Goal: Task Accomplishment & Management: Complete application form

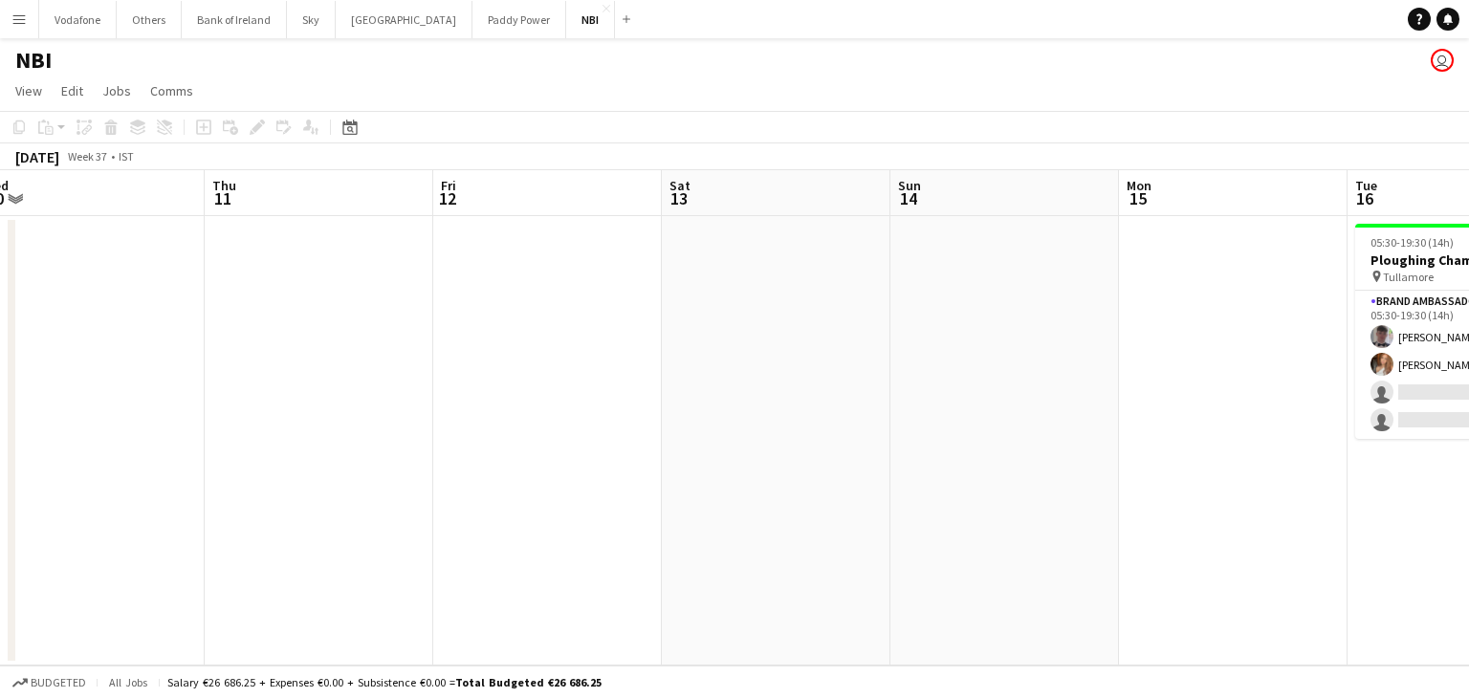
scroll to position [0, 480]
drag, startPoint x: 393, startPoint y: 534, endPoint x: 1338, endPoint y: 374, distance: 958.2
click at [1338, 374] on app-calendar-viewport "Mon 8 Tue 9 Wed 10 Thu 11 Fri 12 Sat 13 Sun 14 Mon 15 Tue 16 2/4 1 Job Wed 17 2…" at bounding box center [734, 417] width 1469 height 495
click at [359, 368] on app-date-cell at bounding box center [320, 440] width 229 height 449
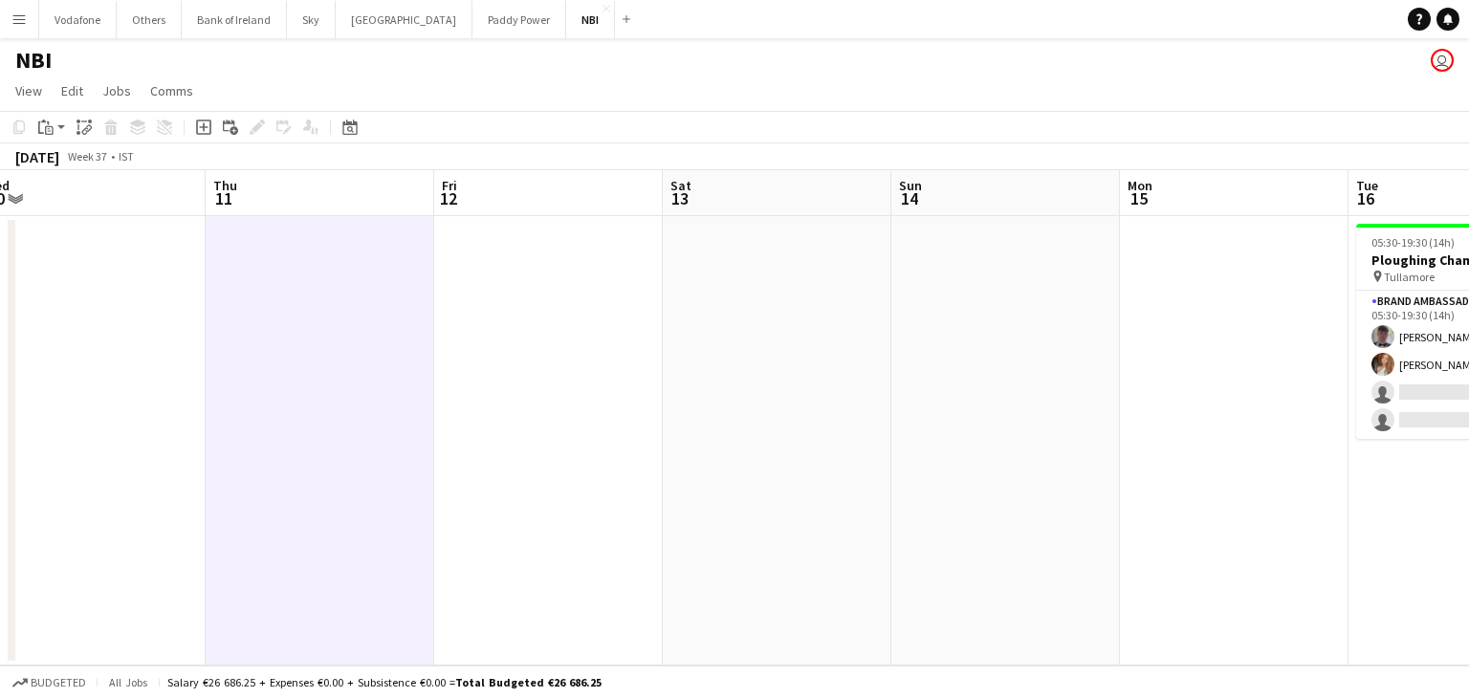
drag, startPoint x: 207, startPoint y: 128, endPoint x: 455, endPoint y: 325, distance: 316.4
click at [208, 128] on icon "Add job" at bounding box center [203, 127] width 15 height 15
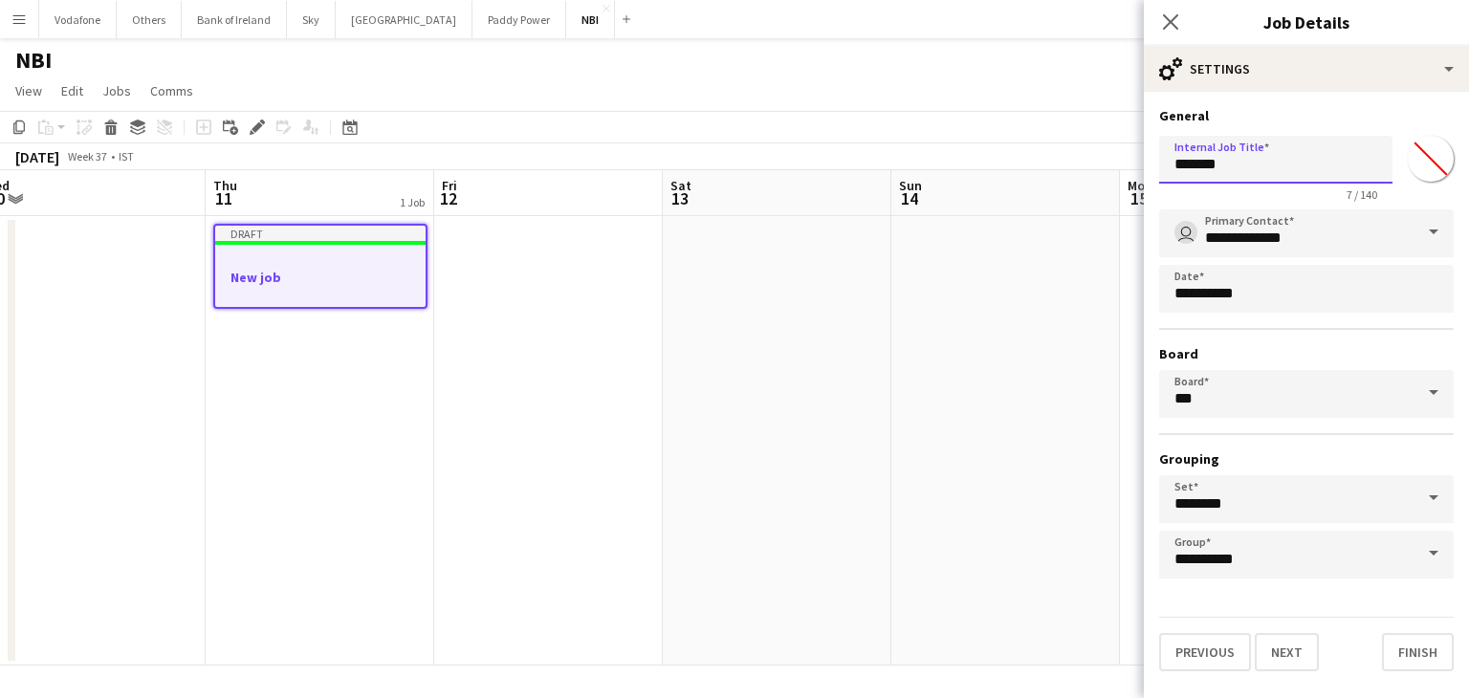
drag, startPoint x: 1308, startPoint y: 160, endPoint x: 1104, endPoint y: 177, distance: 204.4
click at [1104, 177] on body "Menu Boards Boards Boards All jobs Status Workforce Workforce My Workforce Recr…" at bounding box center [734, 349] width 1469 height 698
type input "**********"
click at [1289, 636] on button "Next" at bounding box center [1286, 652] width 64 height 38
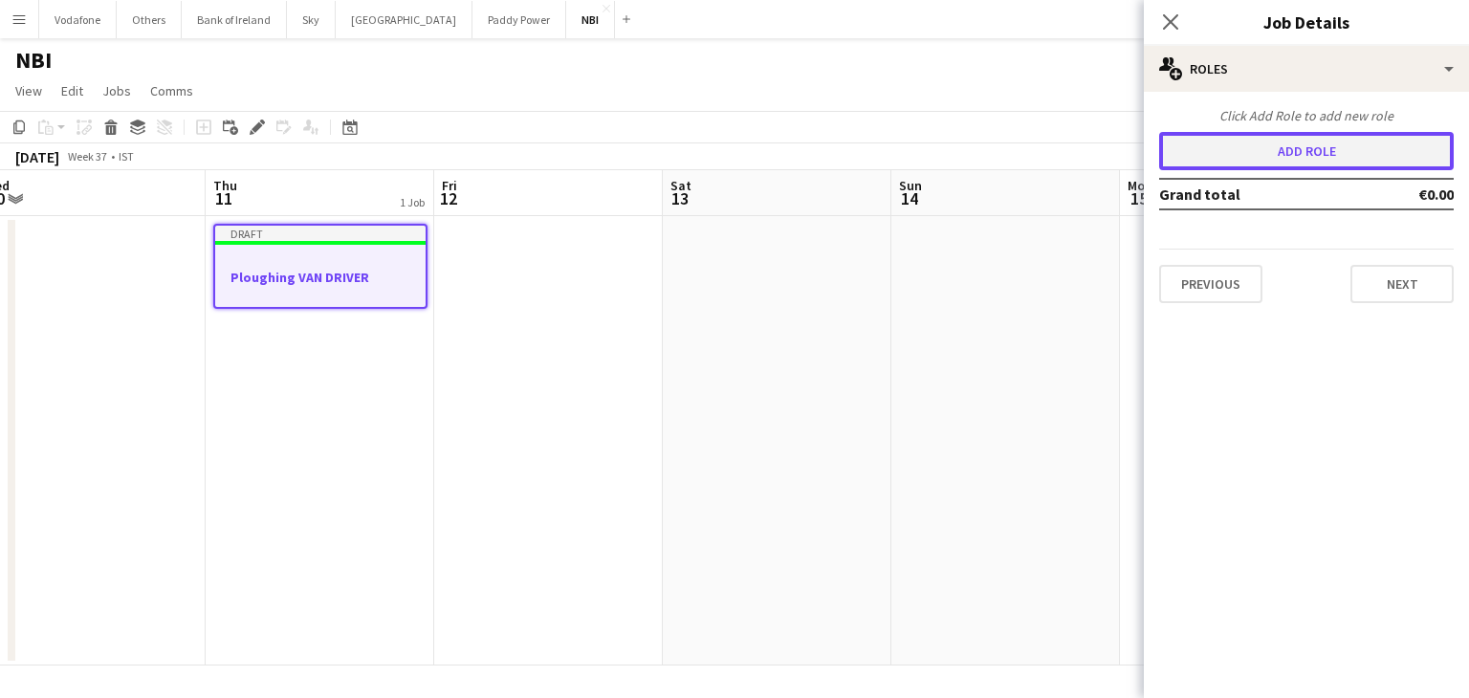
click at [1308, 159] on button "Add role" at bounding box center [1306, 151] width 294 height 38
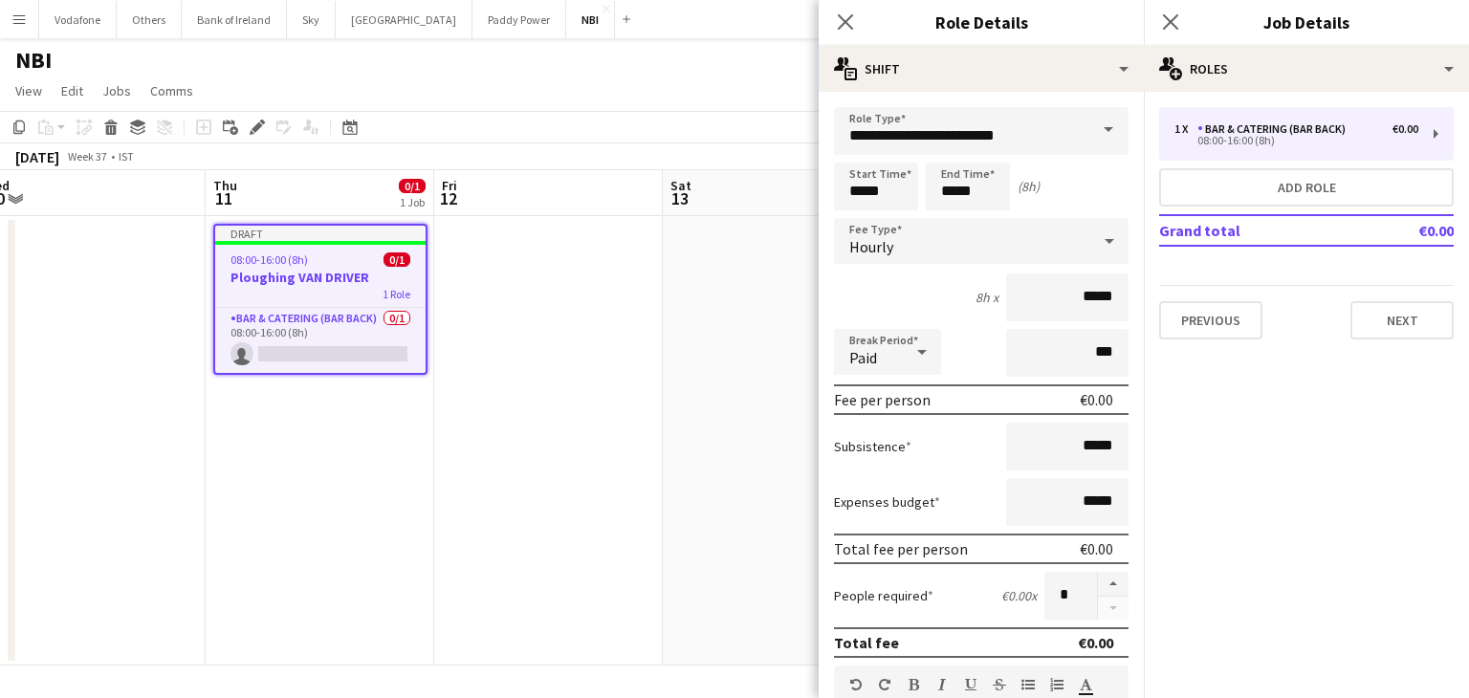
click at [1088, 138] on span at bounding box center [1108, 130] width 40 height 46
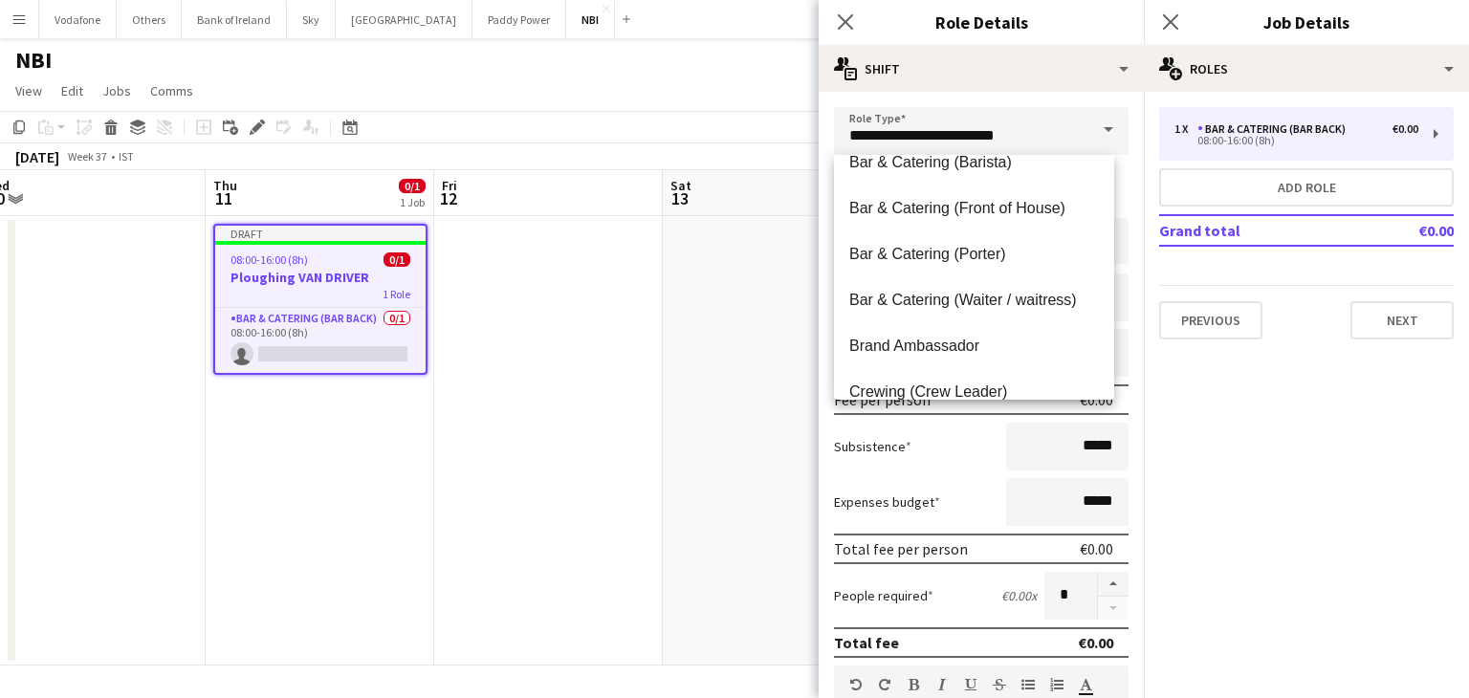
scroll to position [209, 0]
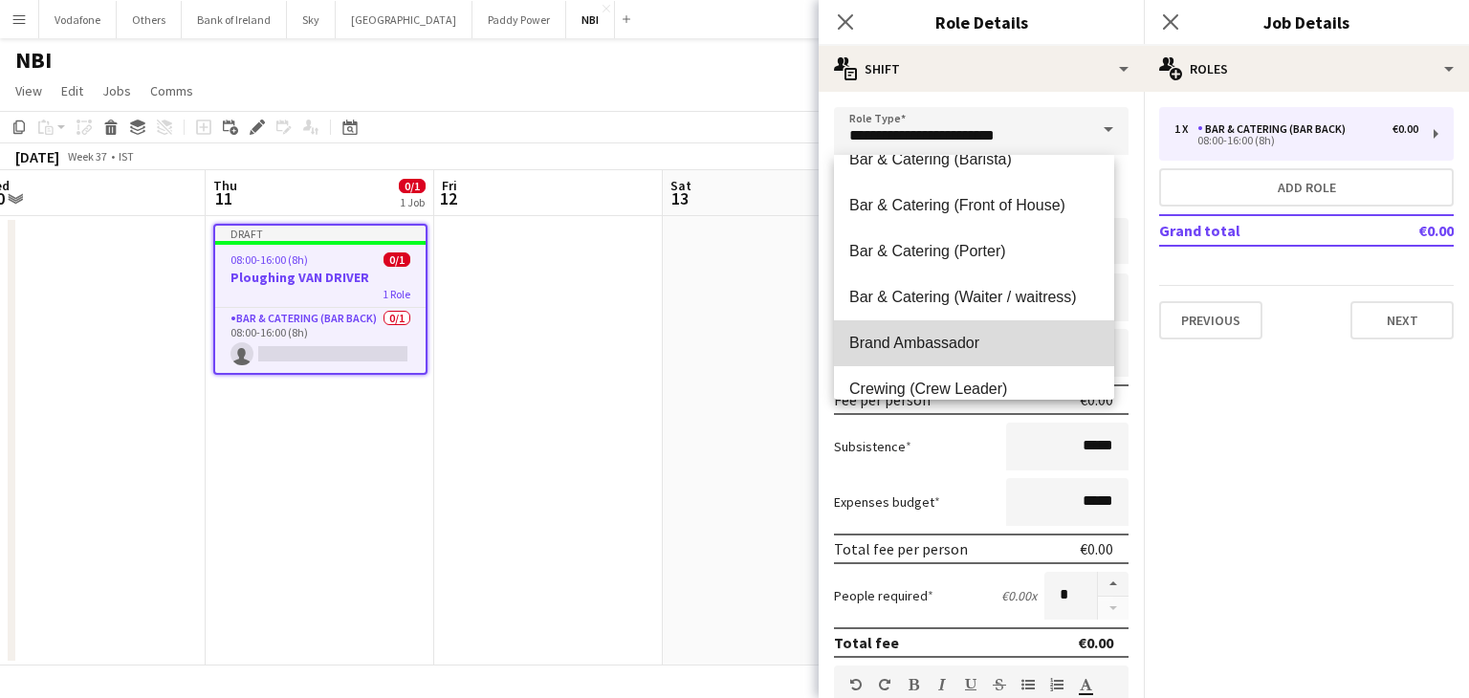
click at [1017, 336] on span "Brand Ambassador" at bounding box center [974, 343] width 250 height 18
type input "**********"
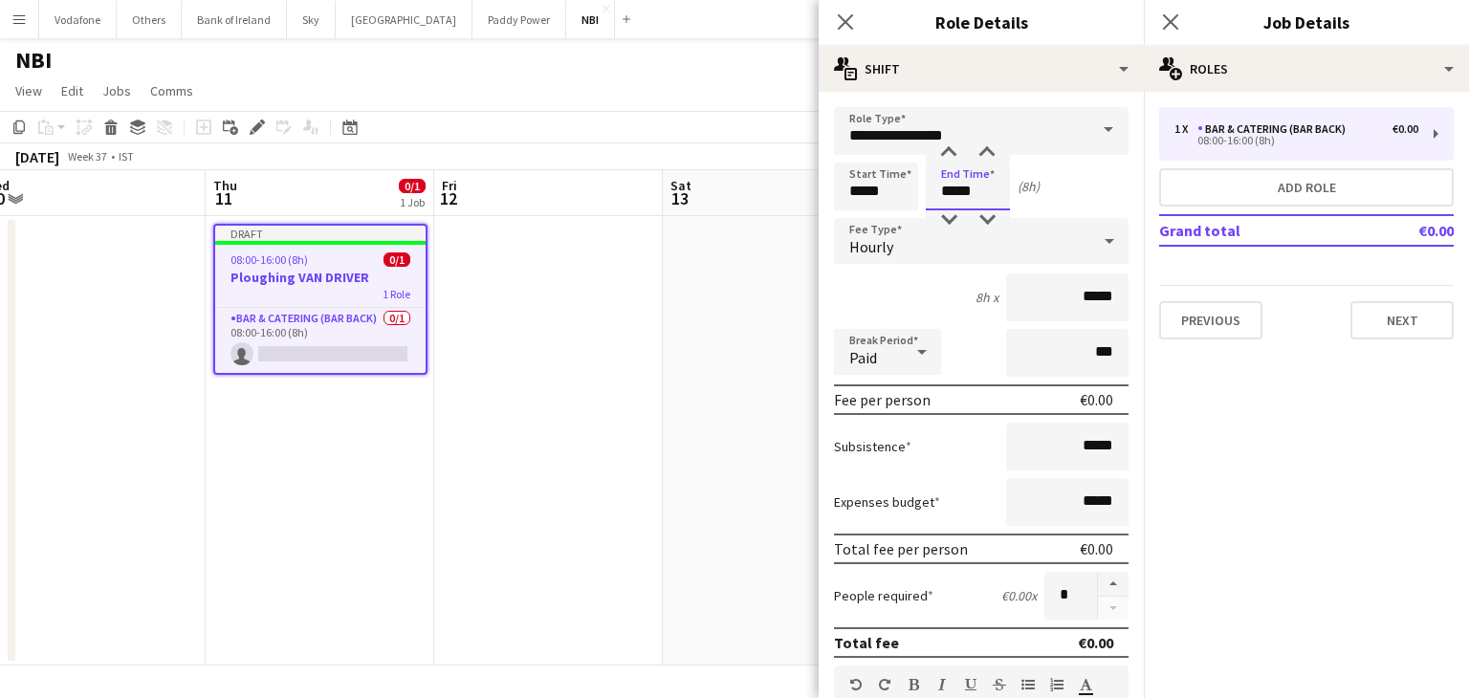
click at [984, 199] on input "*****" at bounding box center [967, 187] width 84 height 48
type input "*****"
click at [946, 152] on div at bounding box center [948, 152] width 38 height 19
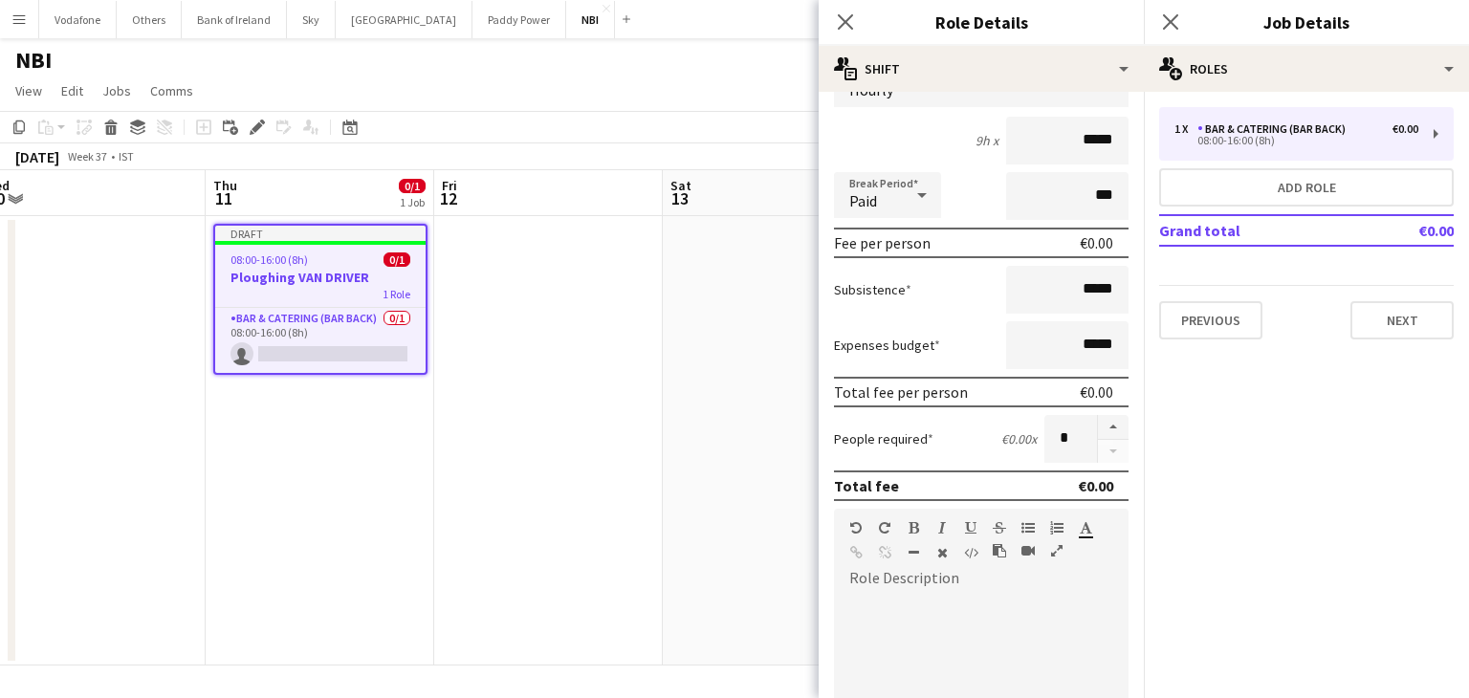
click at [917, 594] on div at bounding box center [981, 708] width 294 height 229
drag, startPoint x: 918, startPoint y: 621, endPoint x: 834, endPoint y: 598, distance: 87.5
click at [834, 598] on div "**********" at bounding box center [974, 708] width 280 height 229
copy div "**********"
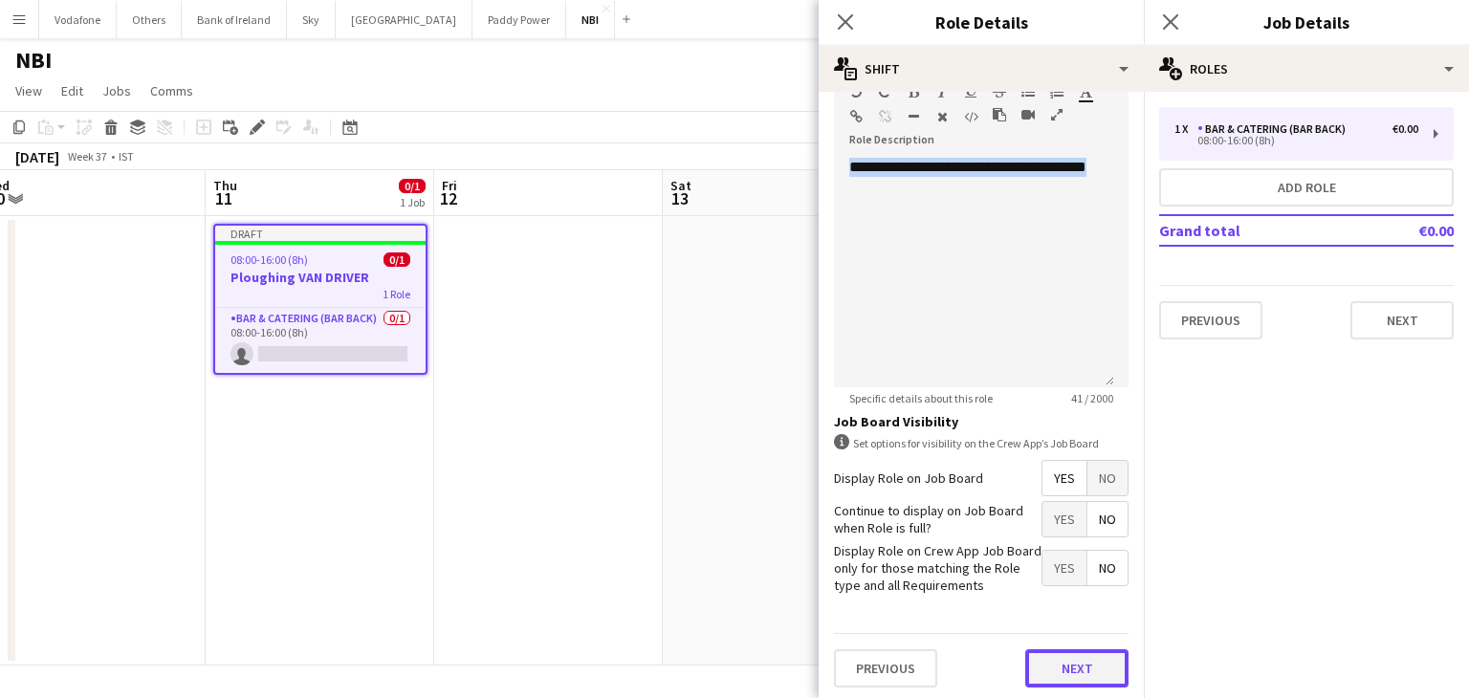
click at [1037, 668] on button "Next" at bounding box center [1076, 668] width 103 height 38
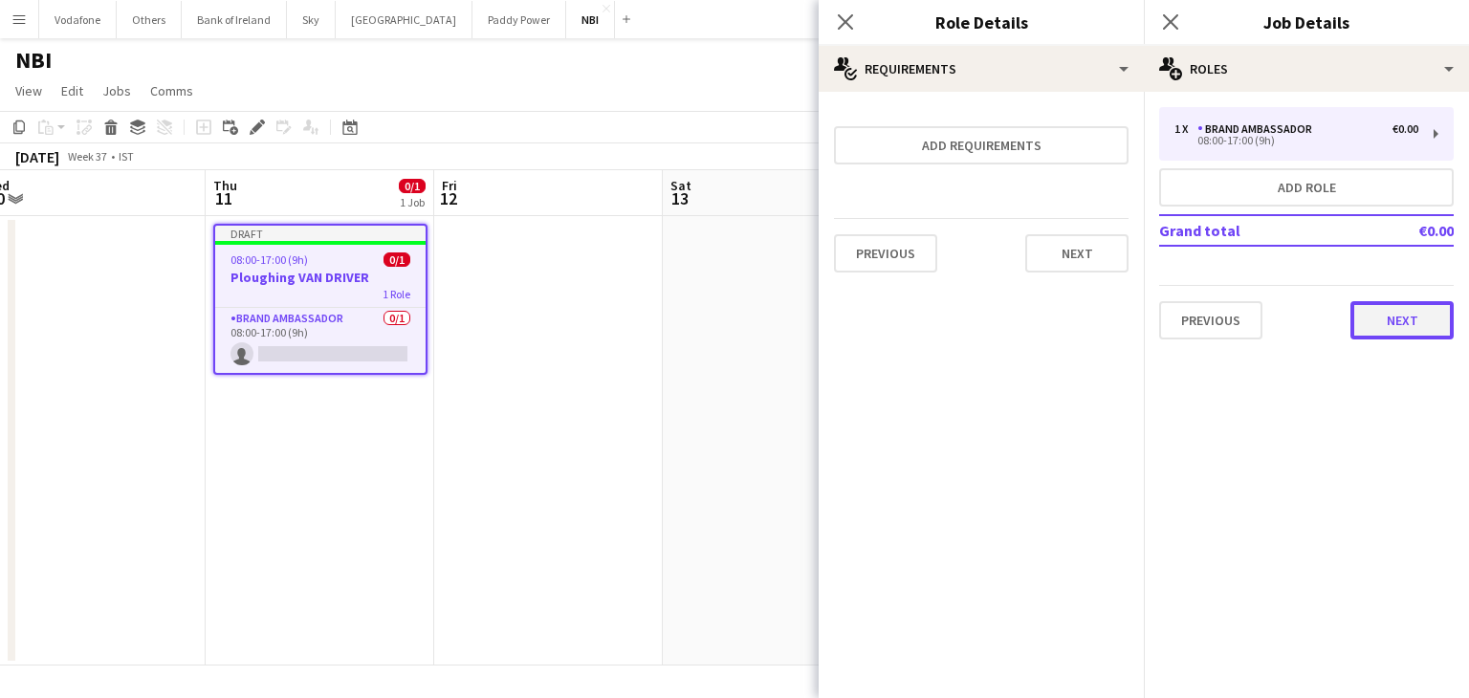
click at [1413, 330] on button "Next" at bounding box center [1401, 320] width 103 height 38
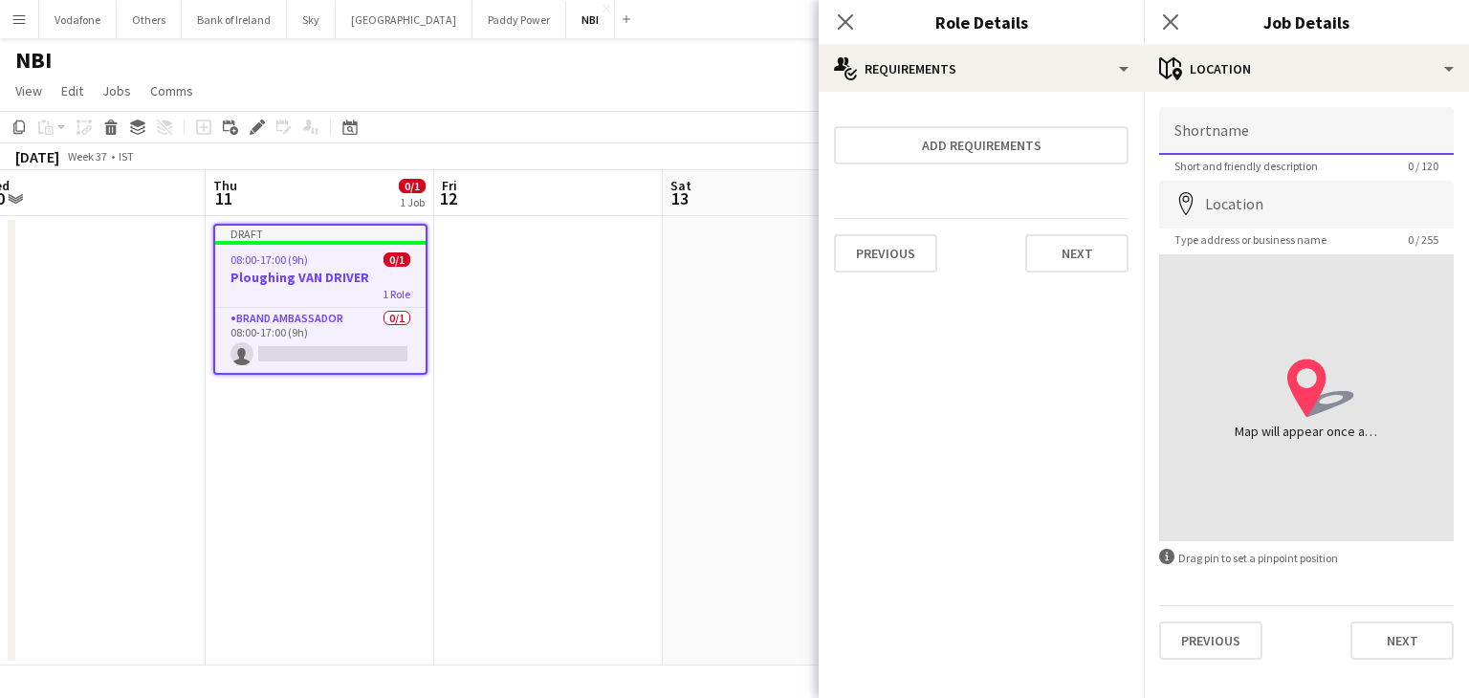
click at [1268, 136] on input "Shortname" at bounding box center [1306, 131] width 294 height 48
type input "*********"
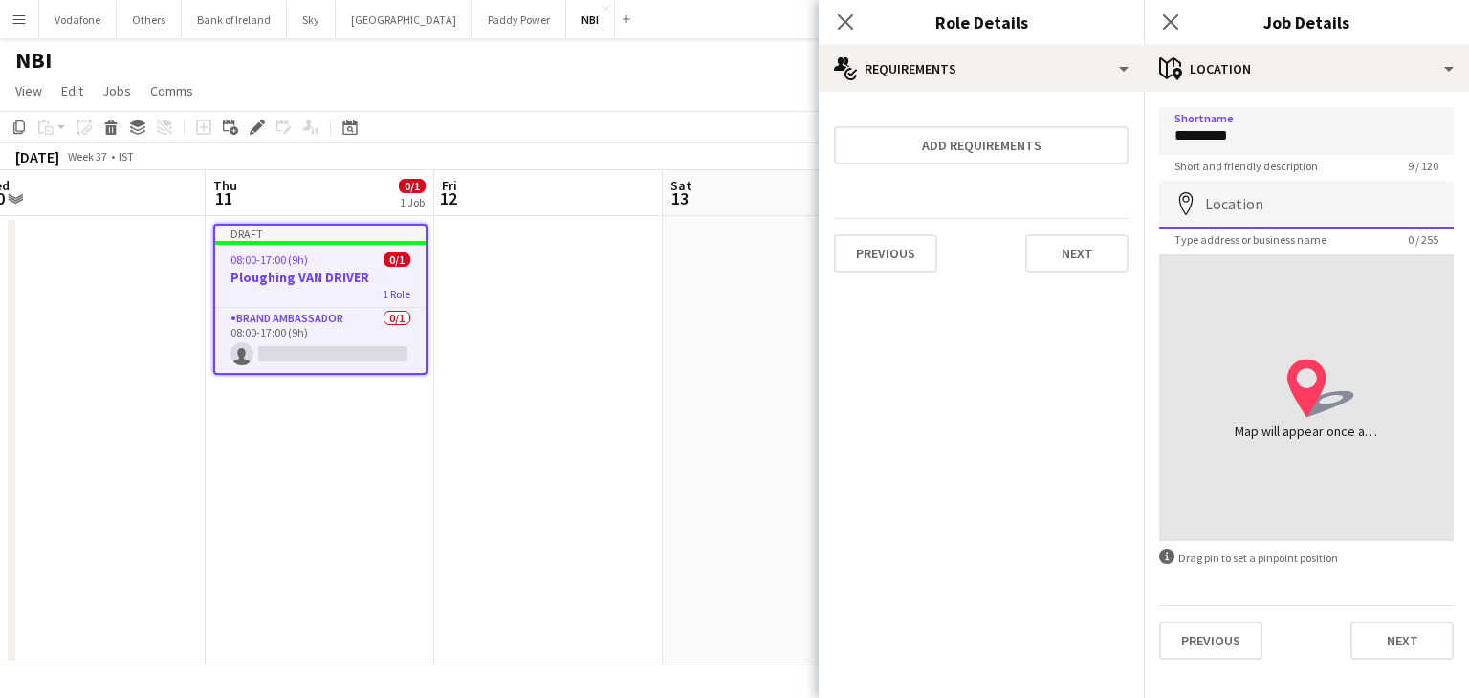
click at [1289, 198] on input "Location" at bounding box center [1306, 205] width 294 height 48
type input "**********"
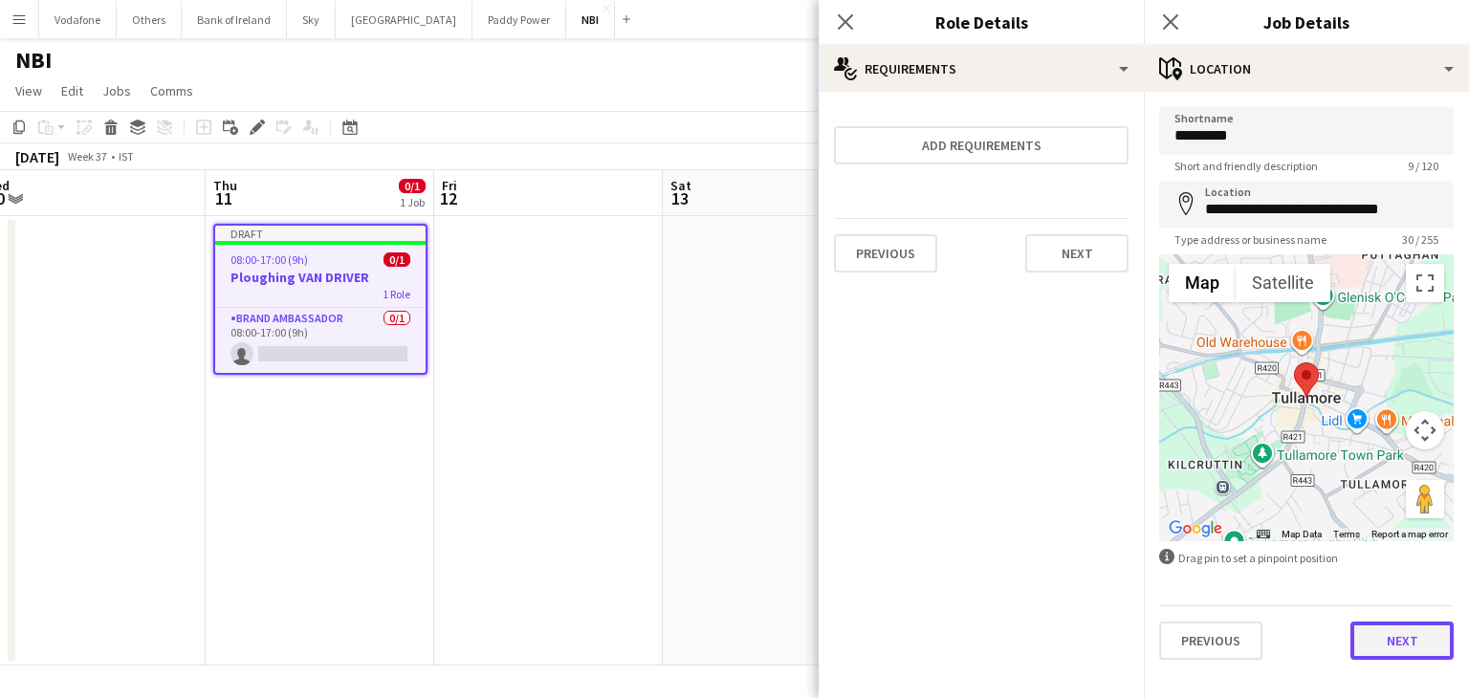
click at [1392, 636] on button "Next" at bounding box center [1401, 640] width 103 height 38
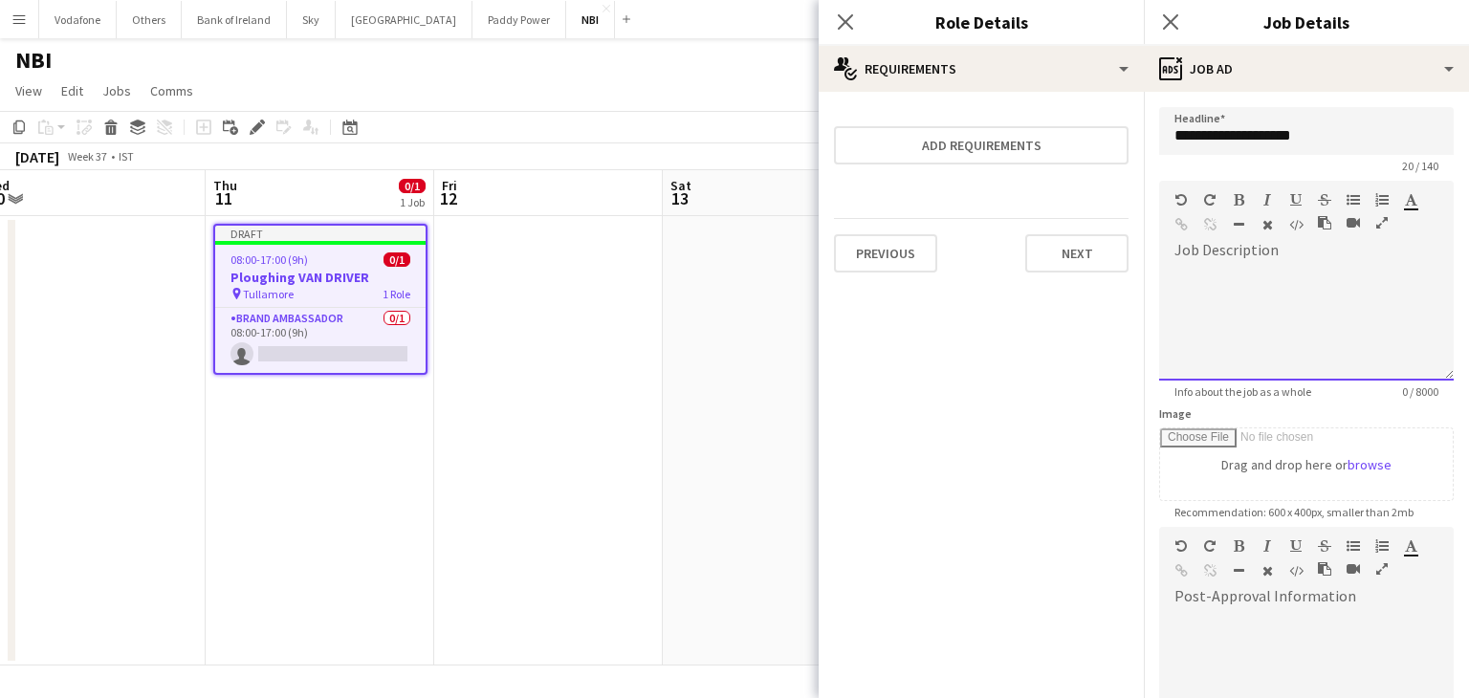
click at [1278, 329] on div at bounding box center [1306, 323] width 294 height 115
paste div
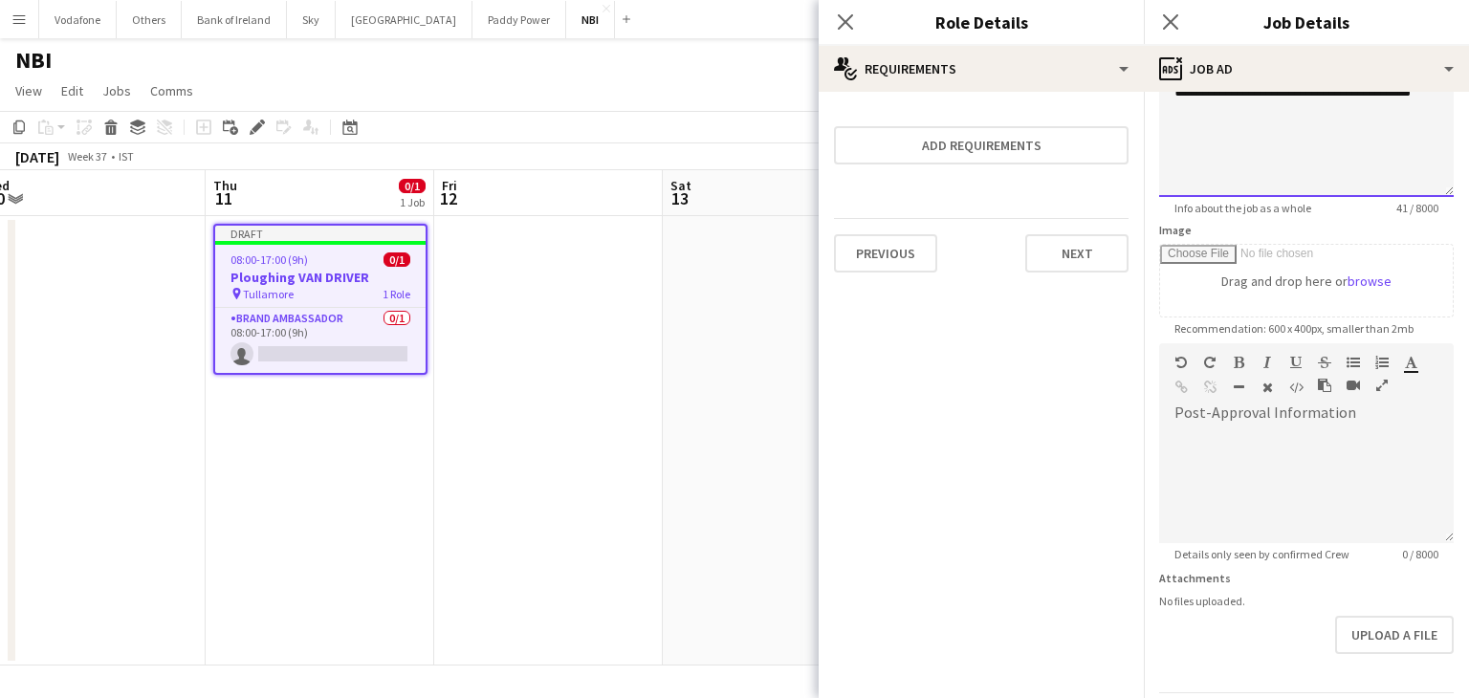
scroll to position [245, 0]
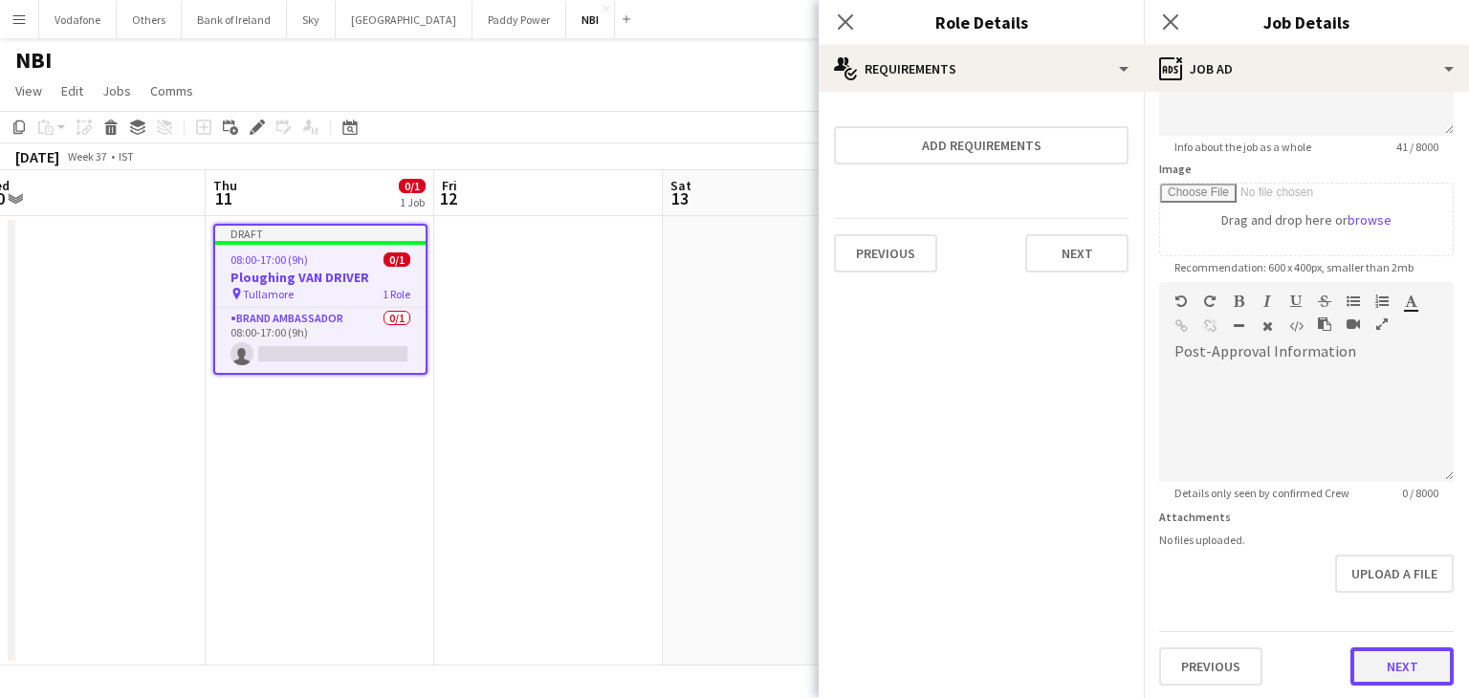
click at [1384, 658] on button "Next" at bounding box center [1401, 666] width 103 height 38
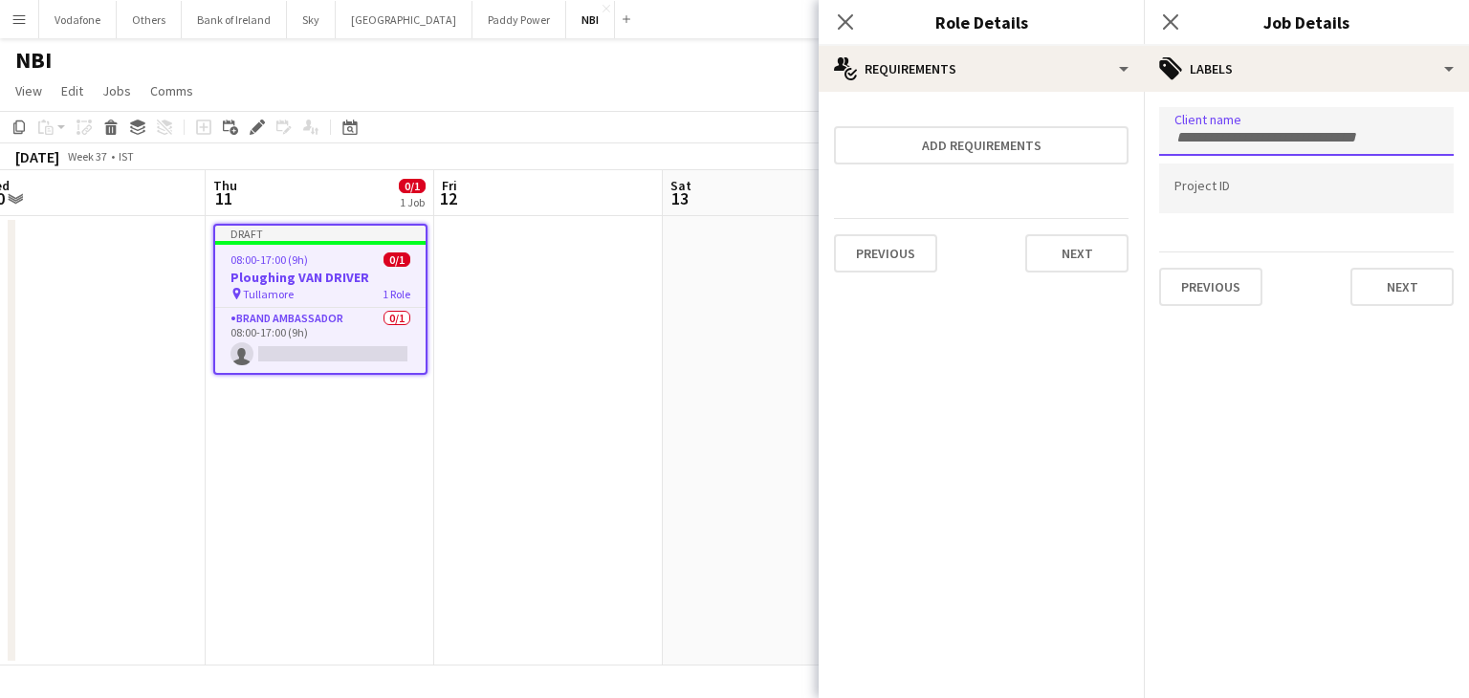
click at [1373, 146] on div at bounding box center [1306, 131] width 294 height 49
type input "**"
click at [1330, 191] on div "NBI" at bounding box center [1306, 190] width 294 height 46
click at [1419, 290] on button "Next" at bounding box center [1401, 287] width 103 height 38
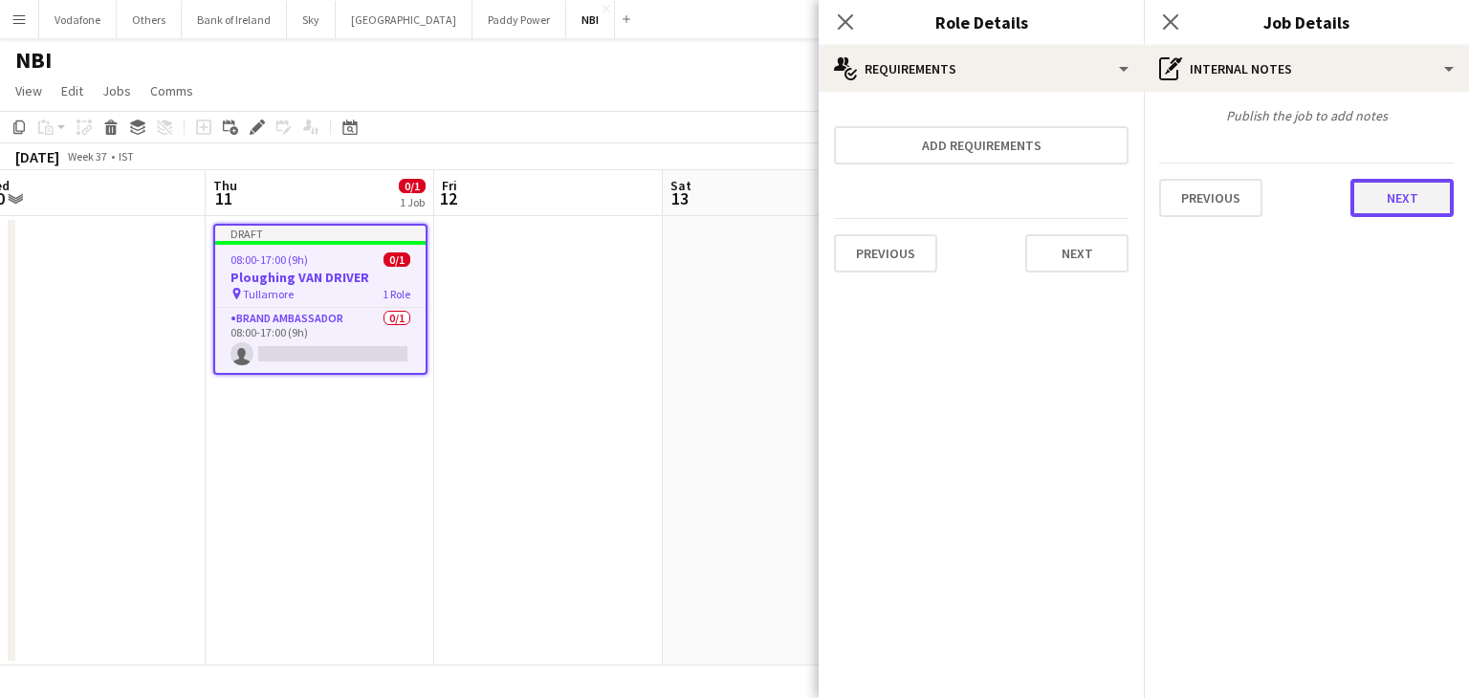
click at [1396, 190] on button "Next" at bounding box center [1401, 198] width 103 height 38
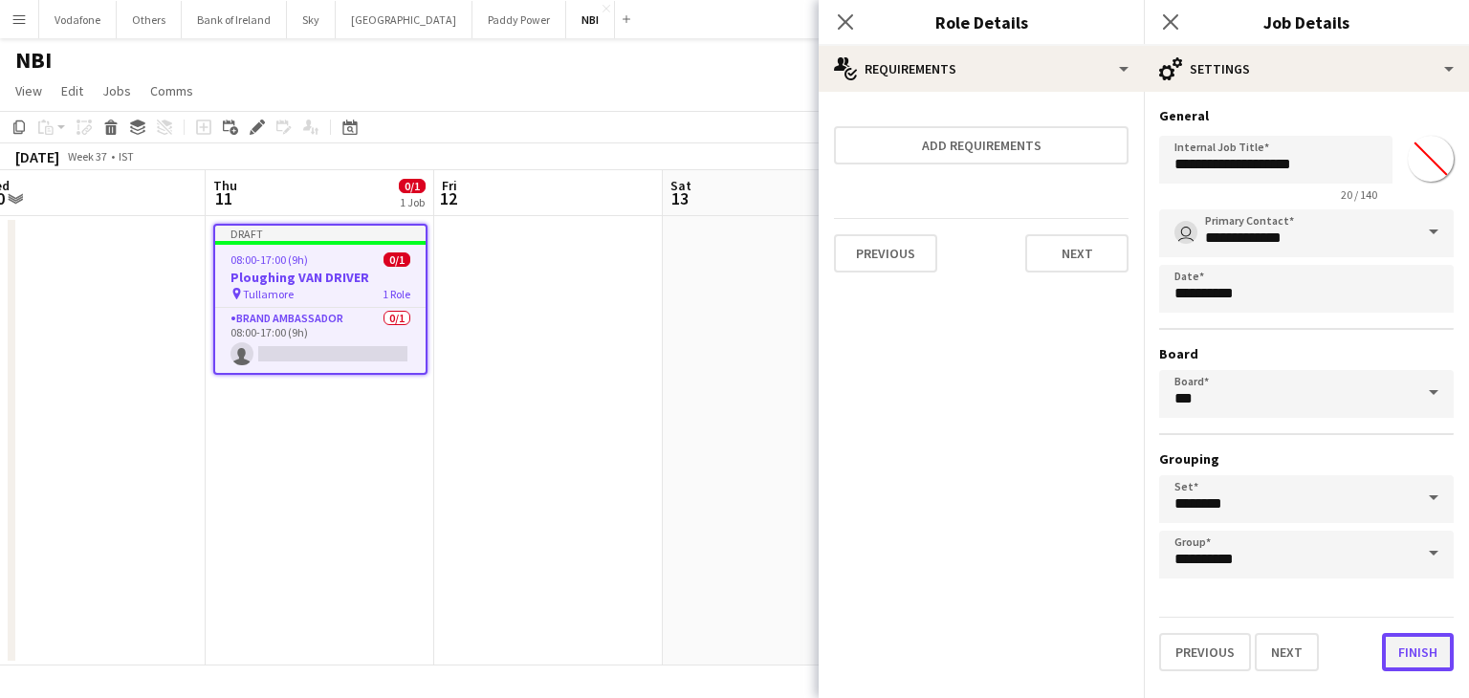
click at [1415, 661] on button "Finish" at bounding box center [1418, 652] width 72 height 38
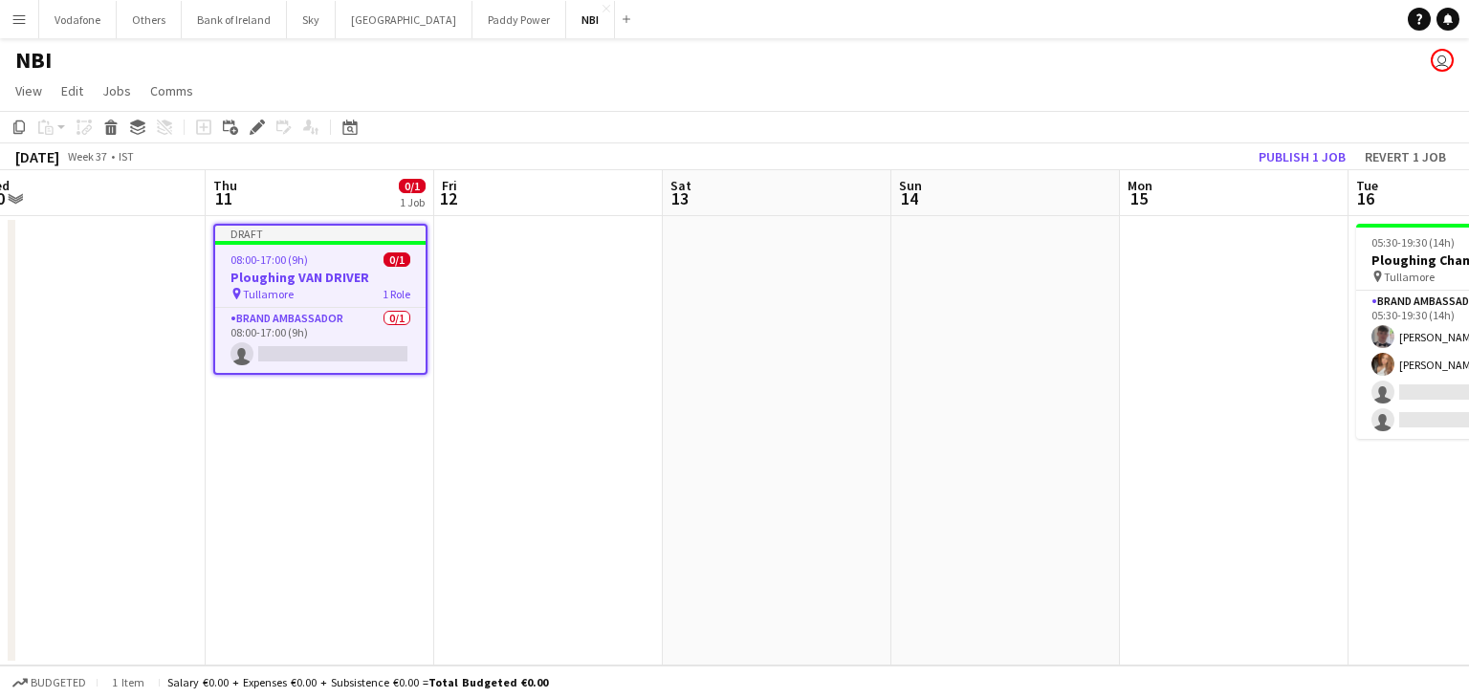
click at [579, 363] on app-date-cell at bounding box center [548, 440] width 229 height 449
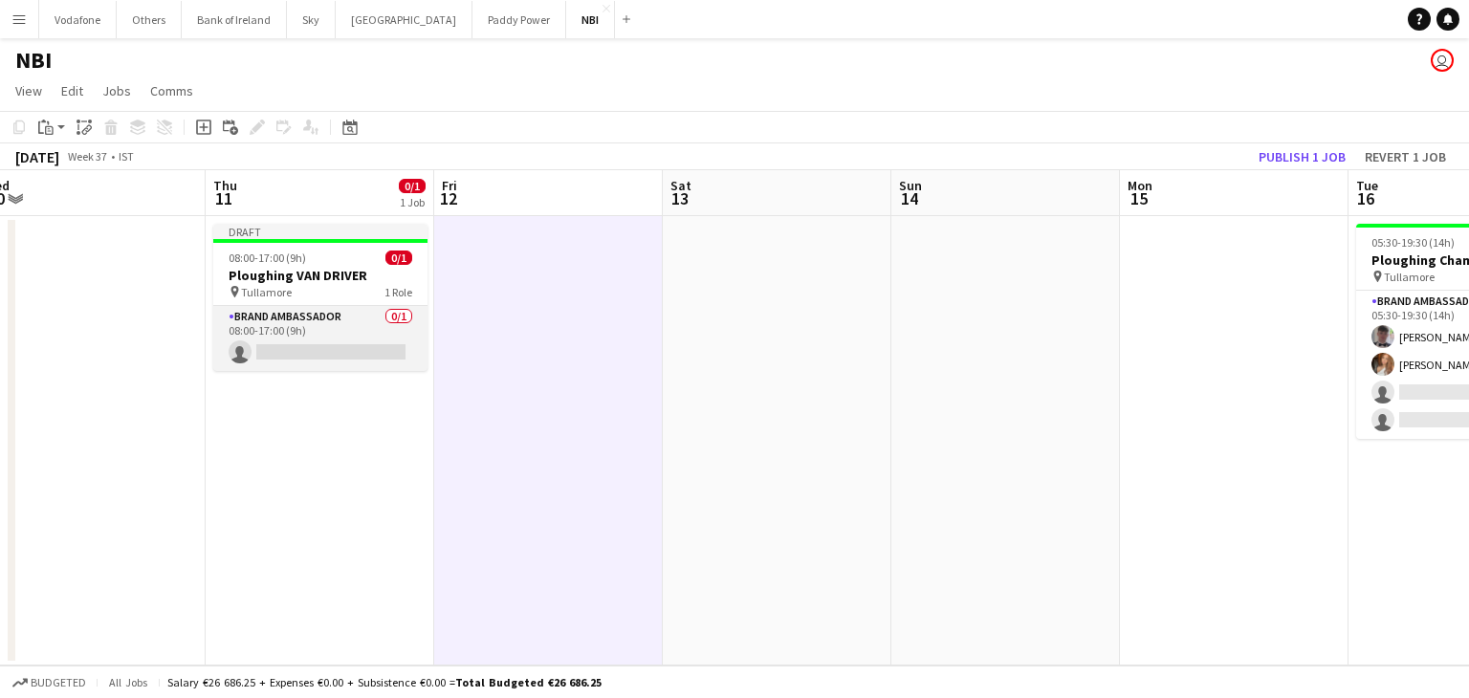
click at [336, 316] on app-card-role "Brand Ambassador 0/1 08:00-17:00 (9h) single-neutral-actions" at bounding box center [320, 338] width 214 height 65
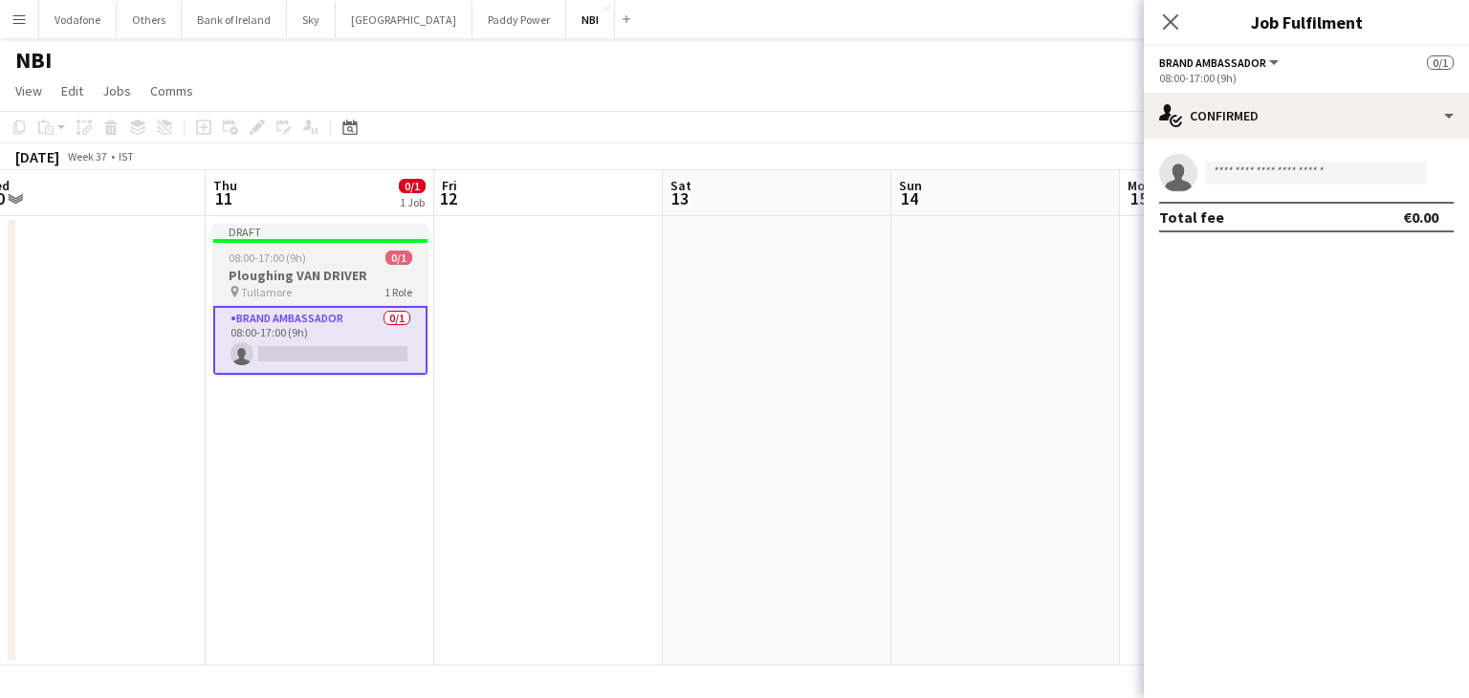
click at [313, 265] on app-job-card "Draft 08:00-17:00 (9h) 0/1 Ploughing VAN DRIVER pin Tullamore 1 Role Brand Amba…" at bounding box center [320, 299] width 214 height 151
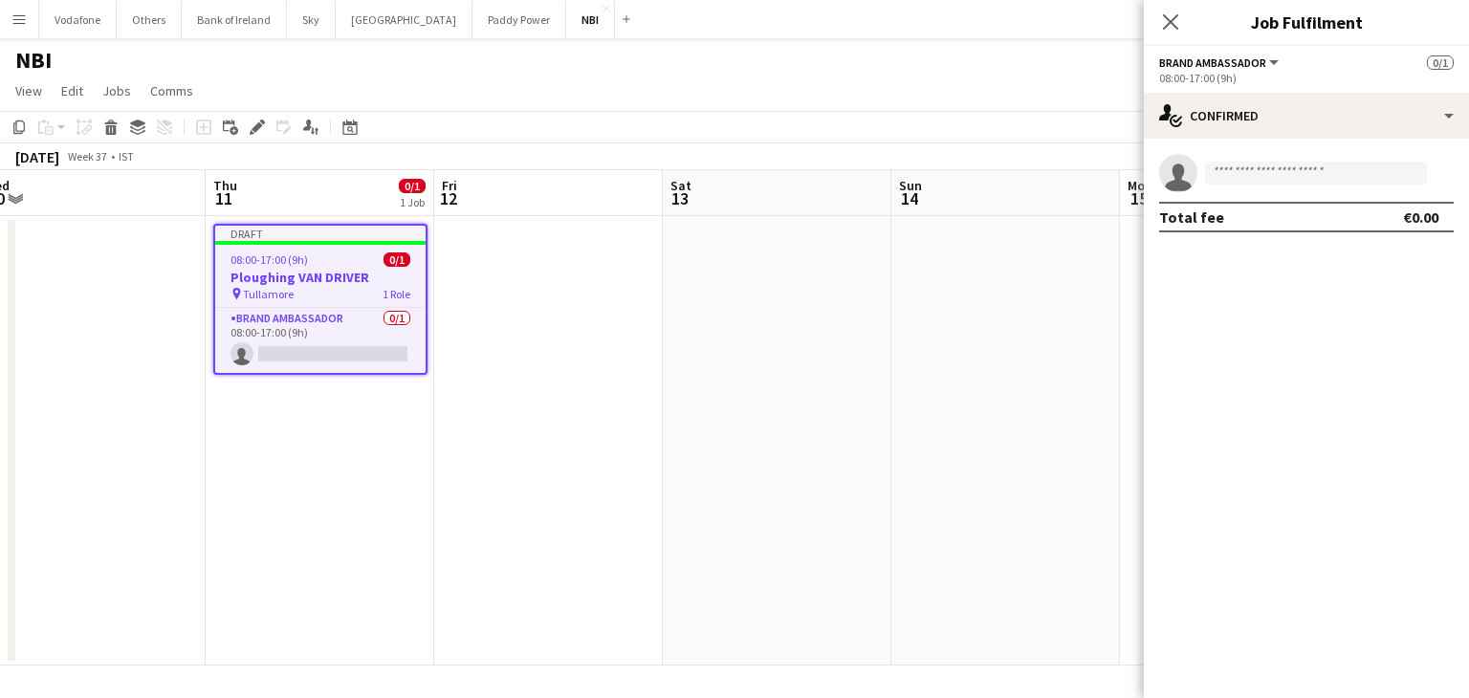
click at [472, 256] on app-date-cell at bounding box center [548, 440] width 229 height 449
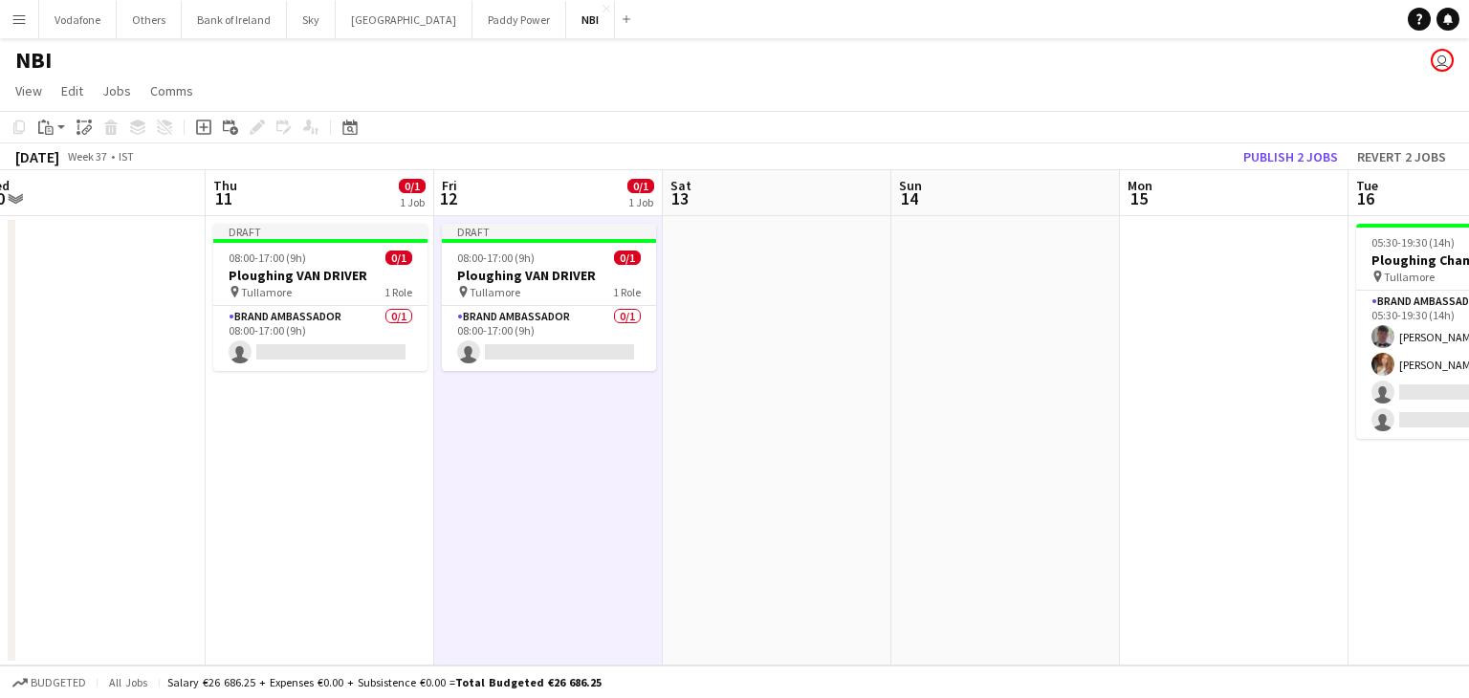
click at [1158, 322] on app-date-cell at bounding box center [1234, 440] width 229 height 449
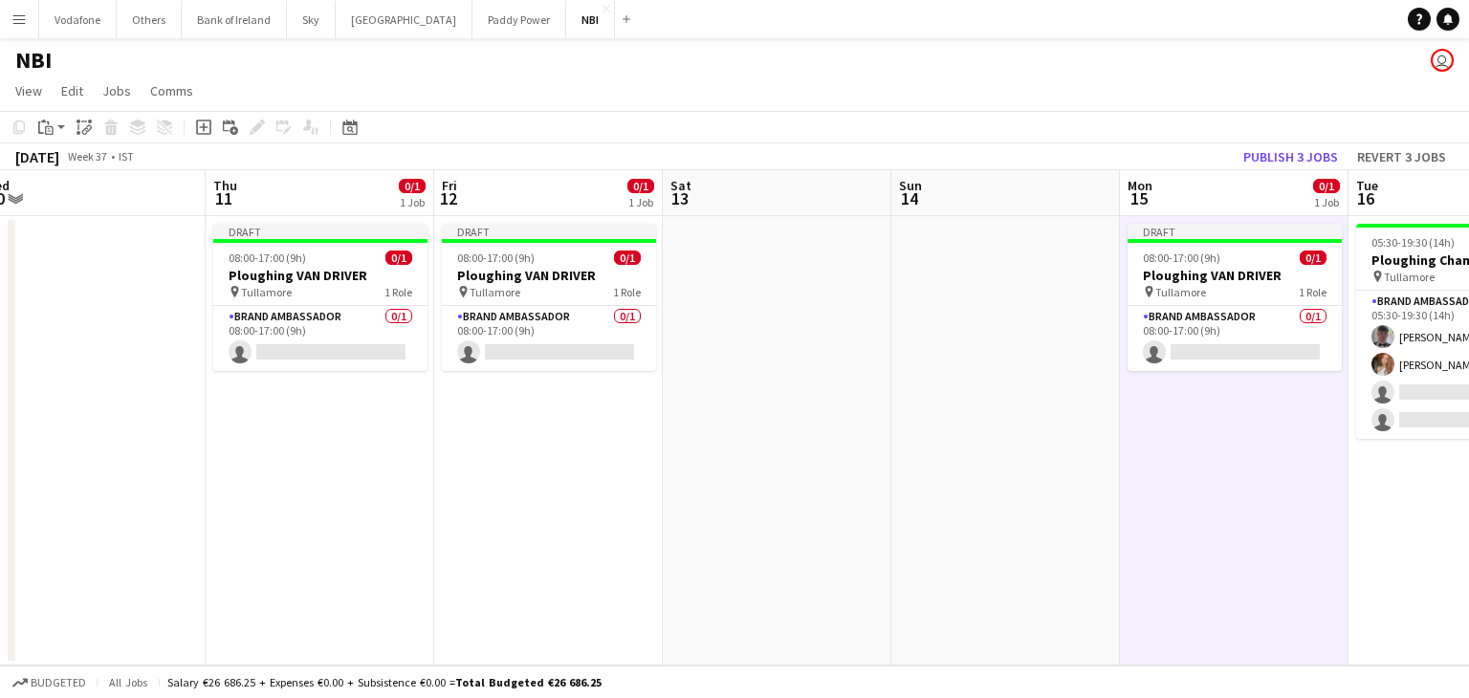
click at [1075, 265] on app-date-cell at bounding box center [1005, 440] width 229 height 449
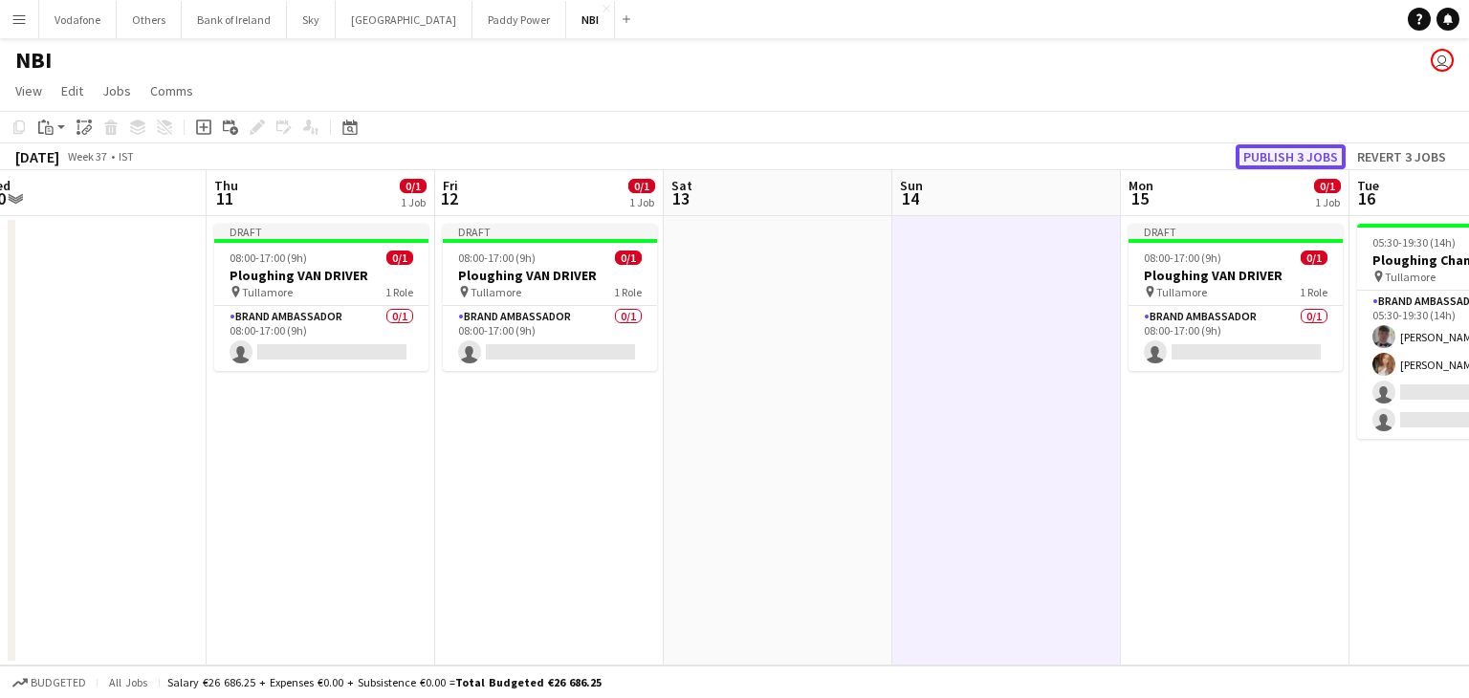
click at [1277, 154] on button "Publish 3 jobs" at bounding box center [1290, 156] width 110 height 25
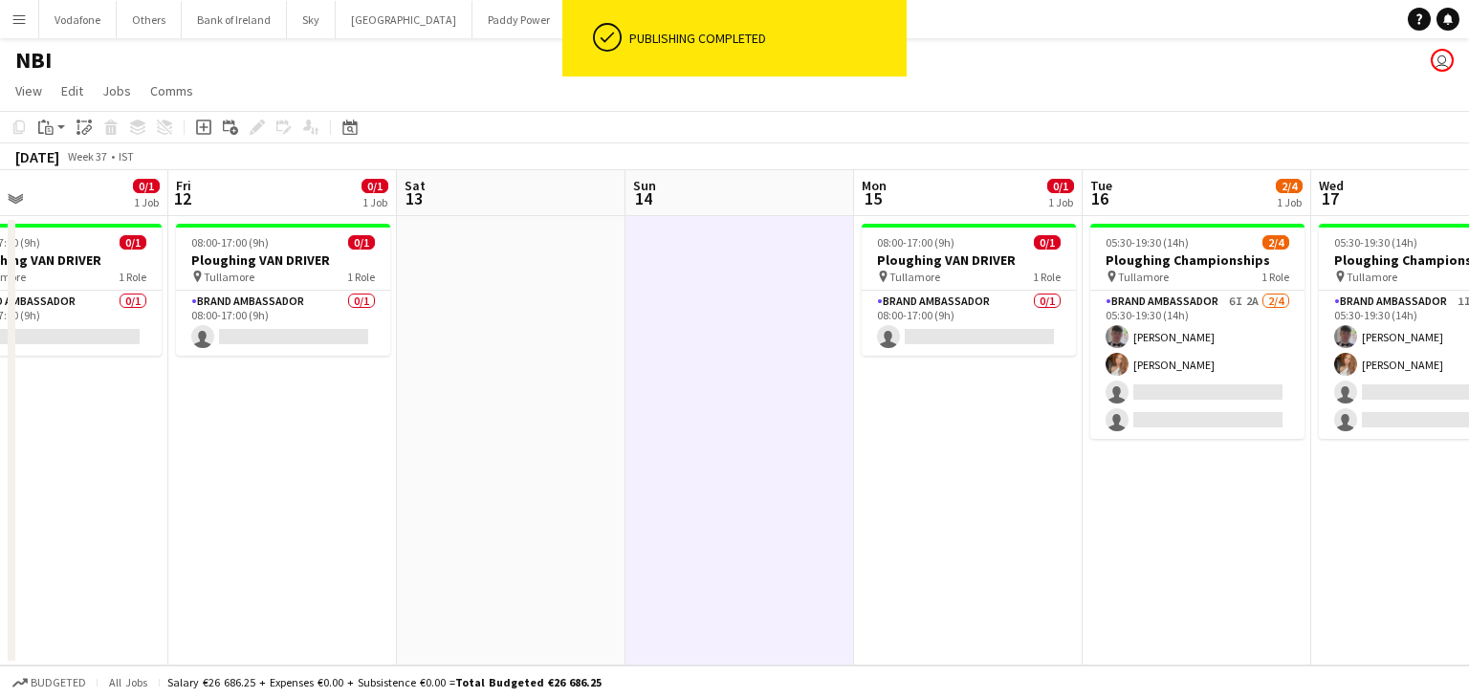
scroll to position [0, 747]
drag, startPoint x: 1231, startPoint y: 403, endPoint x: 964, endPoint y: 418, distance: 268.1
click at [964, 418] on app-calendar-viewport "Mon 8 Tue 9 Wed 10 Thu 11 0/1 1 Job Fri 12 0/1 1 Job Sat 13 Sun 14 Mon 15 0/1 1…" at bounding box center [734, 417] width 1469 height 495
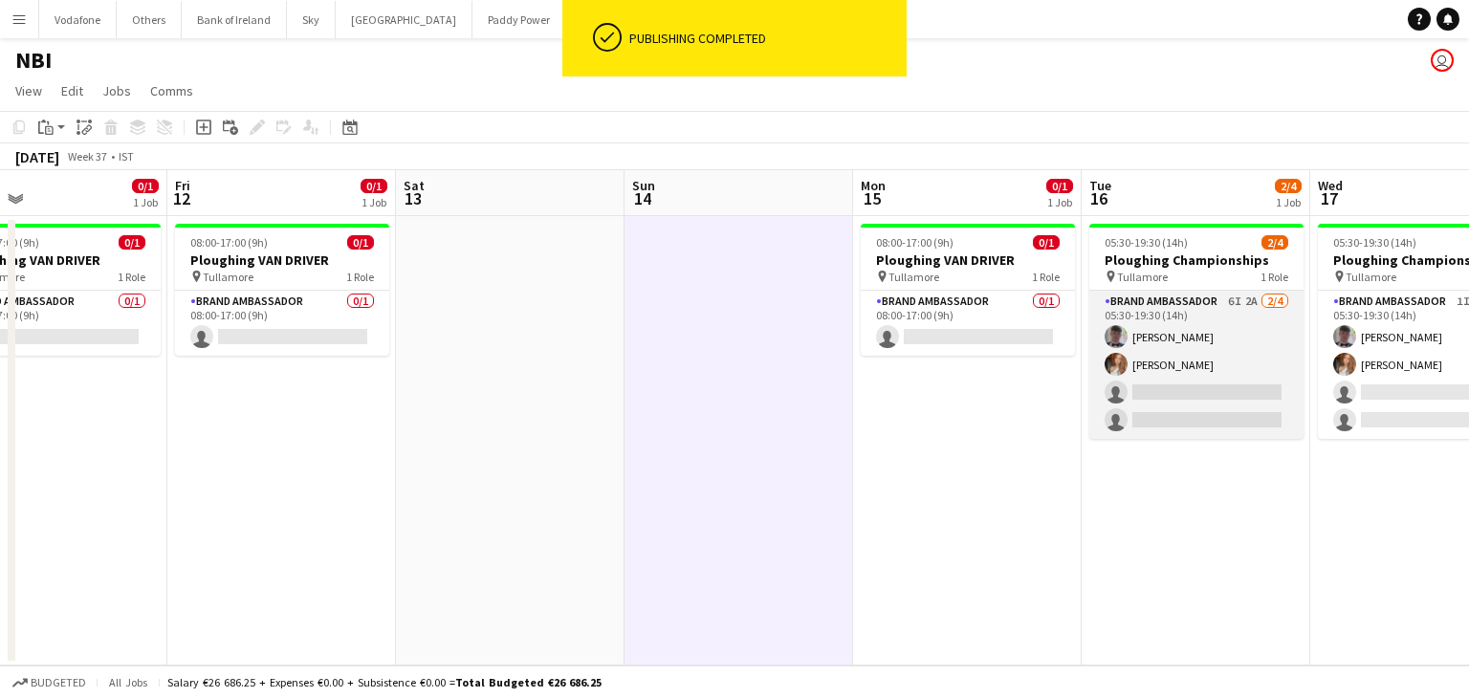
click at [1235, 338] on app-card-role "Brand Ambassador 6I 2A [DATE] 05:30-19:30 (14h) [PERSON_NAME] [PERSON_NAME] sin…" at bounding box center [1196, 365] width 214 height 148
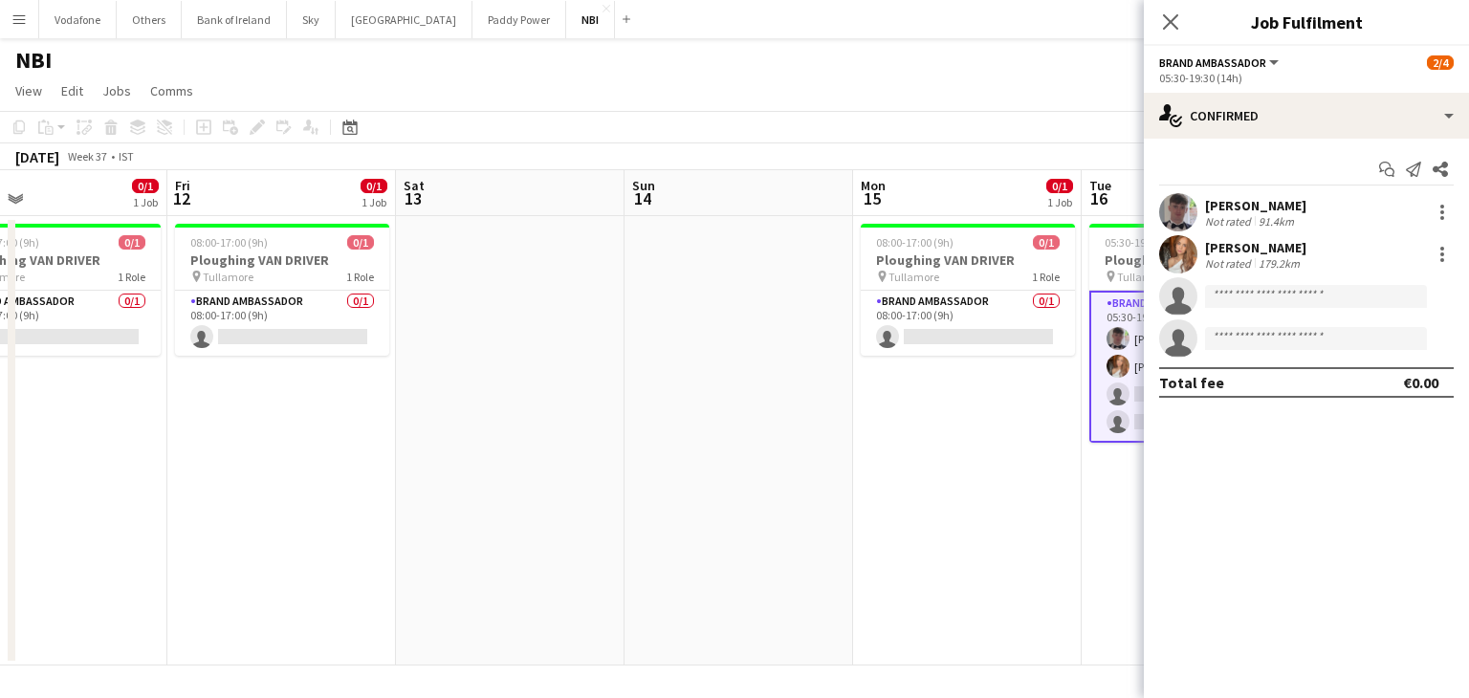
click at [1010, 509] on app-date-cell "08:00-17:00 (9h) 0/1 Ploughing VAN DRIVER pin Tullamore 1 Role Brand Ambassador…" at bounding box center [967, 440] width 229 height 449
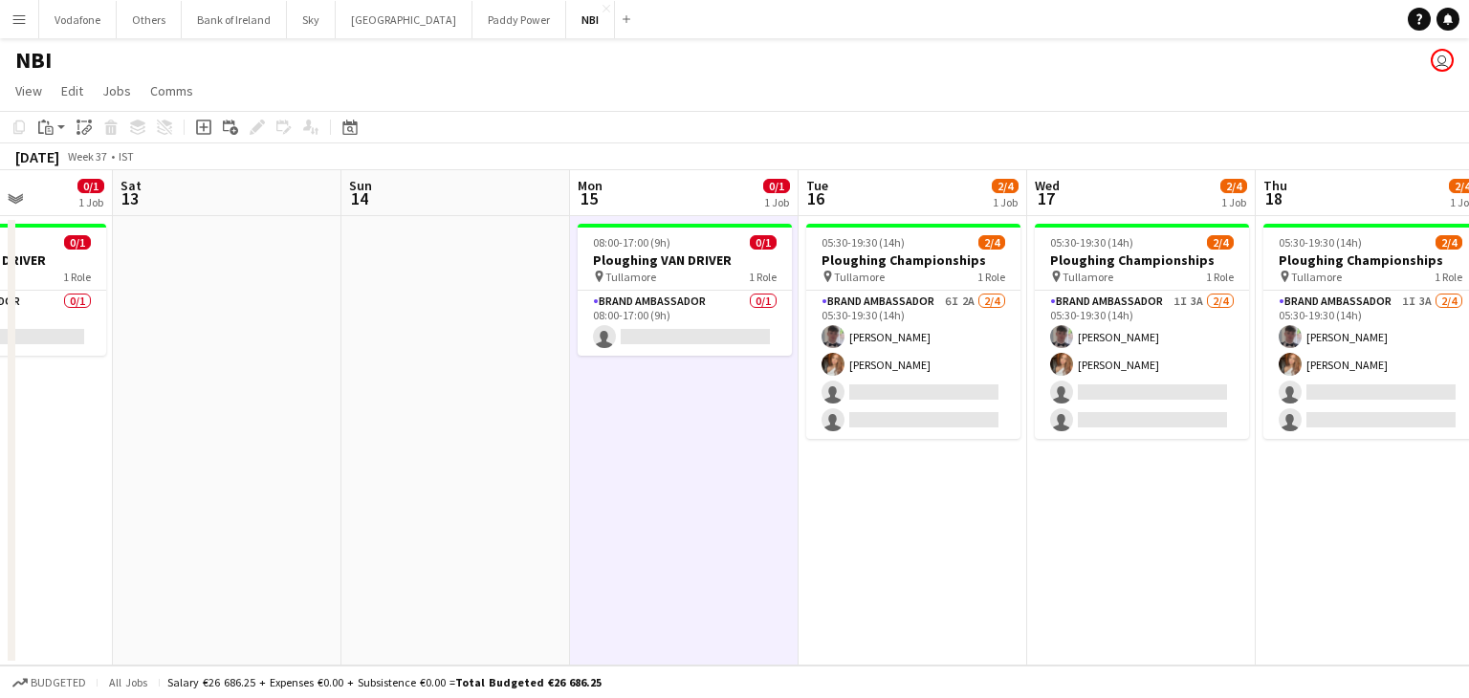
scroll to position [0, 581]
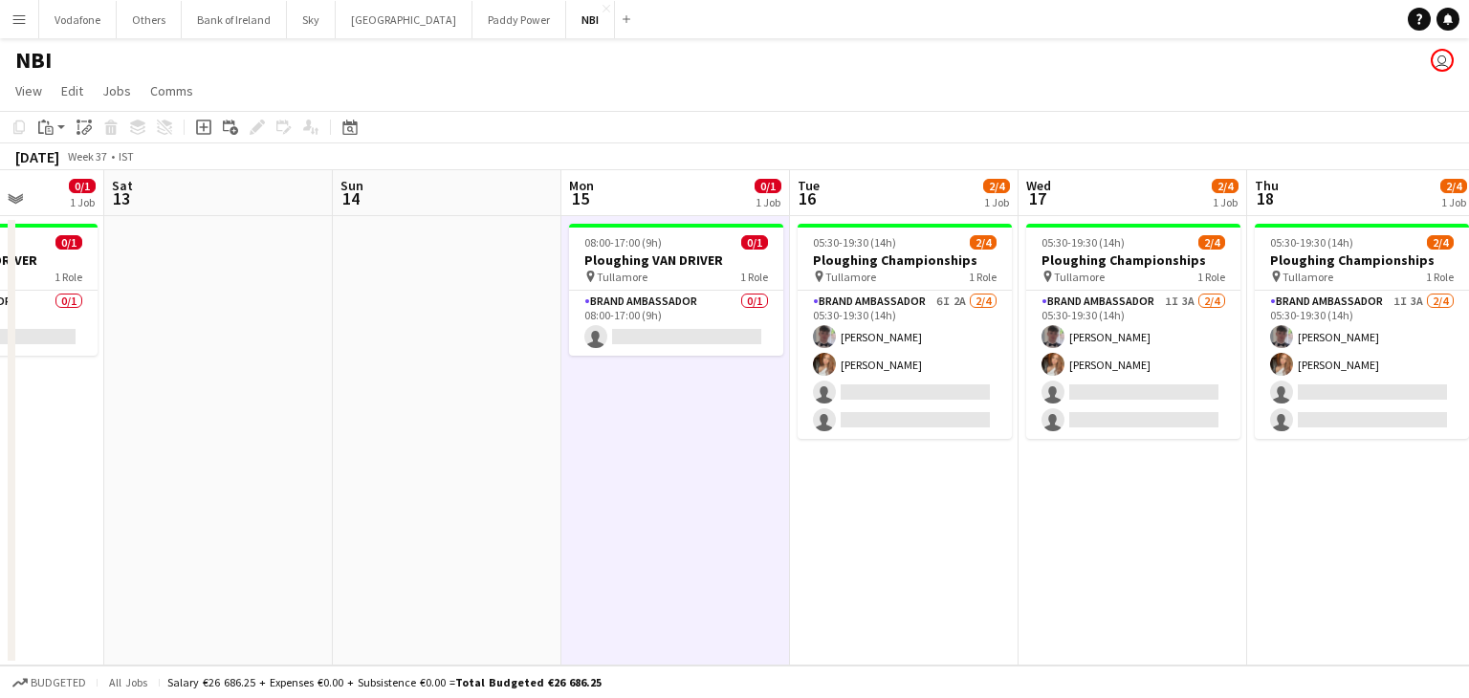
drag, startPoint x: 1164, startPoint y: 534, endPoint x: 914, endPoint y: 560, distance: 250.9
click at [914, 560] on app-calendar-viewport "Wed 10 Thu 11 0/1 1 Job Fri 12 0/1 1 Job Sat 13 Sun 14 Mon 15 0/1 1 Job Tue 16 …" at bounding box center [734, 417] width 1469 height 495
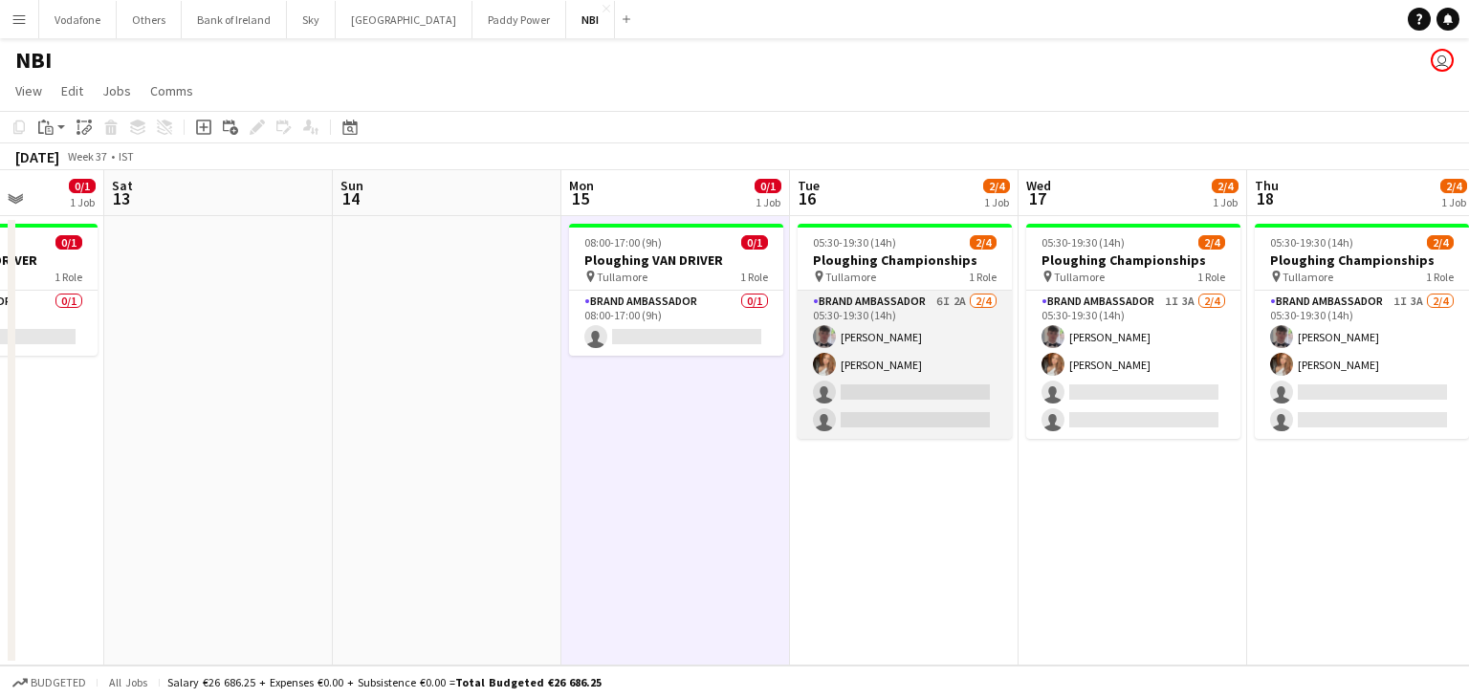
click at [853, 341] on app-card-role "Brand Ambassador 6I 2A [DATE] 05:30-19:30 (14h) [PERSON_NAME] [PERSON_NAME] sin…" at bounding box center [904, 365] width 214 height 148
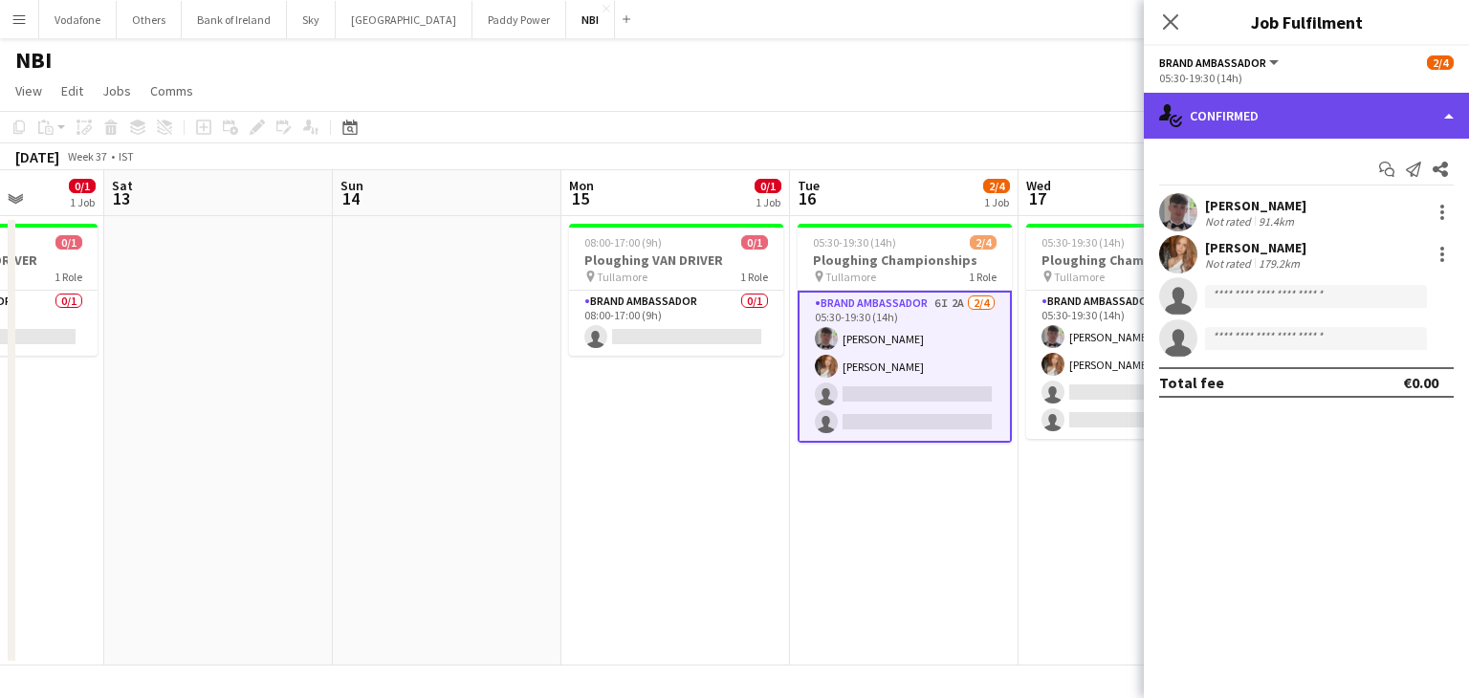
click at [1294, 106] on div "single-neutral-actions-check-2 Confirmed" at bounding box center [1305, 116] width 325 height 46
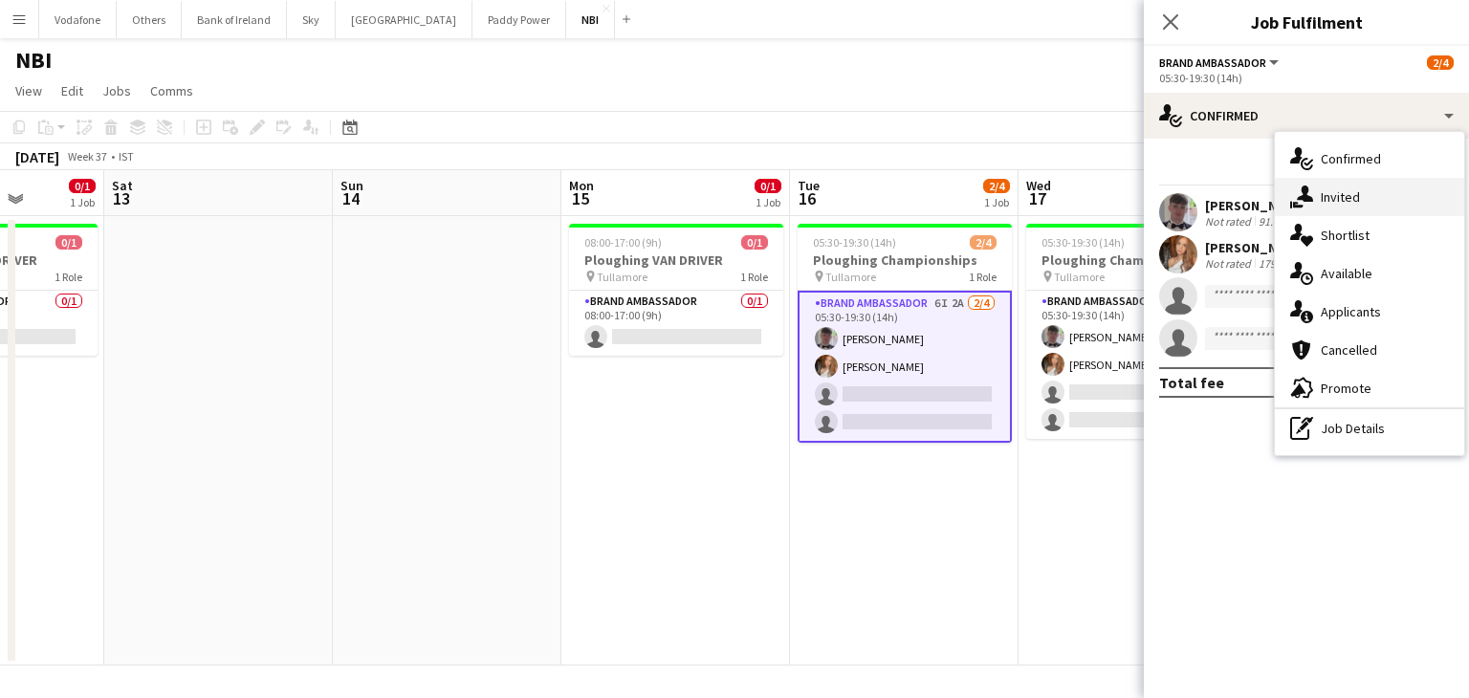
click at [1346, 198] on div "single-neutral-actions-share-1 Invited" at bounding box center [1368, 197] width 189 height 38
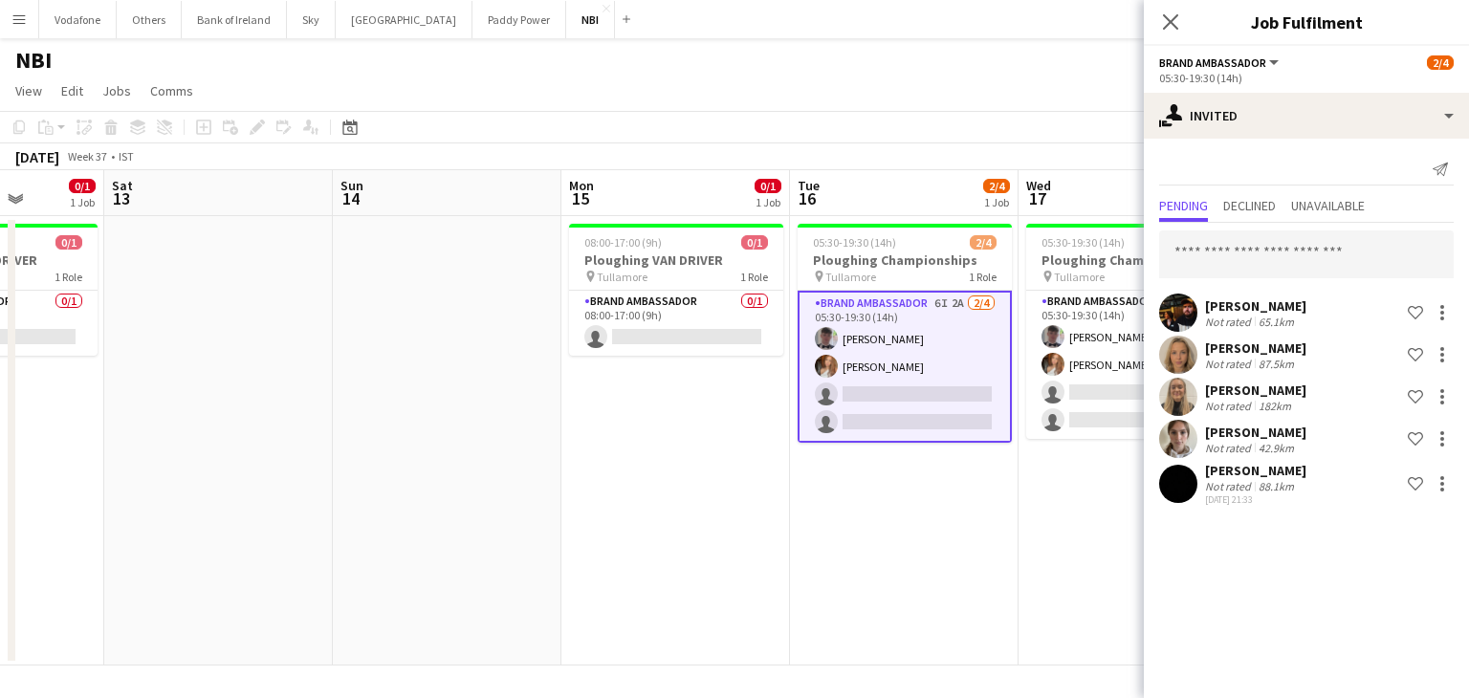
click at [1052, 504] on app-date-cell "05:30-19:30 (14h) 2/4 Ploughing Championships pin Tullamore 1 Role Brand Ambass…" at bounding box center [1132, 440] width 229 height 449
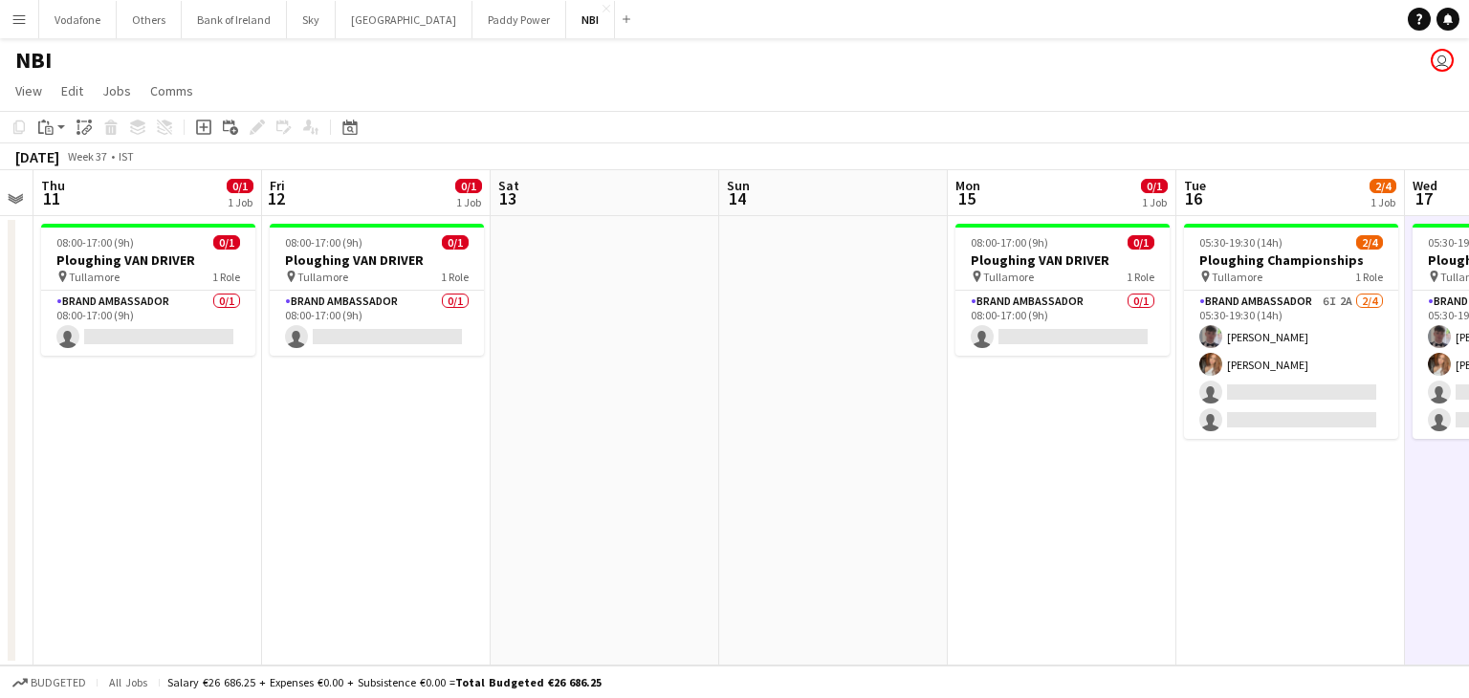
scroll to position [0, 430]
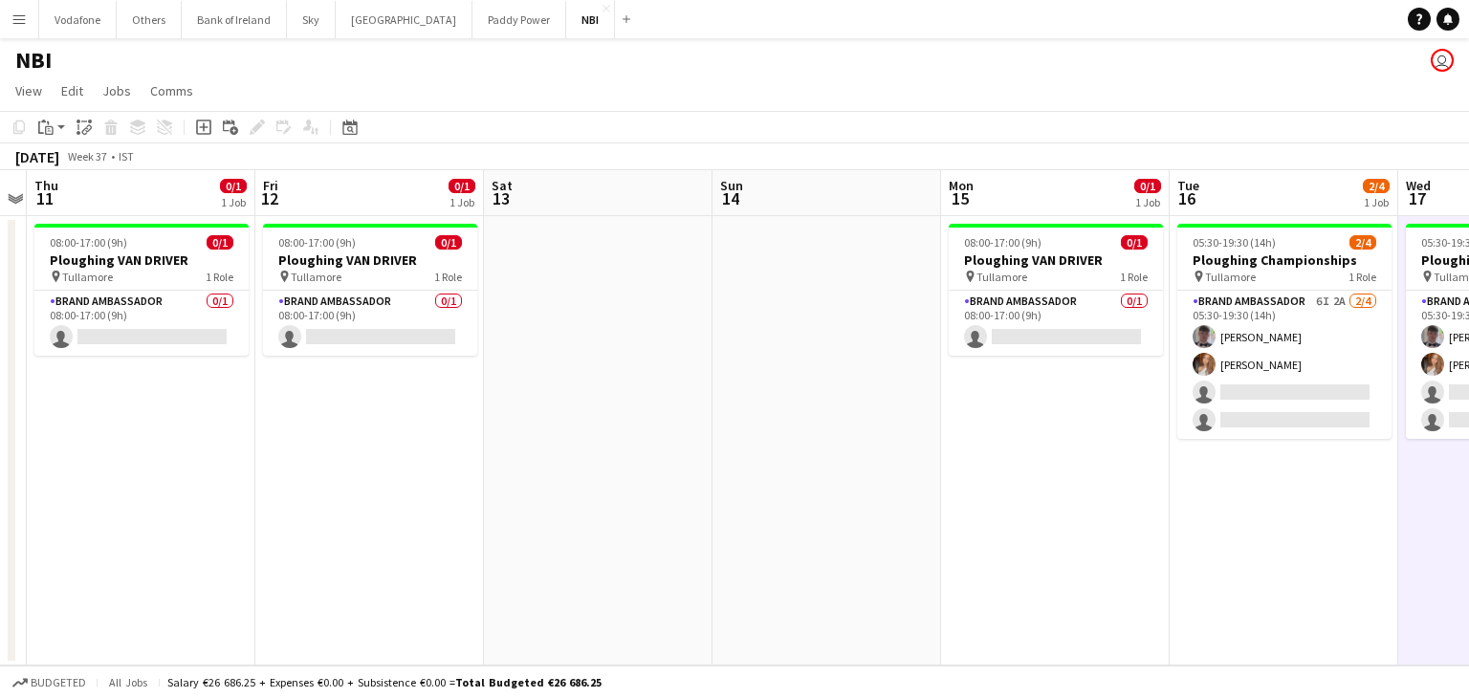
drag, startPoint x: 872, startPoint y: 522, endPoint x: 1252, endPoint y: 443, distance: 387.8
click at [1252, 443] on app-calendar-viewport "Tue 9 Wed 10 Thu 11 0/1 1 Job Fri 12 0/1 1 Job Sat 13 Sun 14 Mon 15 0/1 1 Job T…" at bounding box center [734, 417] width 1469 height 495
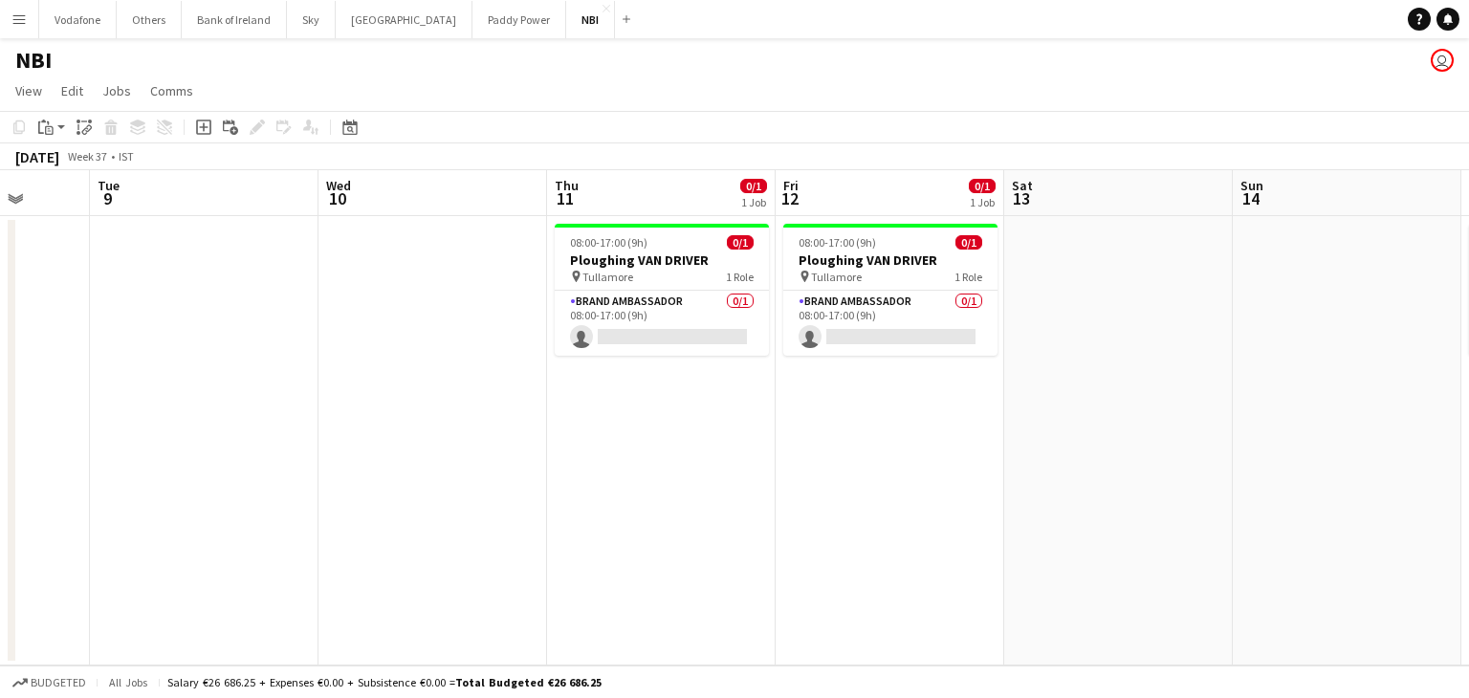
scroll to position [0, 593]
drag, startPoint x: 799, startPoint y: 498, endPoint x: 1312, endPoint y: 411, distance: 519.8
click at [1322, 412] on app-calendar-viewport "Sat 6 Sun 7 Mon 8 Tue 9 Wed 10 Thu 11 0/1 1 Job Fri 12 0/1 1 Job Sat 13 Sun 14 …" at bounding box center [734, 417] width 1469 height 495
click at [719, 326] on app-card-role "Brand Ambassador 0/1 08:00-17:00 (9h) single-neutral-actions" at bounding box center [664, 323] width 214 height 65
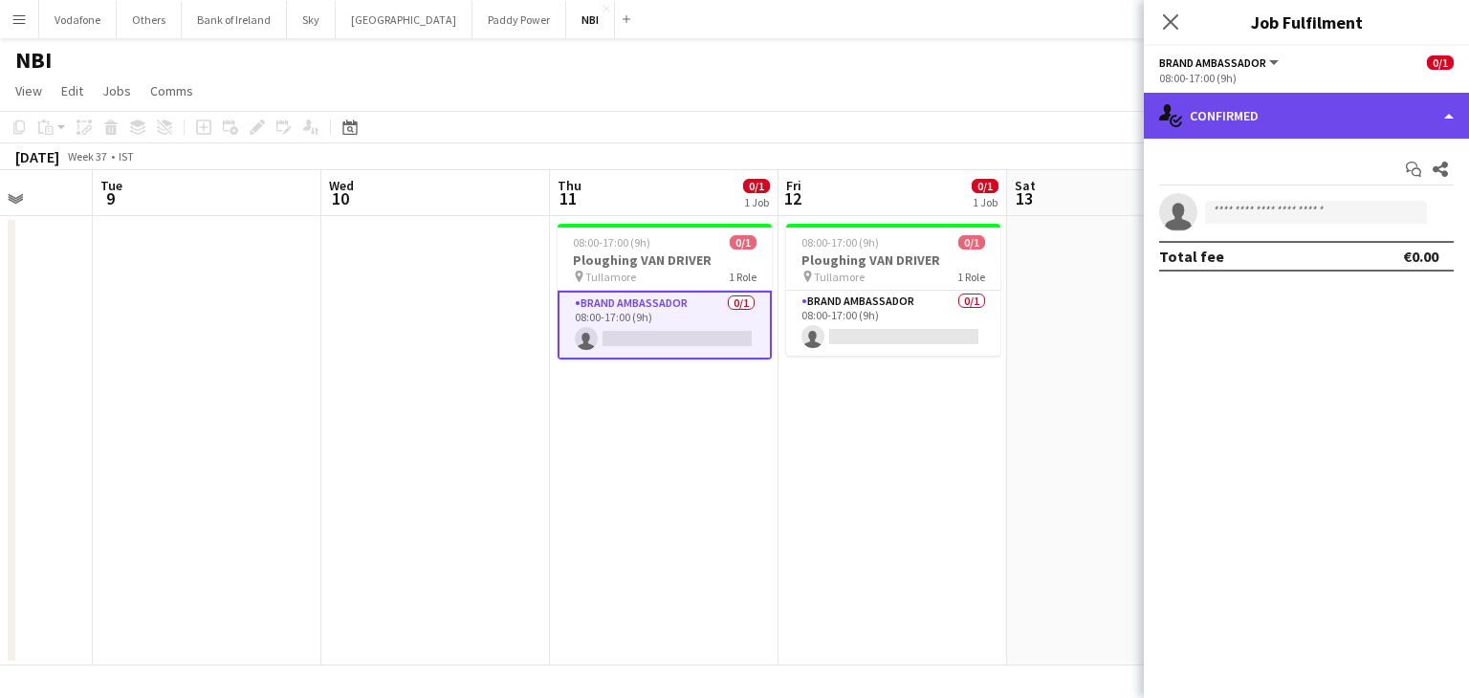
click at [1283, 112] on div "single-neutral-actions-check-2 Confirmed" at bounding box center [1305, 116] width 325 height 46
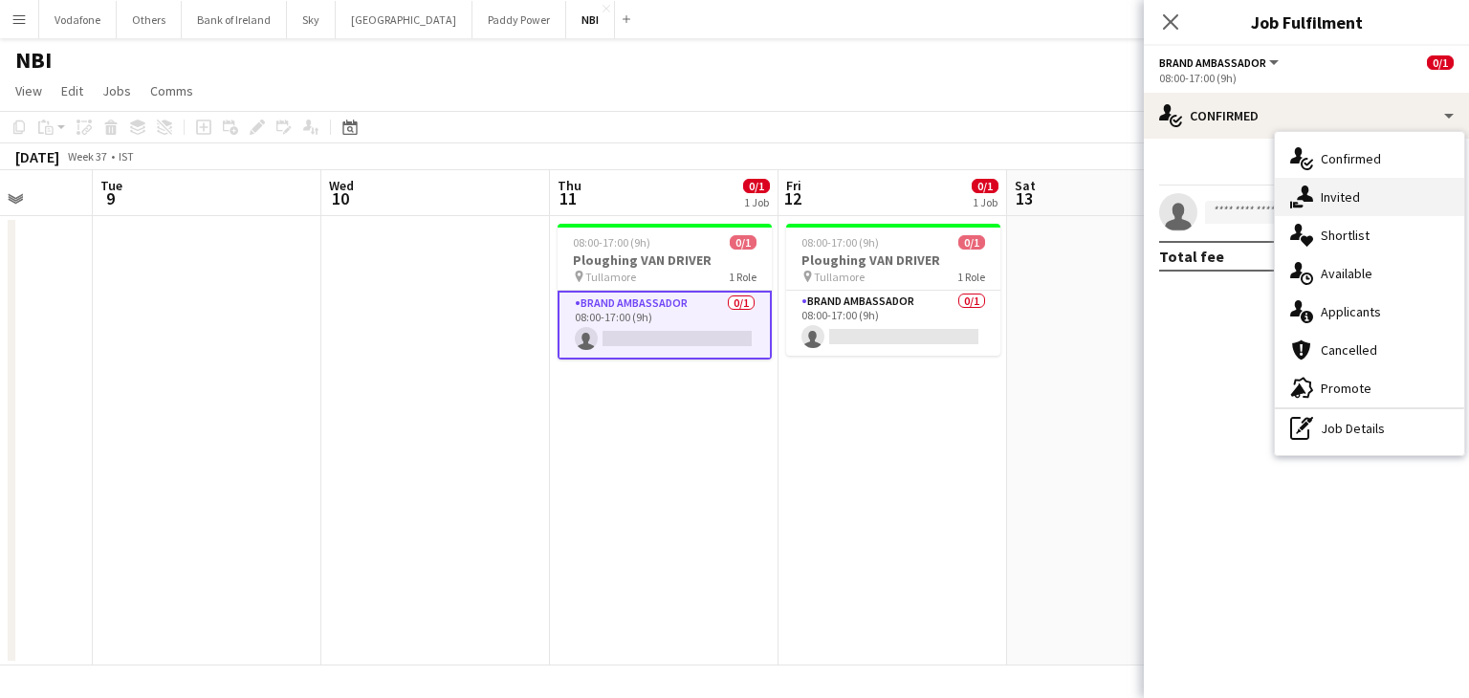
click at [1346, 200] on div "single-neutral-actions-share-1 Invited" at bounding box center [1368, 197] width 189 height 38
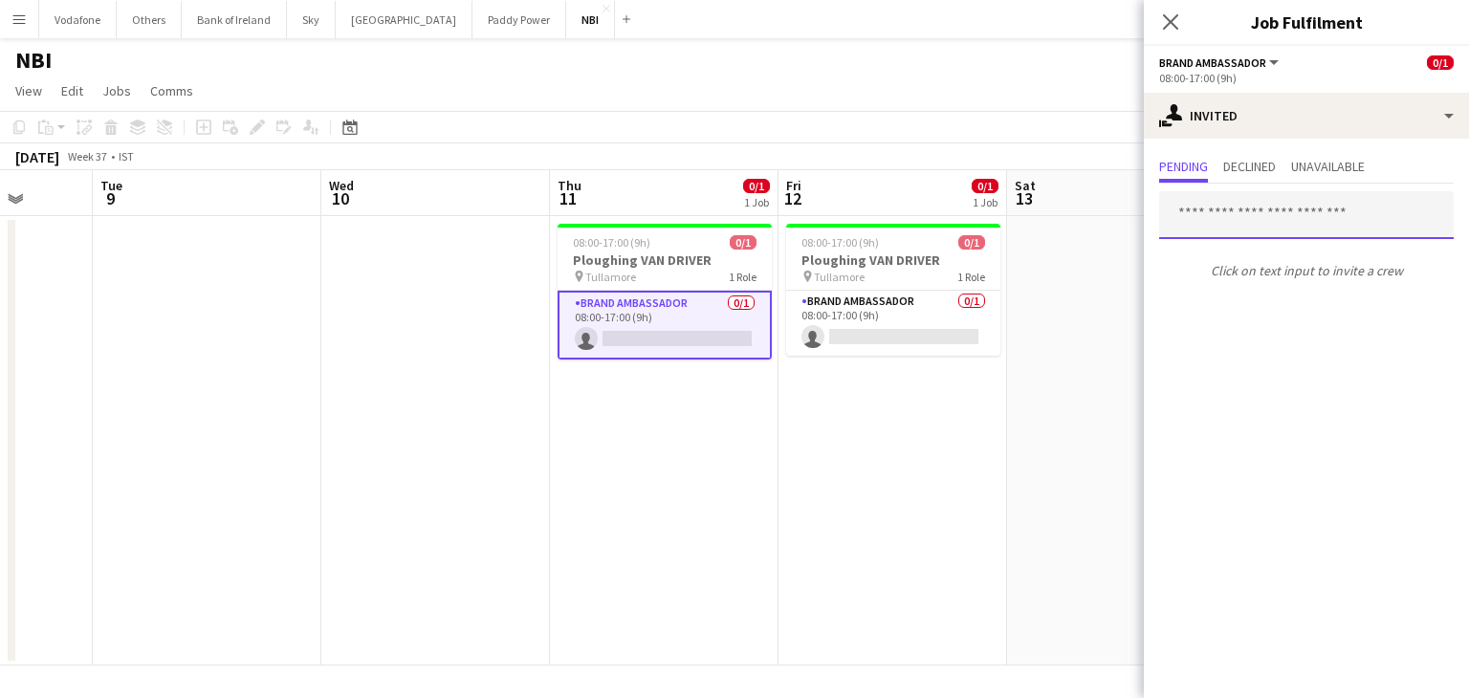
click at [1290, 220] on input "text" at bounding box center [1306, 215] width 294 height 48
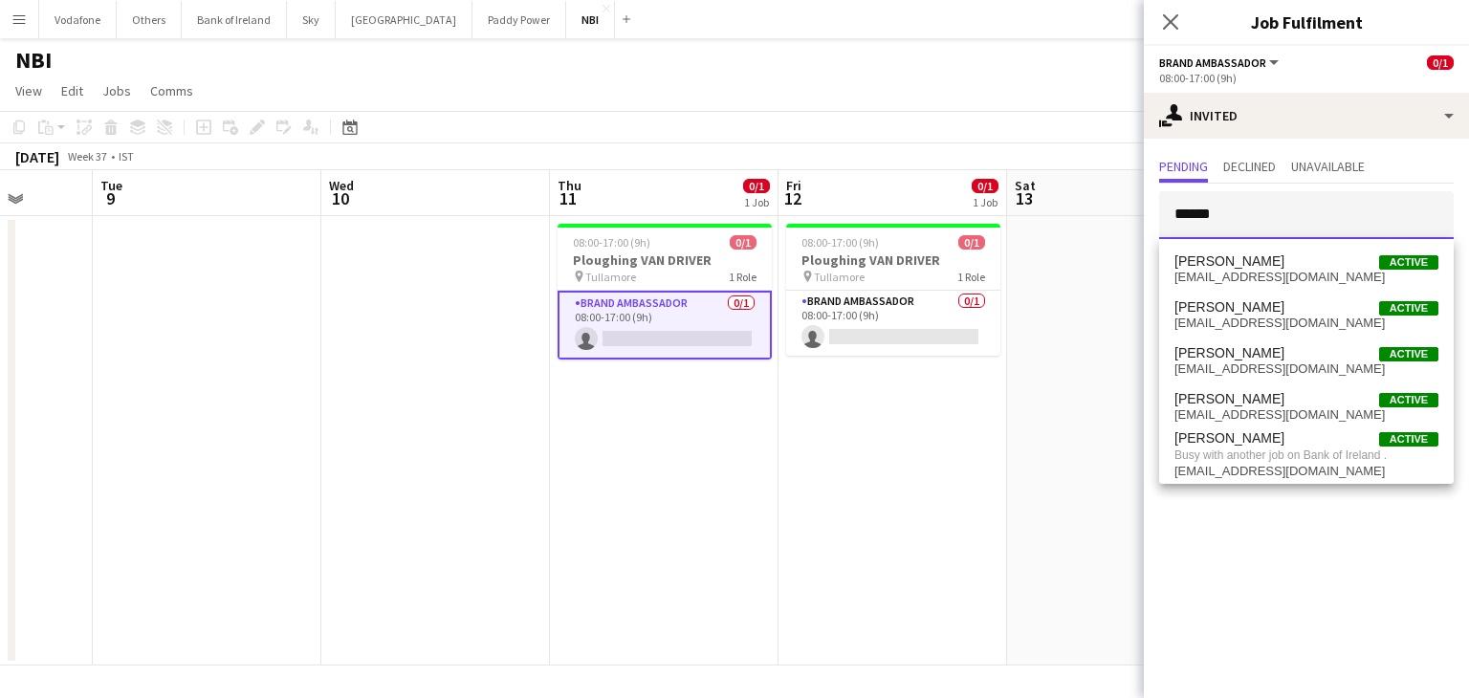
drag, startPoint x: 1249, startPoint y: 207, endPoint x: 1159, endPoint y: 223, distance: 91.2
click at [1159, 223] on input "*****" at bounding box center [1306, 215] width 294 height 48
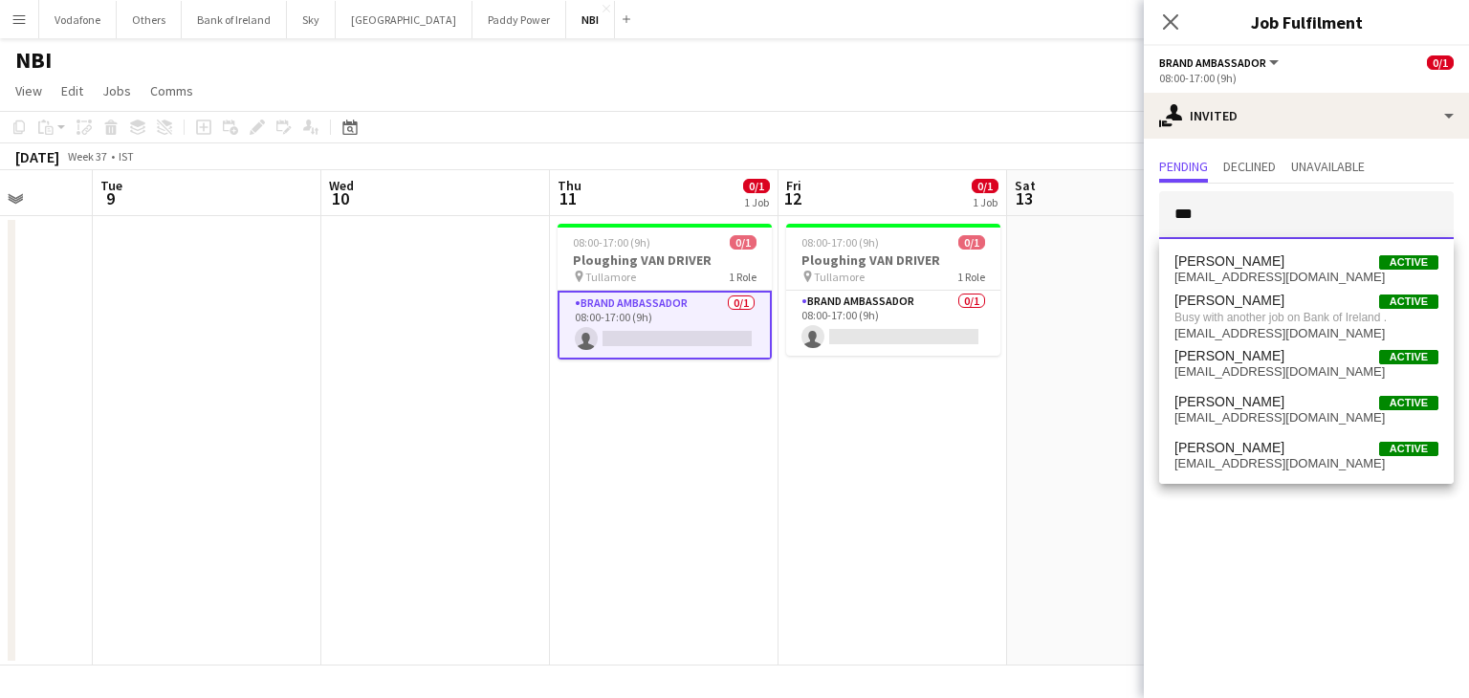
drag, startPoint x: 1246, startPoint y: 215, endPoint x: 1168, endPoint y: 217, distance: 77.5
click at [1168, 217] on input "***" at bounding box center [1306, 215] width 294 height 48
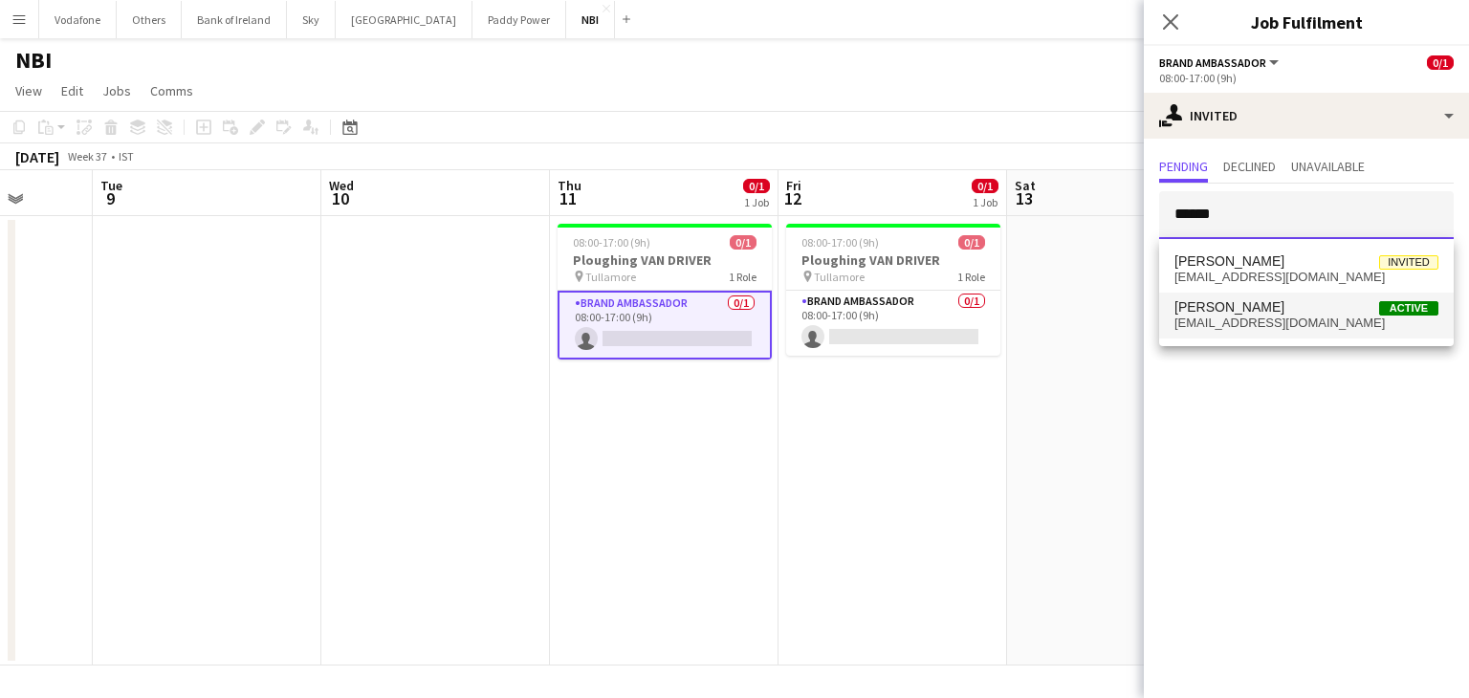
type input "******"
click at [1224, 327] on span "[EMAIL_ADDRESS][DOMAIN_NAME]" at bounding box center [1306, 323] width 264 height 15
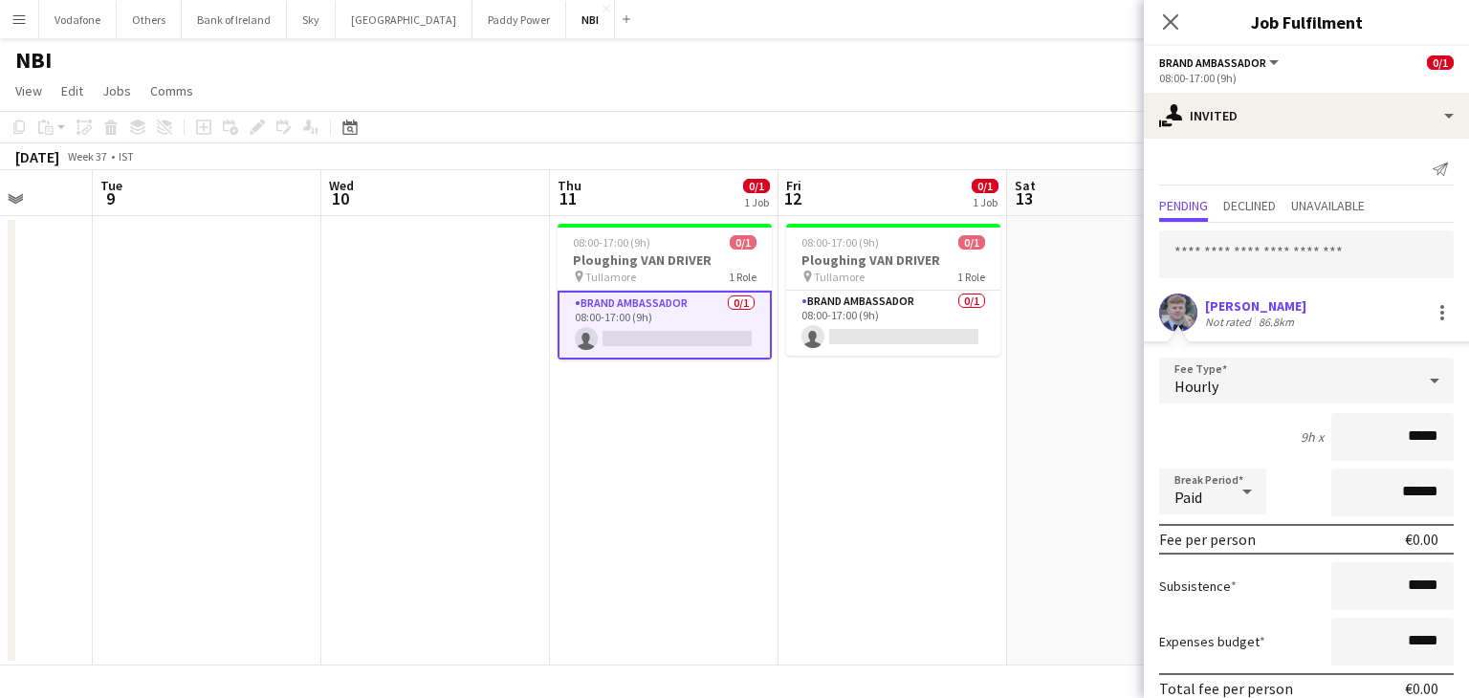
scroll to position [84, 0]
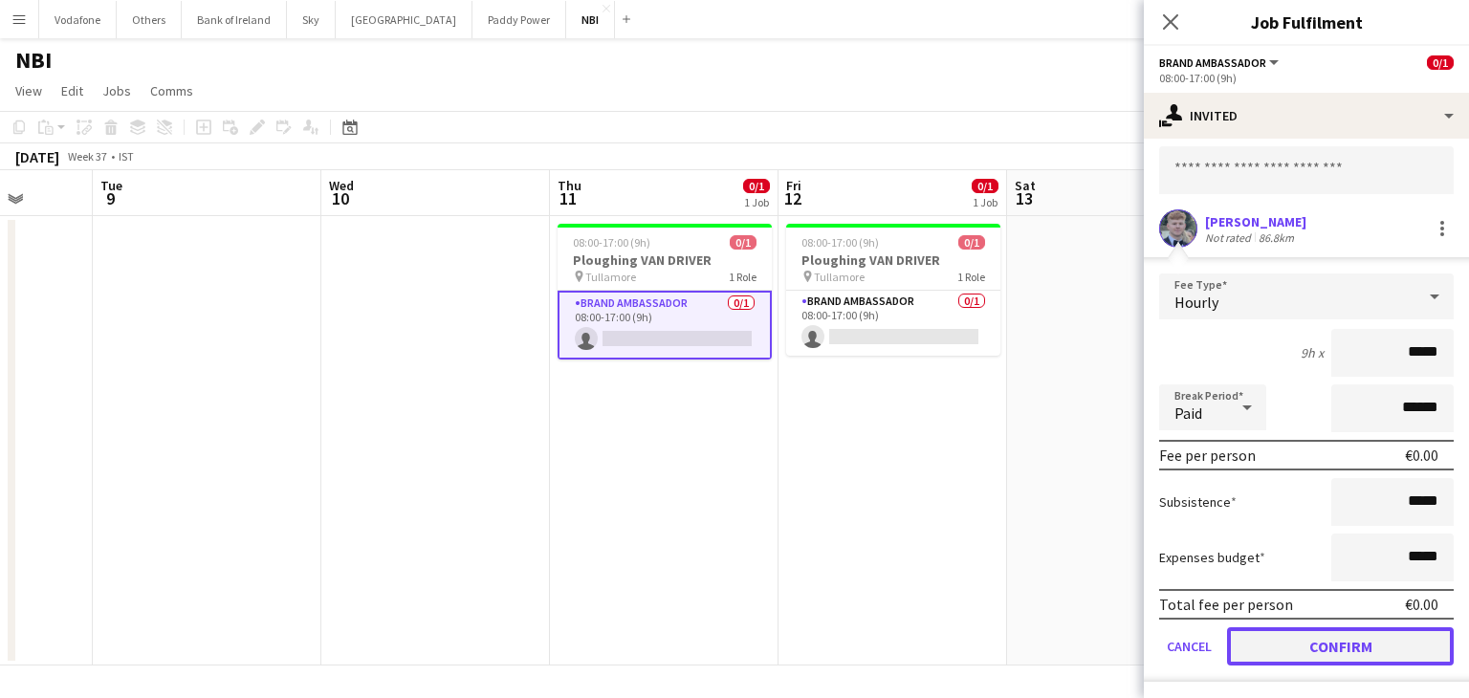
click at [1271, 645] on button "Confirm" at bounding box center [1340, 646] width 227 height 38
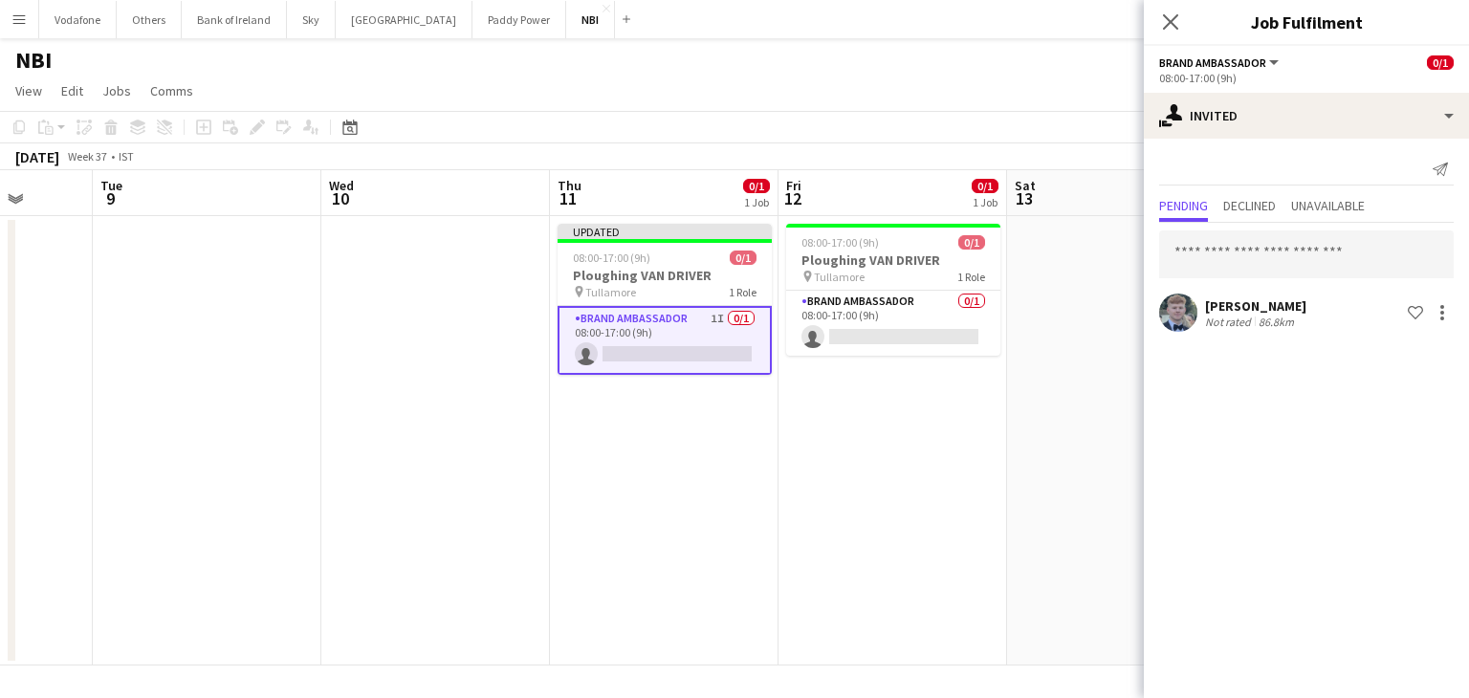
click at [1044, 505] on app-date-cell at bounding box center [1121, 440] width 229 height 449
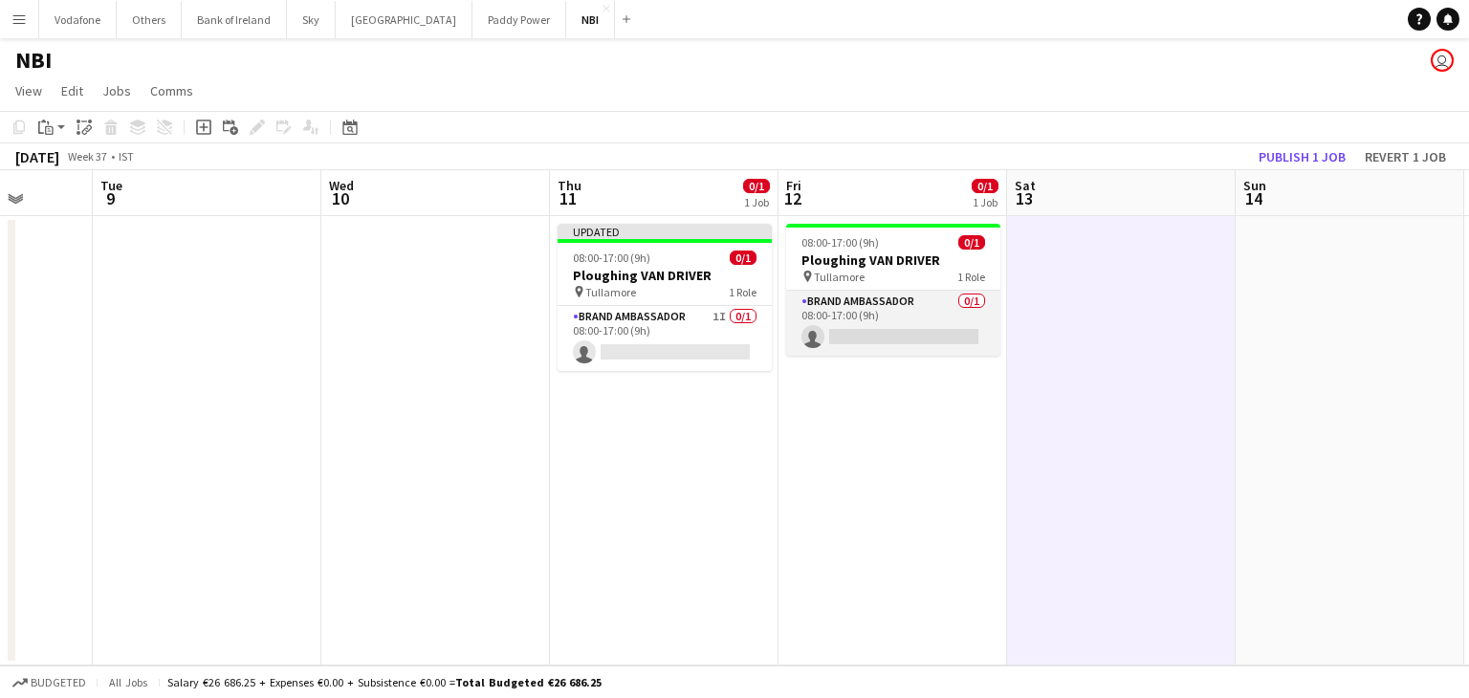
click at [925, 333] on app-card-role "Brand Ambassador 0/1 08:00-17:00 (9h) single-neutral-actions" at bounding box center [893, 323] width 214 height 65
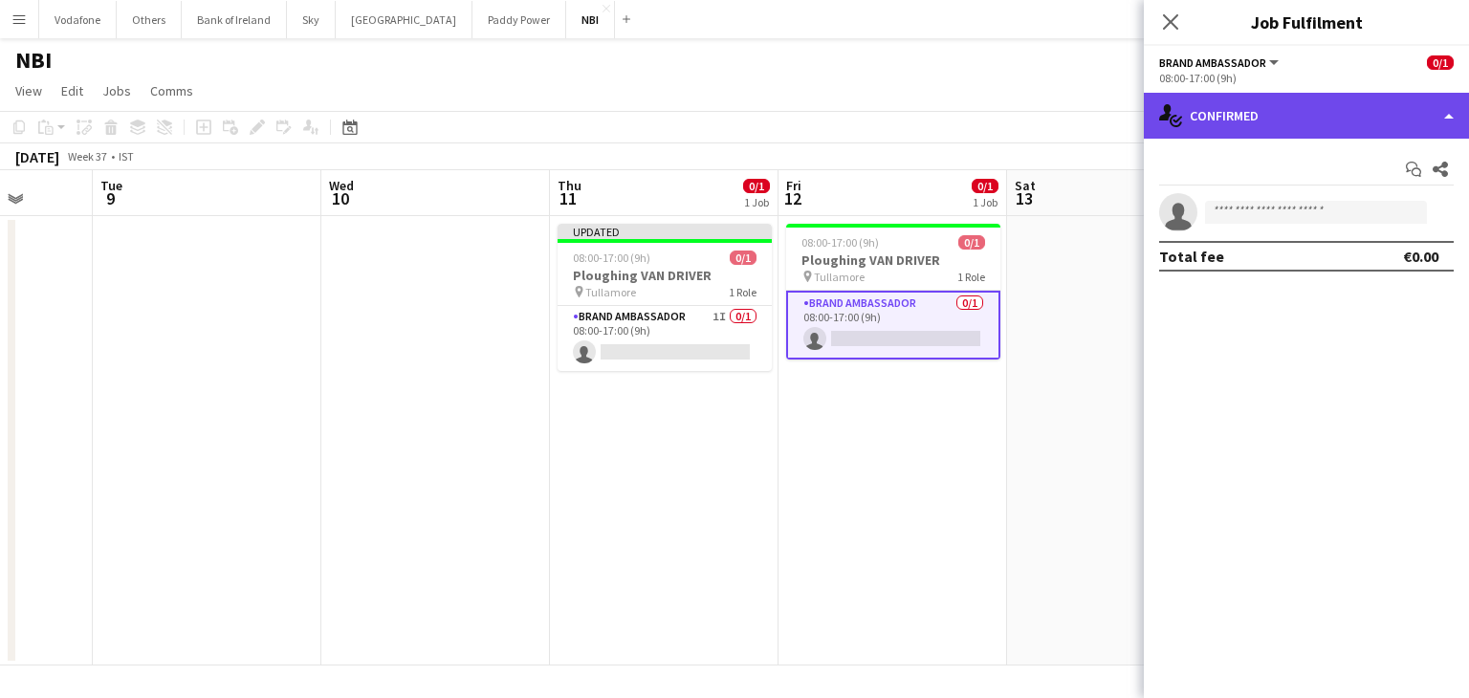
click at [1262, 126] on div "single-neutral-actions-check-2 Confirmed" at bounding box center [1305, 116] width 325 height 46
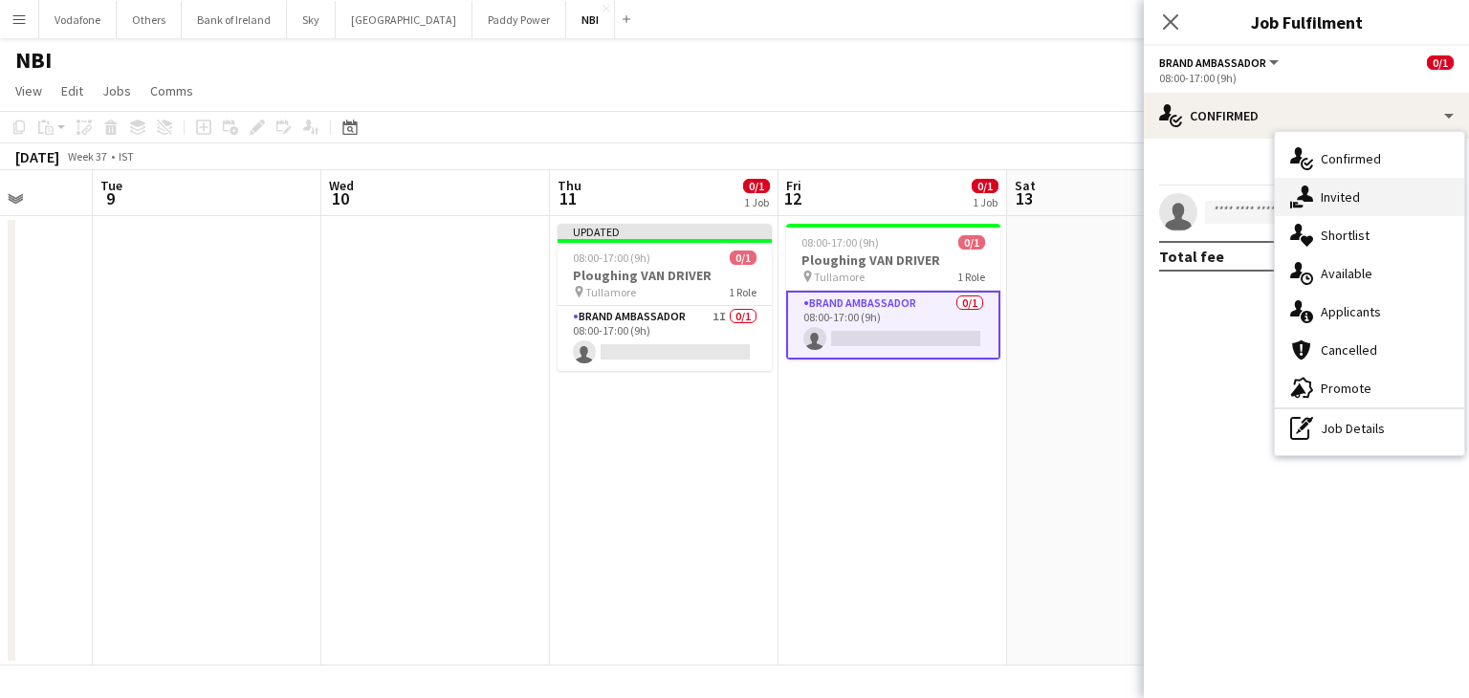
click at [1304, 197] on icon at bounding box center [1304, 193] width 16 height 16
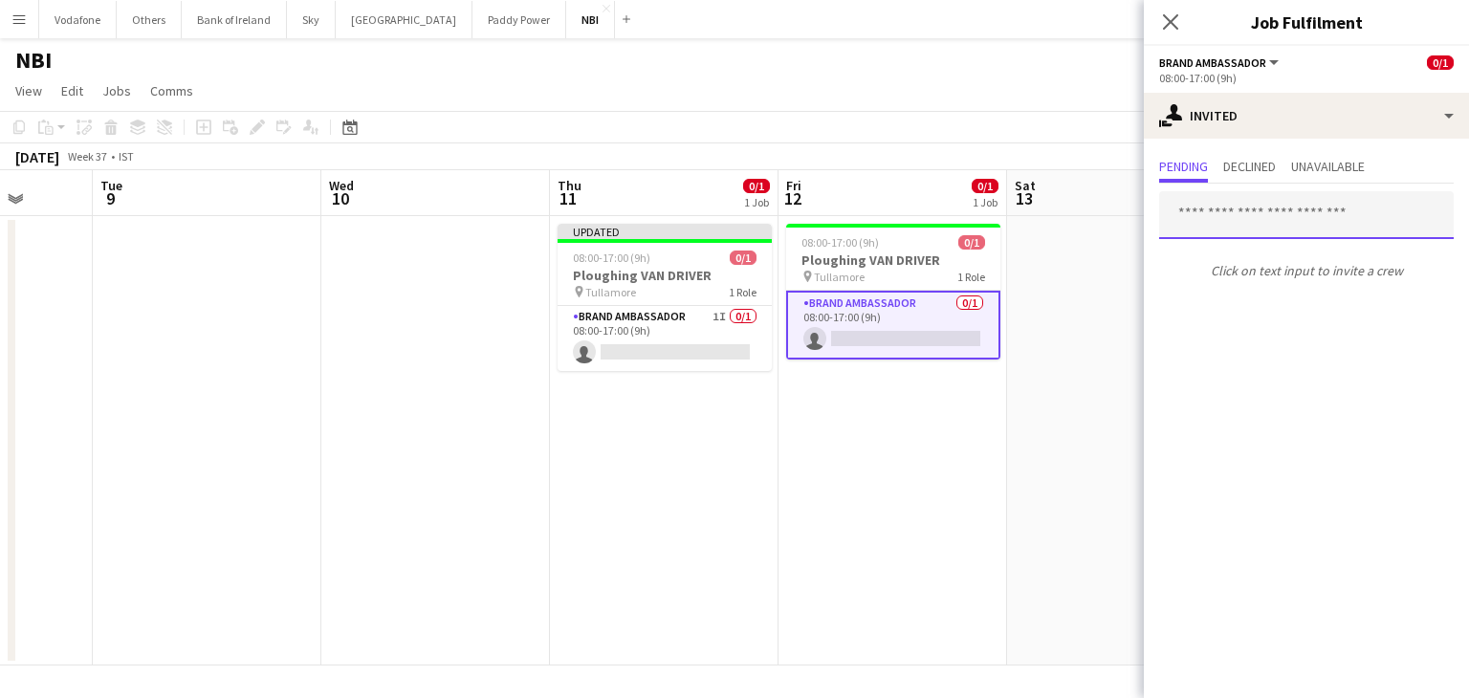
click at [1302, 223] on input "text" at bounding box center [1306, 215] width 294 height 48
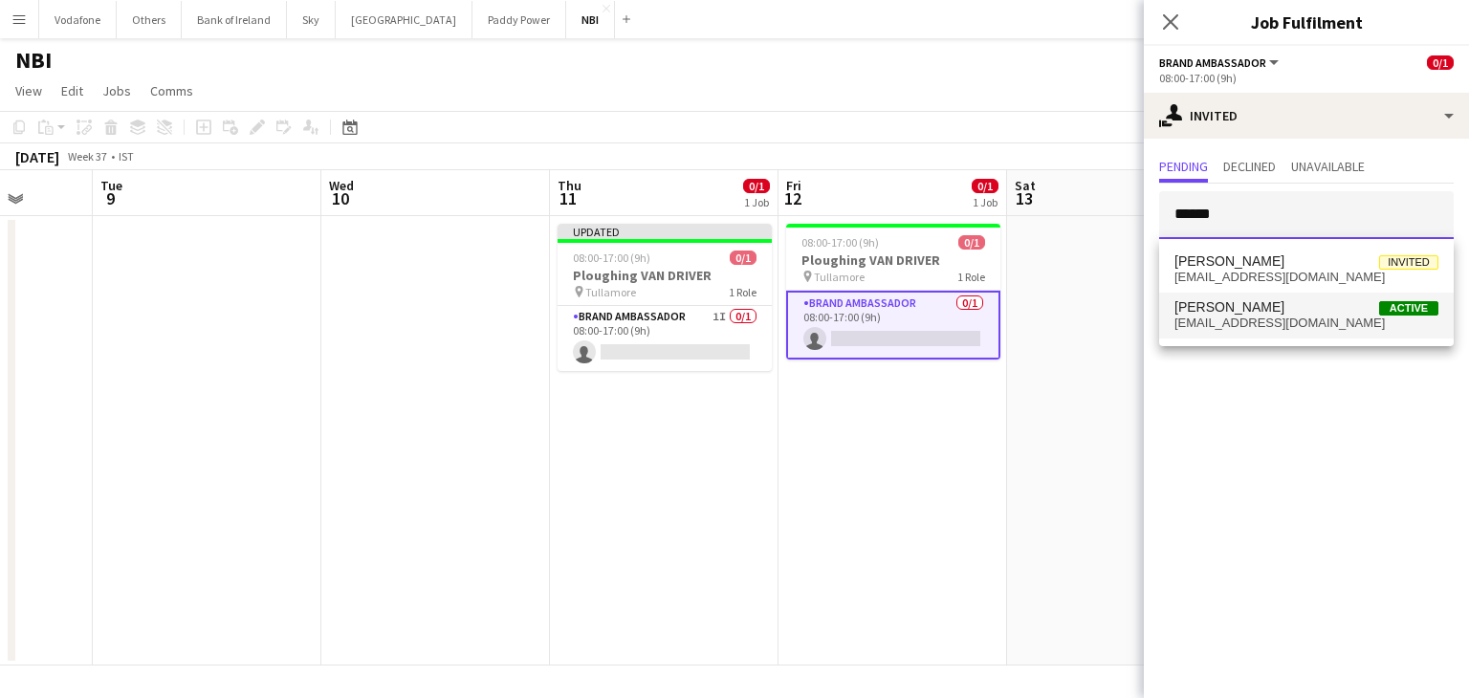
type input "******"
click at [1270, 314] on span "[PERSON_NAME] Active" at bounding box center [1306, 307] width 264 height 16
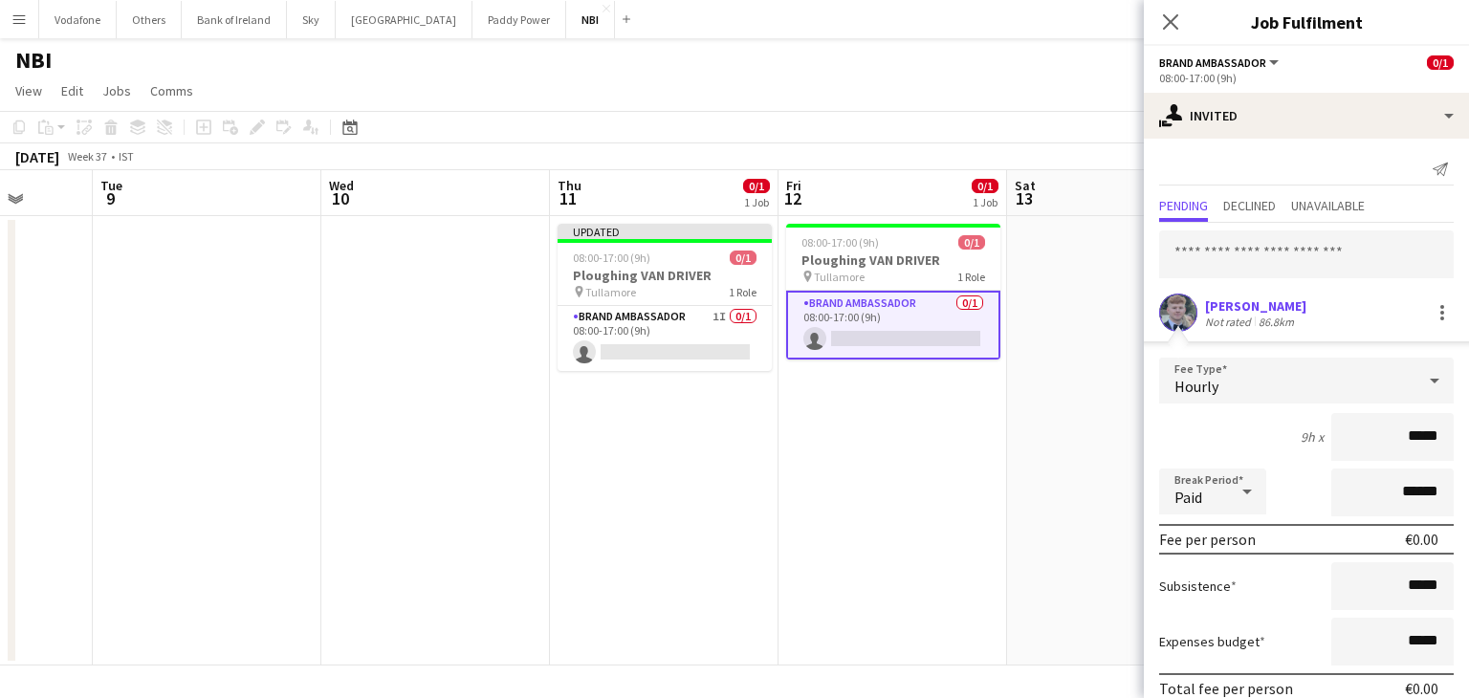
scroll to position [84, 0]
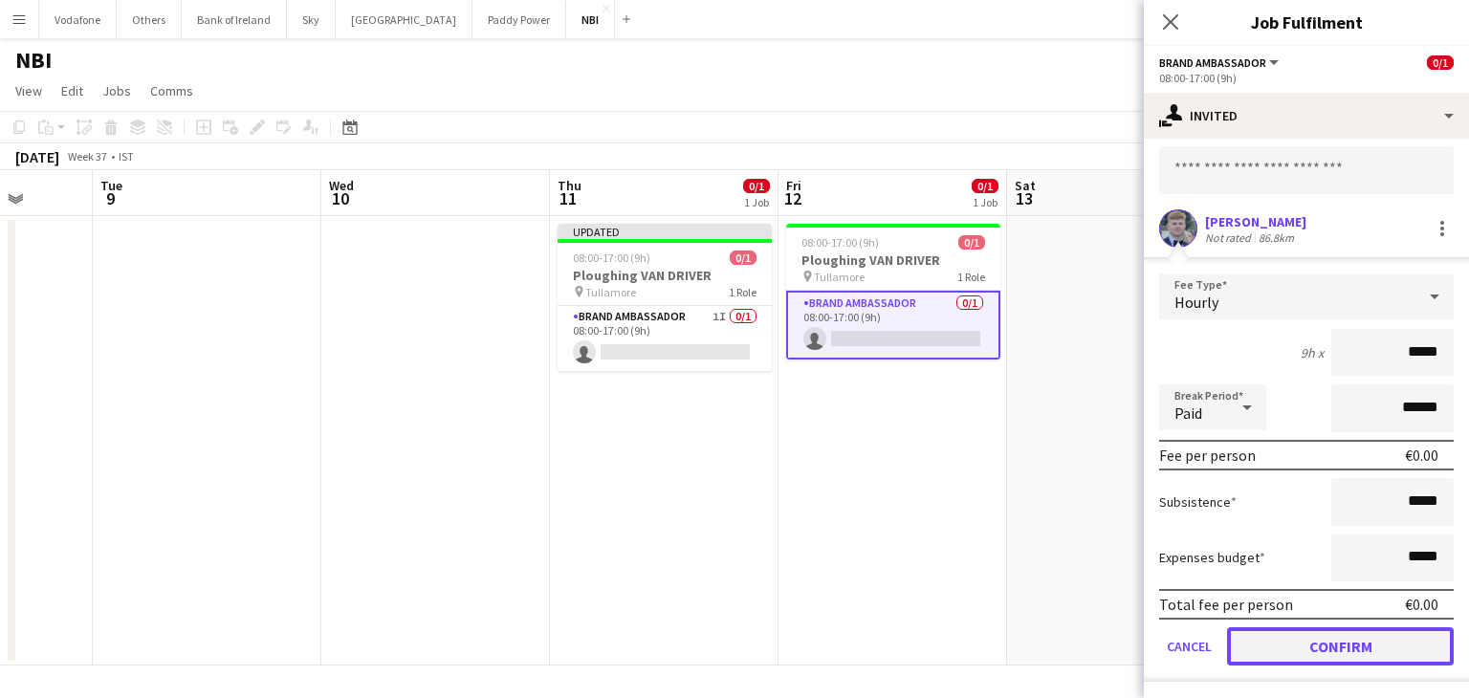
click at [1270, 639] on button "Confirm" at bounding box center [1340, 646] width 227 height 38
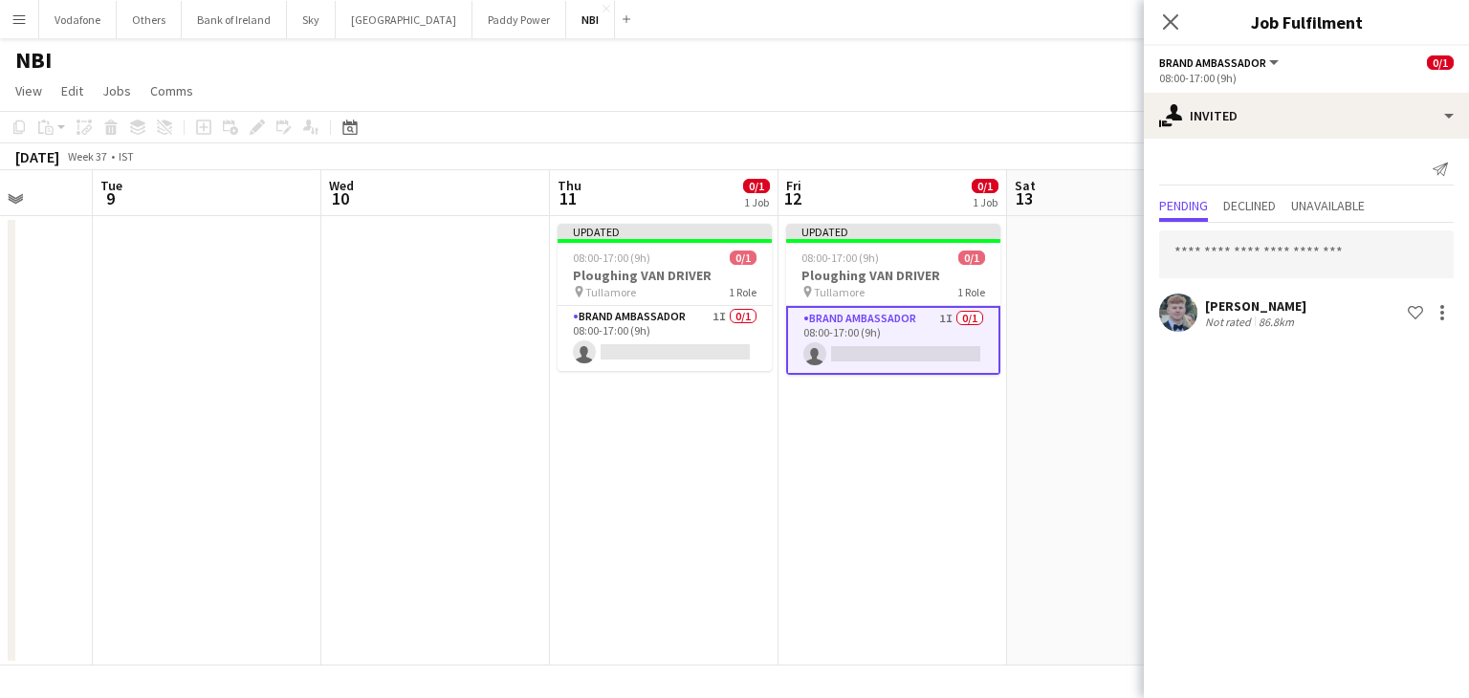
scroll to position [0, 0]
click at [1109, 424] on app-date-cell at bounding box center [1121, 440] width 229 height 449
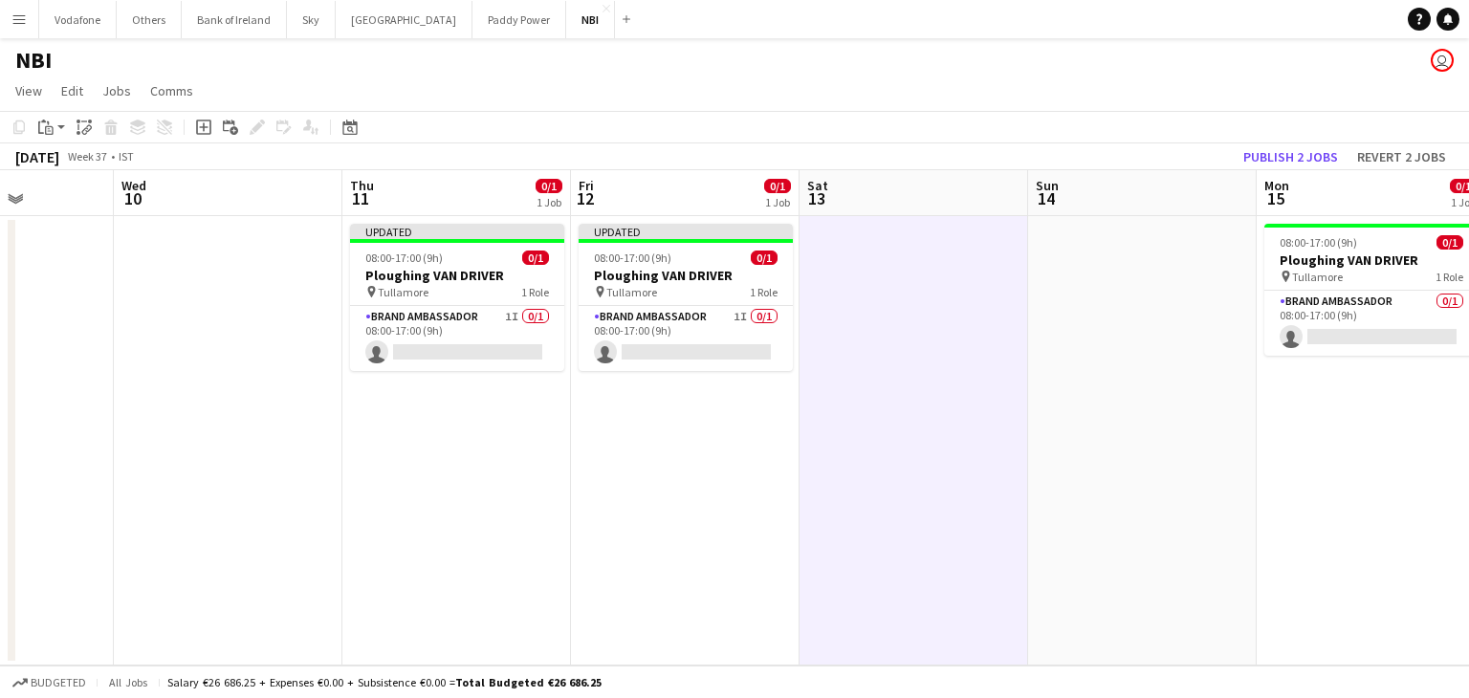
drag, startPoint x: 1109, startPoint y: 424, endPoint x: 902, endPoint y: 462, distance: 211.0
click at [902, 462] on app-calendar-viewport "Sat 6 Sun 7 Mon 8 Tue 9 Wed 10 Thu 11 0/1 1 Job Fri 12 0/1 1 Job Sat 13 Sun 14 …" at bounding box center [734, 417] width 1469 height 495
click at [1341, 314] on app-card-role "Brand Ambassador 0/1 08:00-17:00 (9h) single-neutral-actions" at bounding box center [1372, 323] width 214 height 65
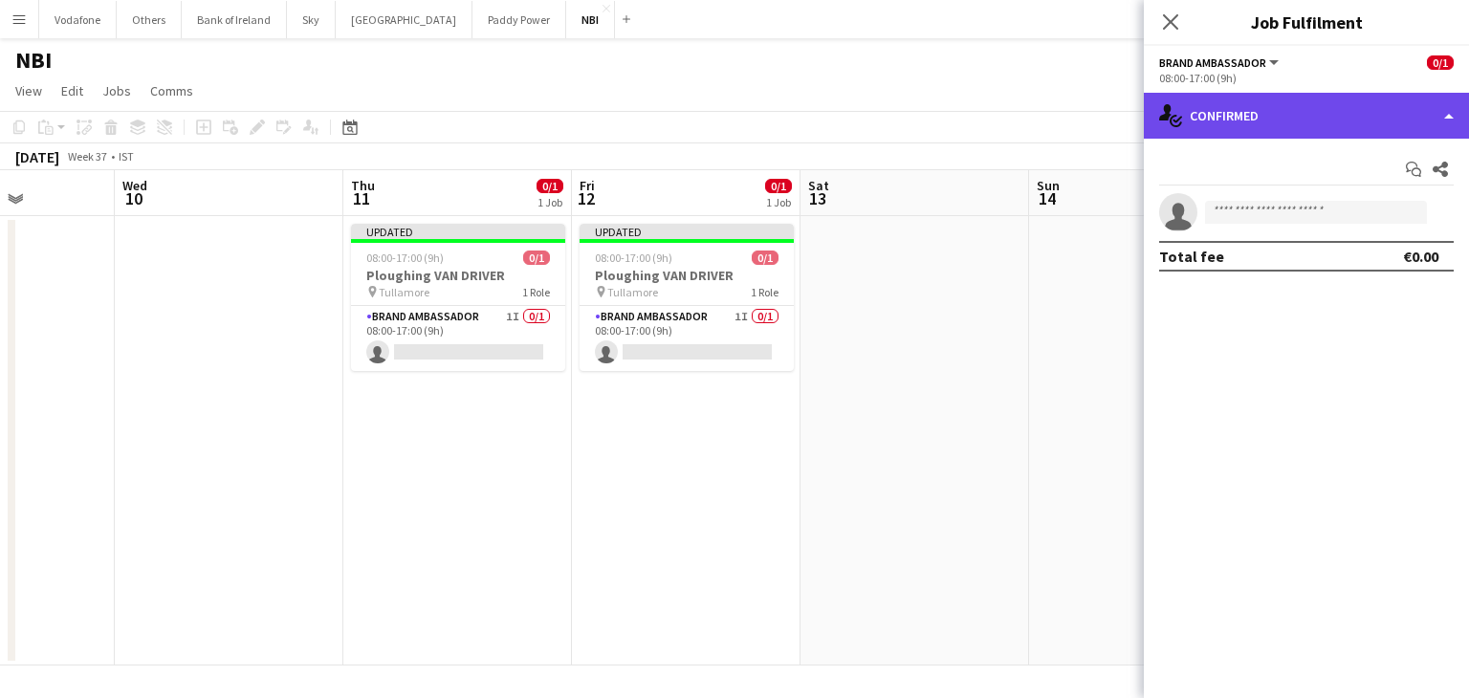
click at [1267, 111] on div "single-neutral-actions-check-2 Confirmed" at bounding box center [1305, 116] width 325 height 46
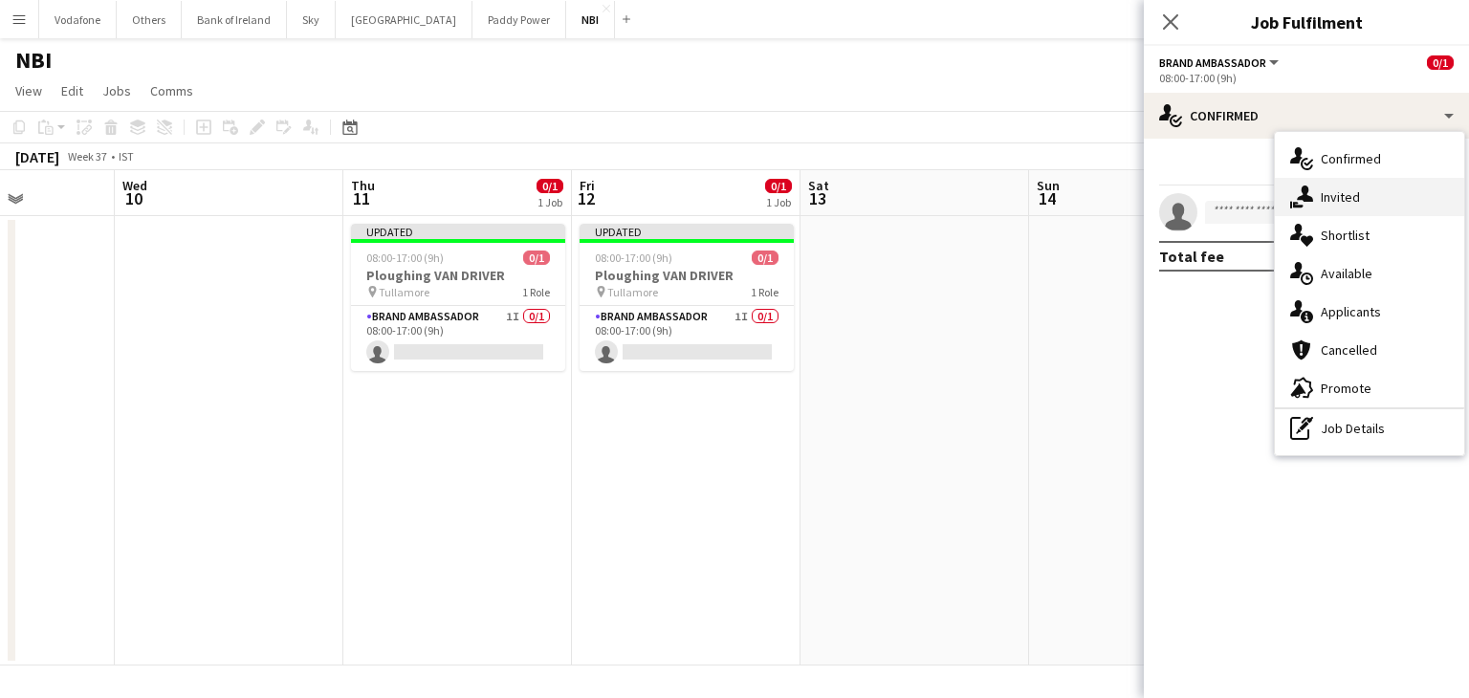
click at [1331, 202] on div "single-neutral-actions-share-1 Invited" at bounding box center [1368, 197] width 189 height 38
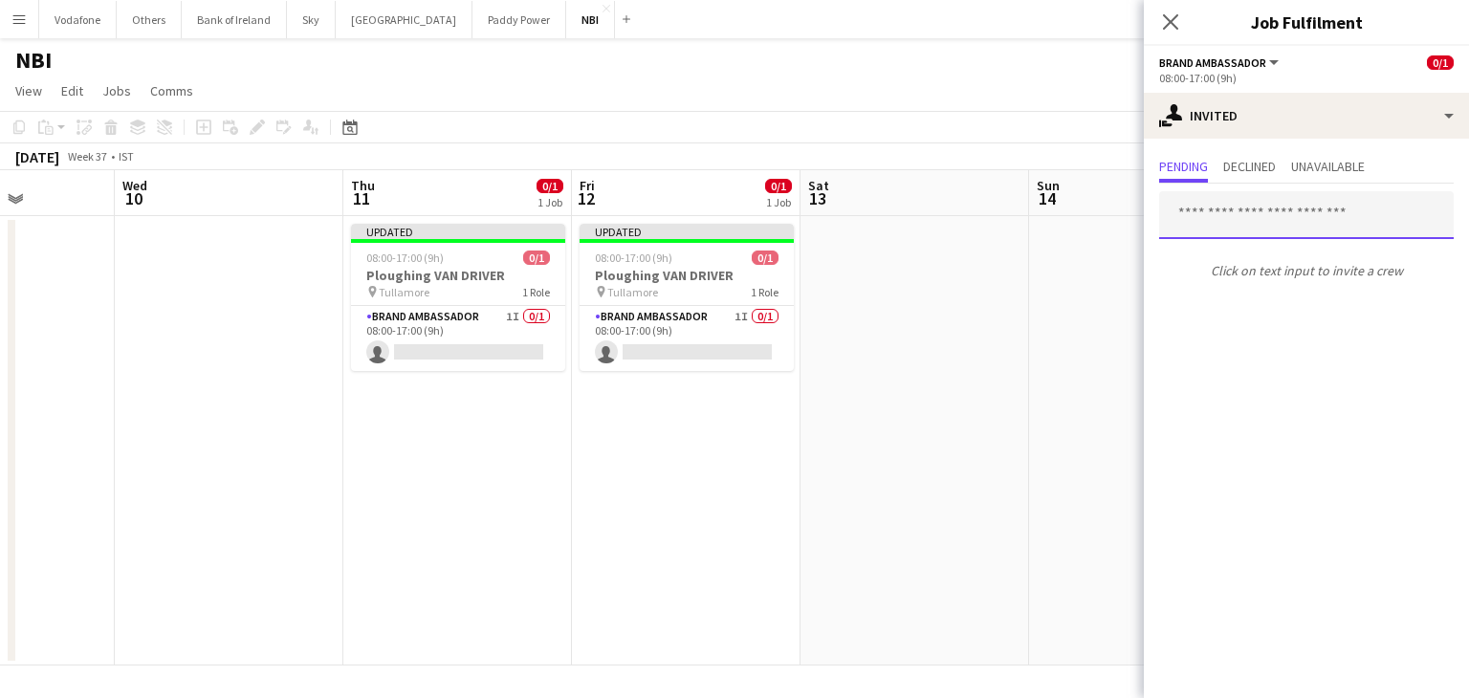
click at [1324, 207] on input "text" at bounding box center [1306, 215] width 294 height 48
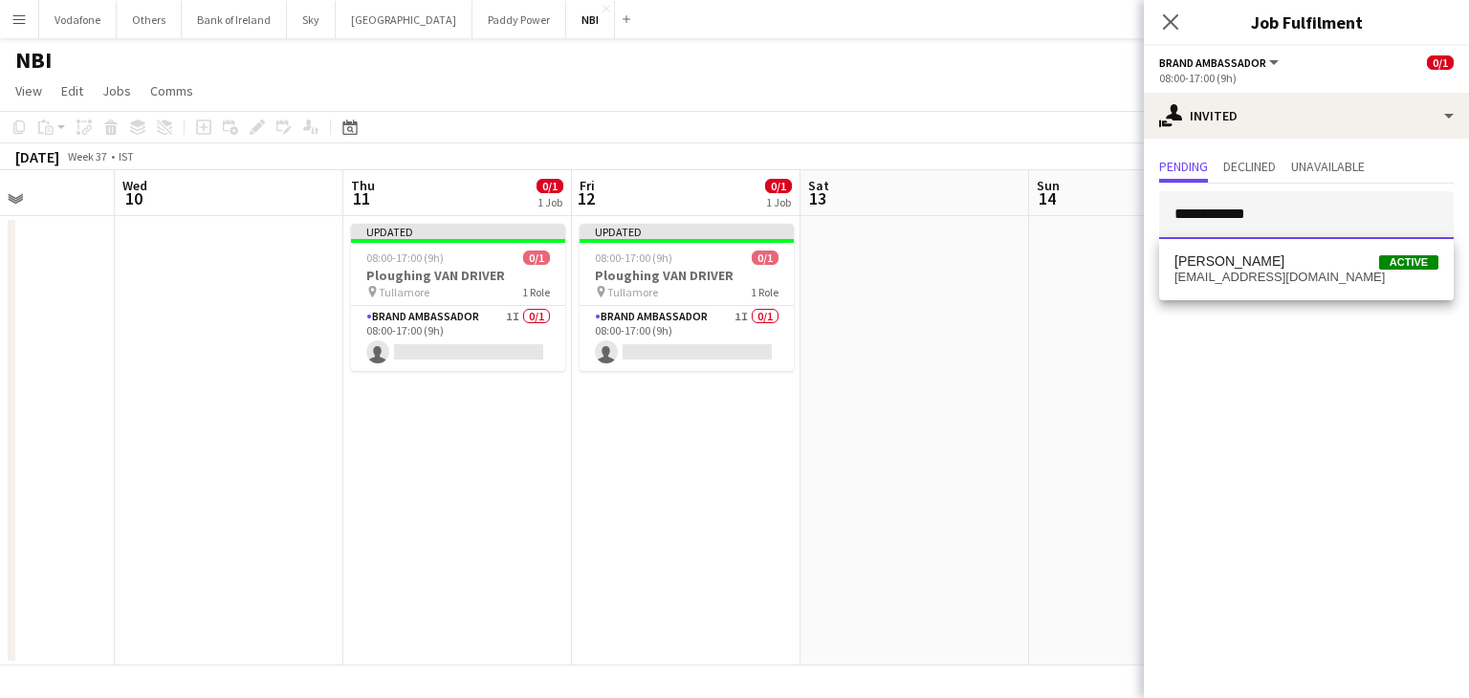
type input "**********"
click at [1274, 299] on body "Menu Boards Boards Boards All jobs Status Workforce Workforce My Workforce Recr…" at bounding box center [734, 349] width 1469 height 698
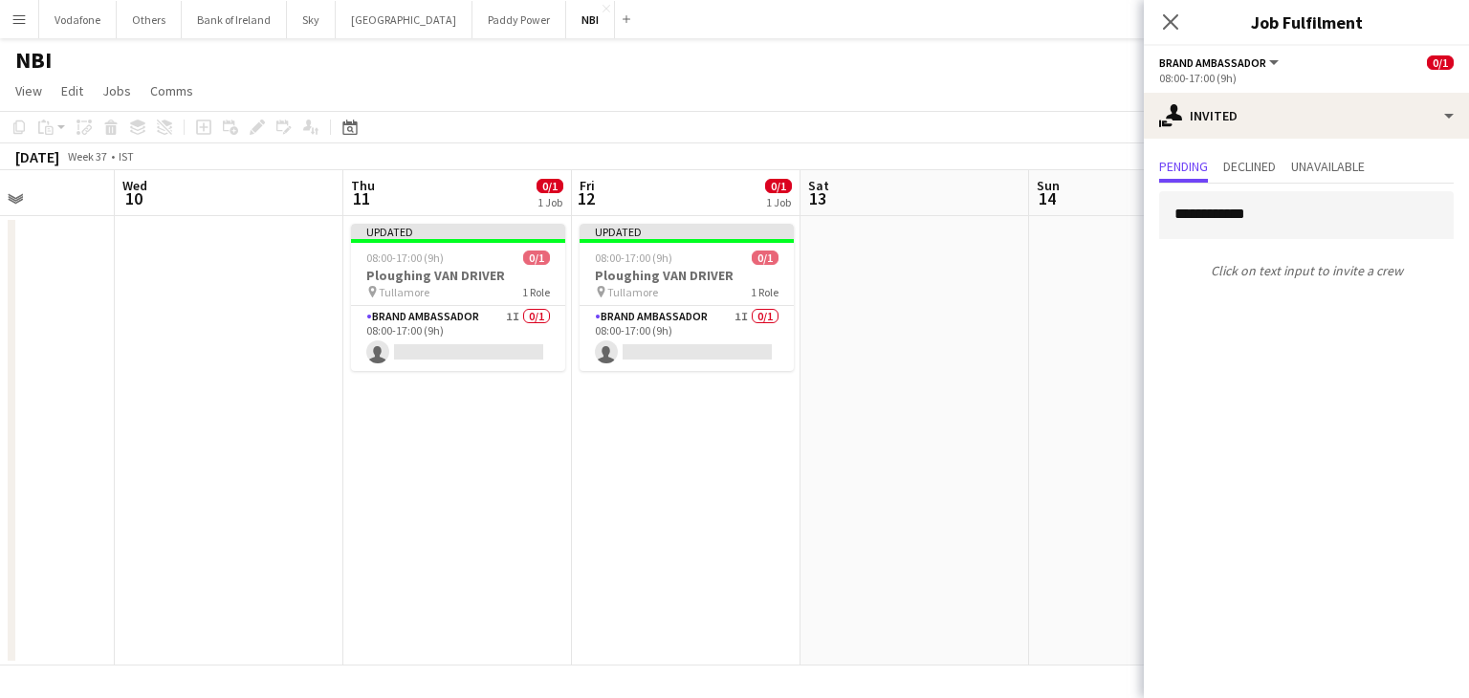
click at [1313, 331] on mat-expansion-panel "**********" at bounding box center [1305, 418] width 325 height 559
click at [1285, 235] on div "**********" at bounding box center [1305, 235] width 325 height 103
click at [1285, 231] on input "**********" at bounding box center [1306, 215] width 294 height 48
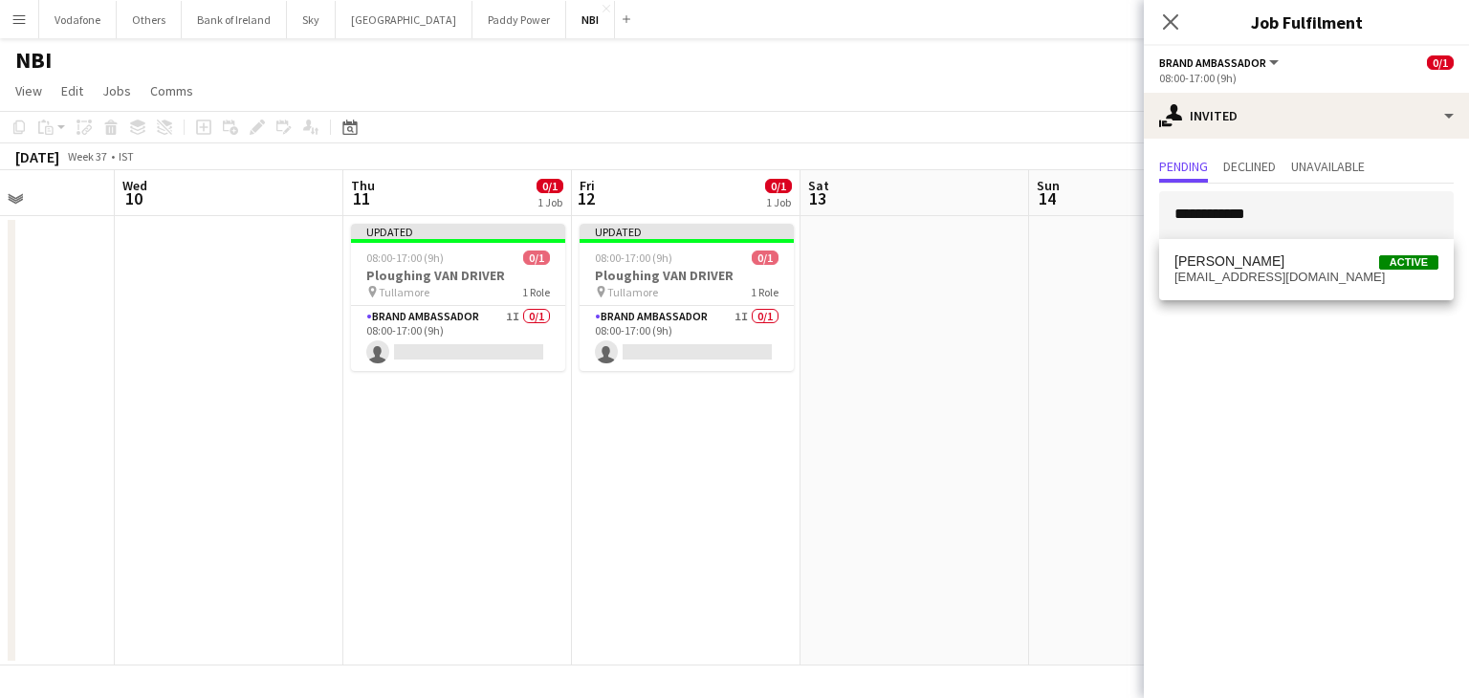
click at [1285, 270] on span "[EMAIL_ADDRESS][DOMAIN_NAME]" at bounding box center [1306, 277] width 264 height 15
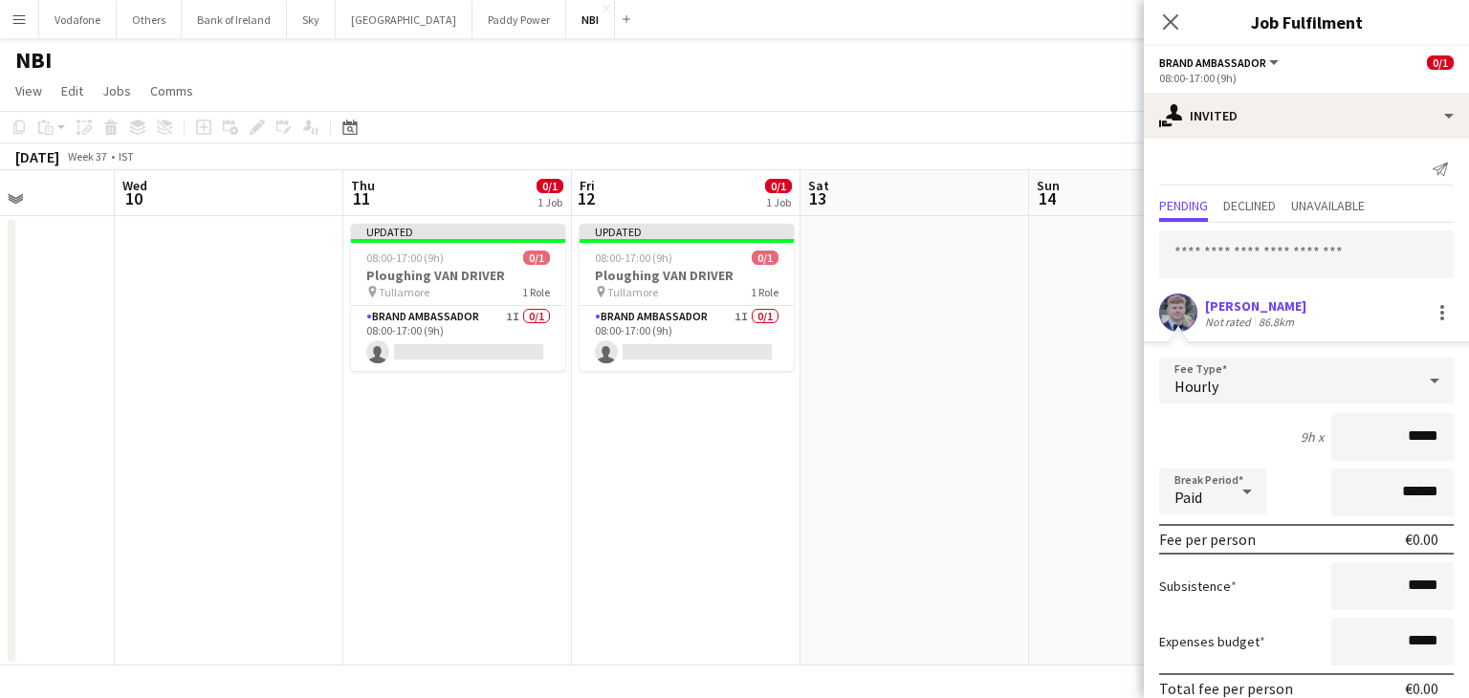
scroll to position [84, 0]
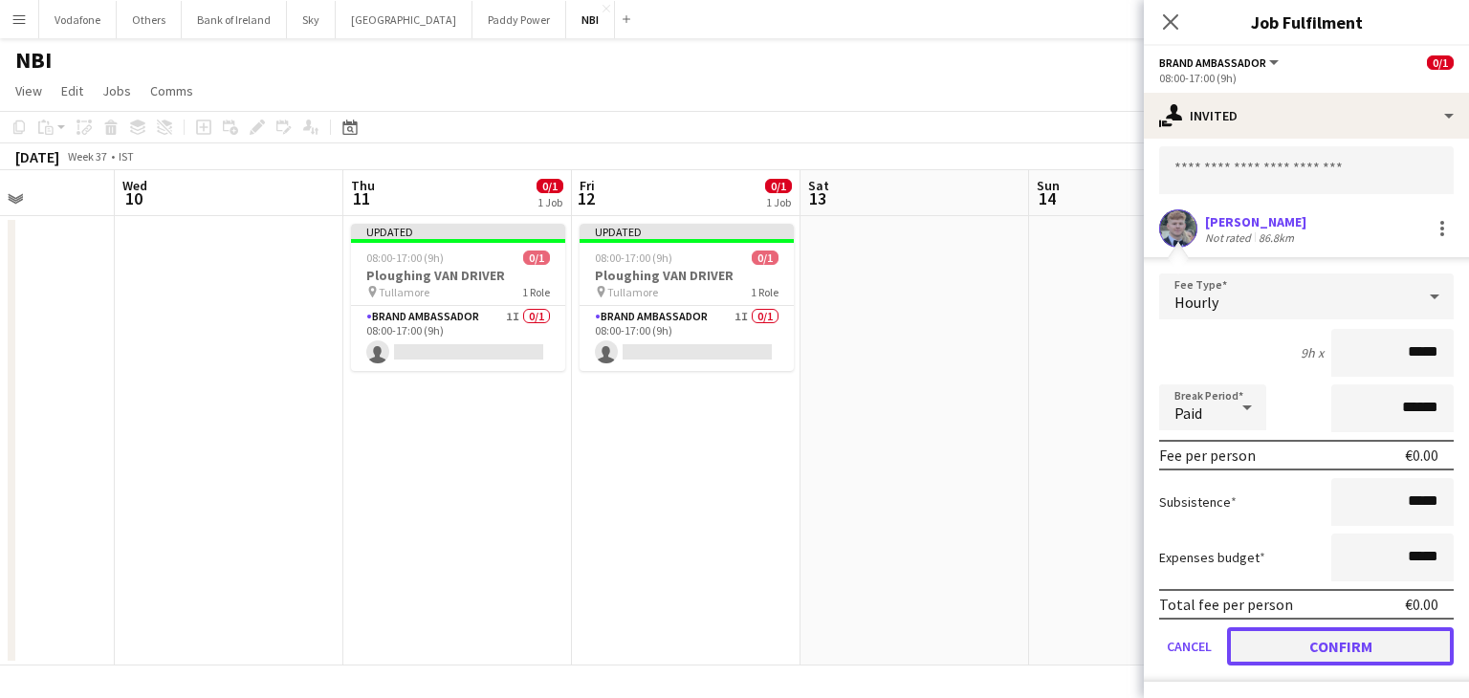
click at [1325, 649] on button "Confirm" at bounding box center [1340, 646] width 227 height 38
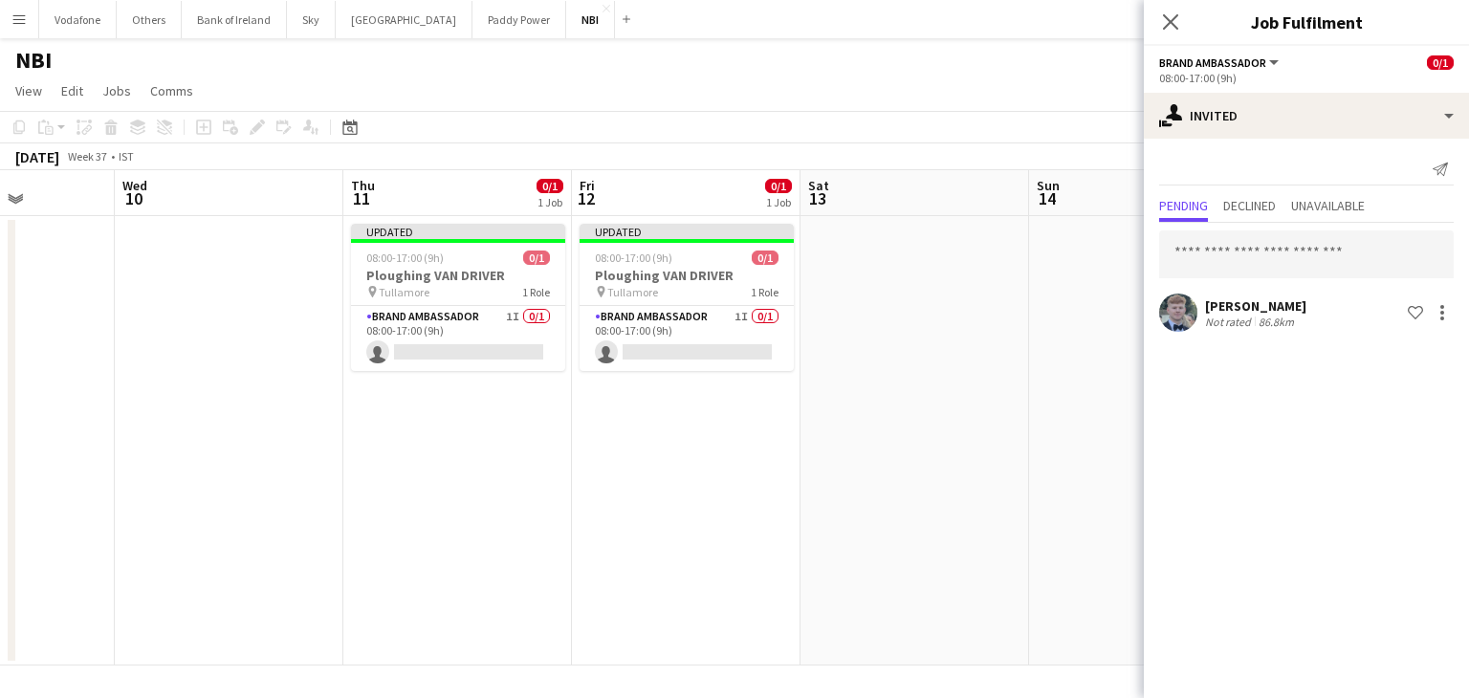
click at [1048, 494] on app-date-cell at bounding box center [1143, 440] width 229 height 449
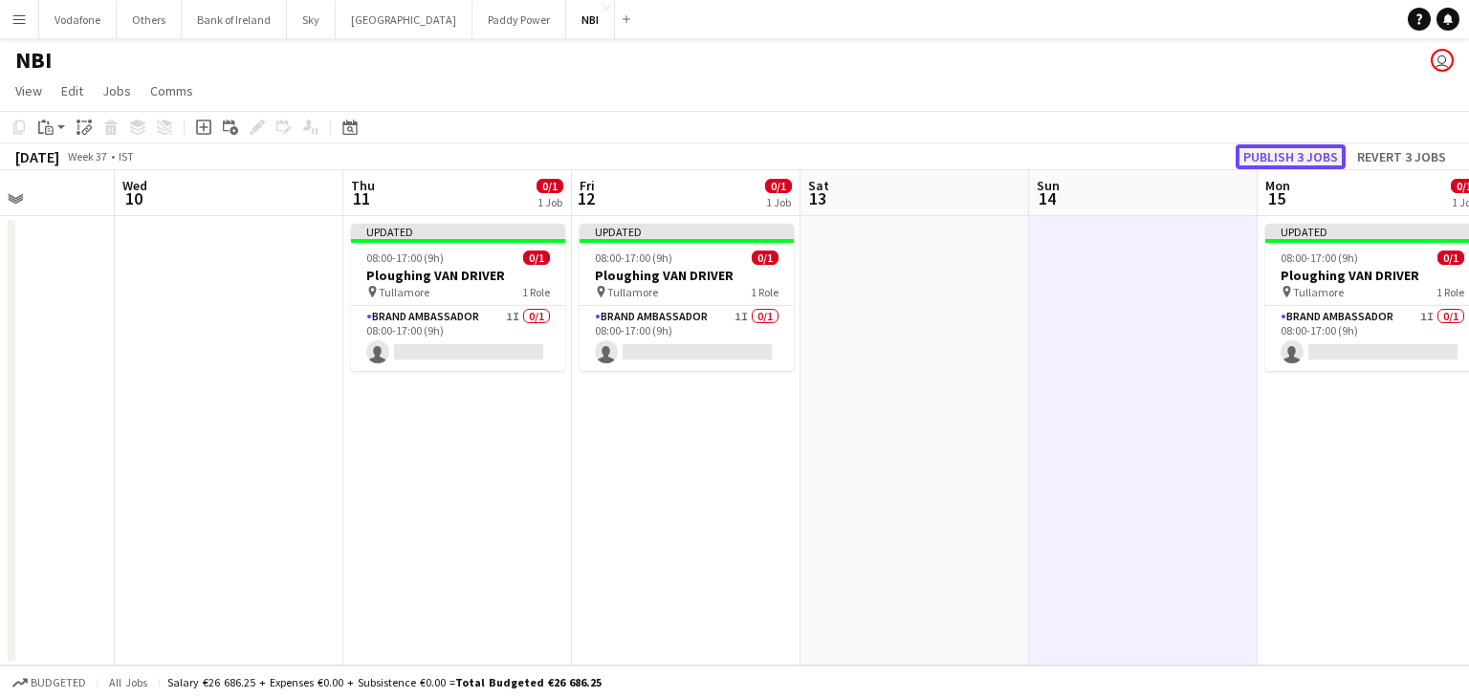
click at [1292, 156] on button "Publish 3 jobs" at bounding box center [1290, 156] width 110 height 25
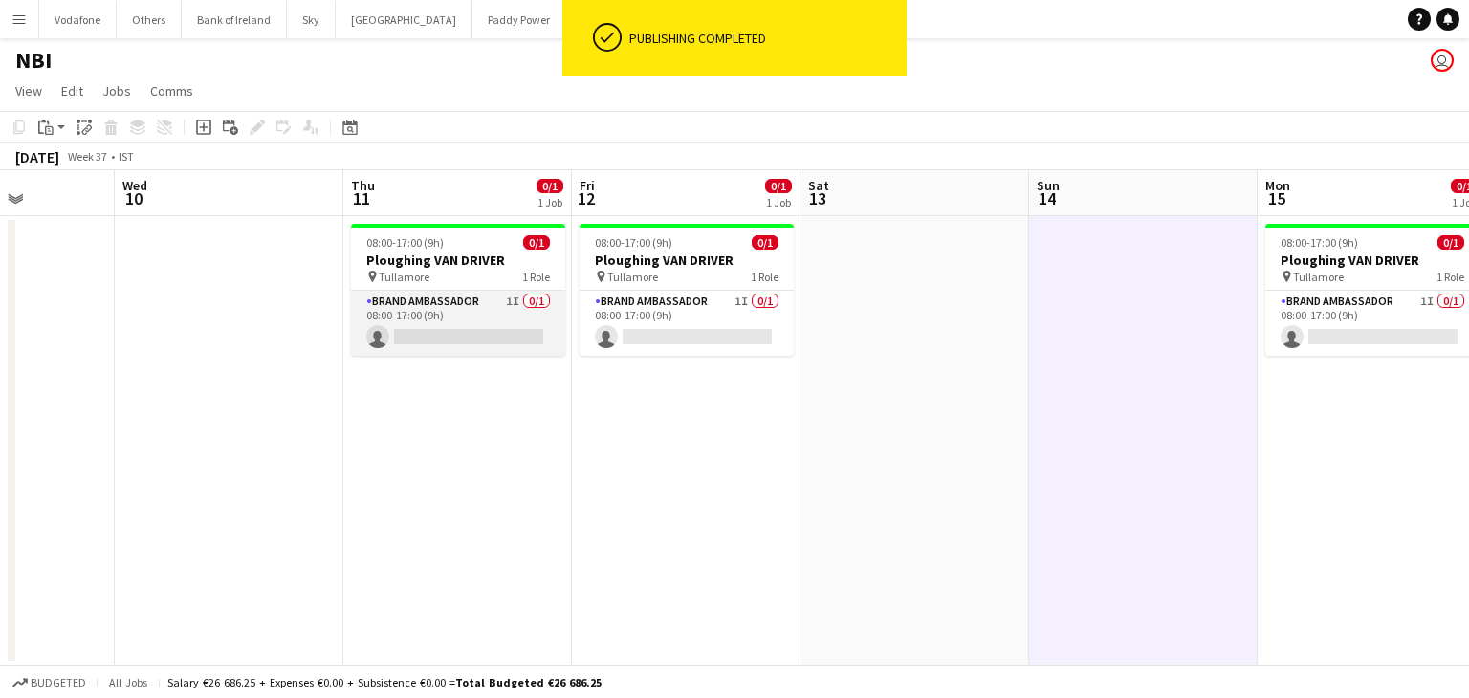
click at [379, 341] on app-card-role "Brand Ambassador 1I 0/1 08:00-17:00 (9h) single-neutral-actions" at bounding box center [458, 323] width 214 height 65
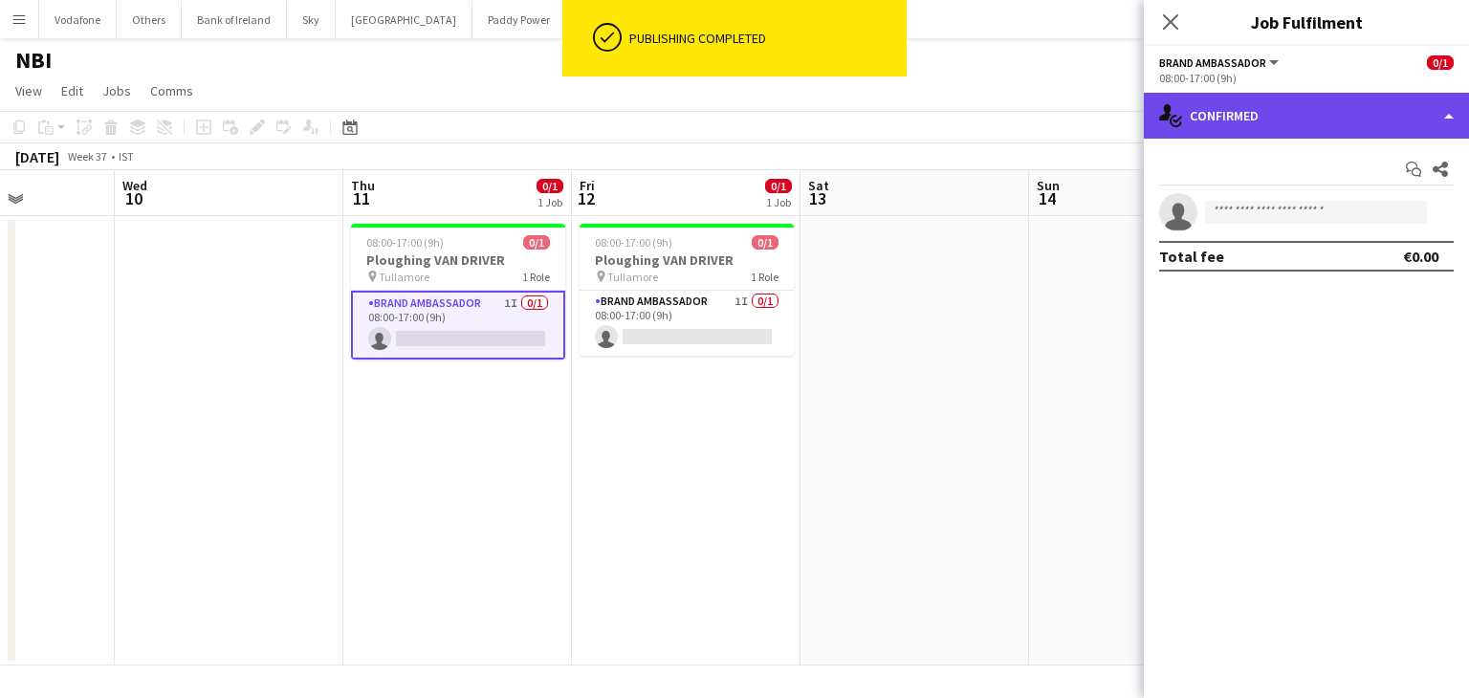
click at [1266, 122] on div "single-neutral-actions-check-2 Confirmed" at bounding box center [1305, 116] width 325 height 46
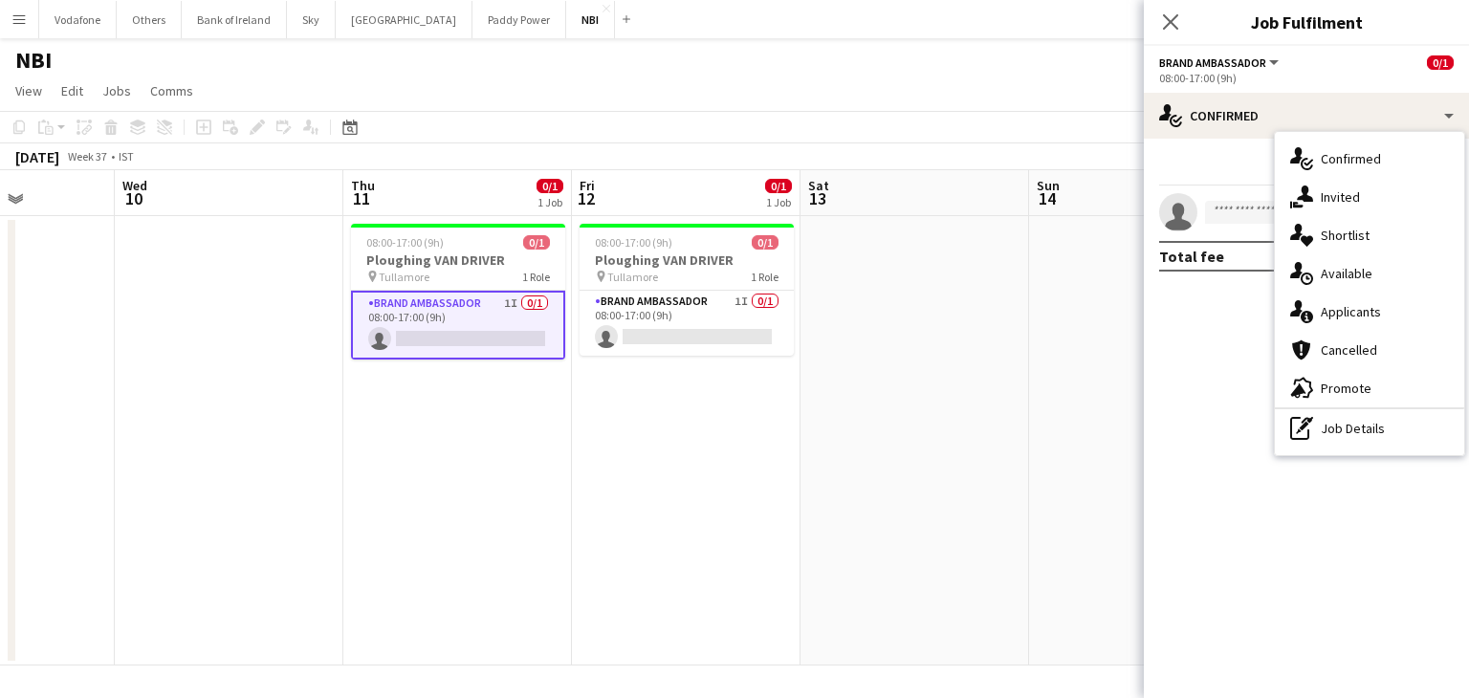
click at [1331, 201] on div "single-neutral-actions-share-1 Invited" at bounding box center [1368, 197] width 189 height 38
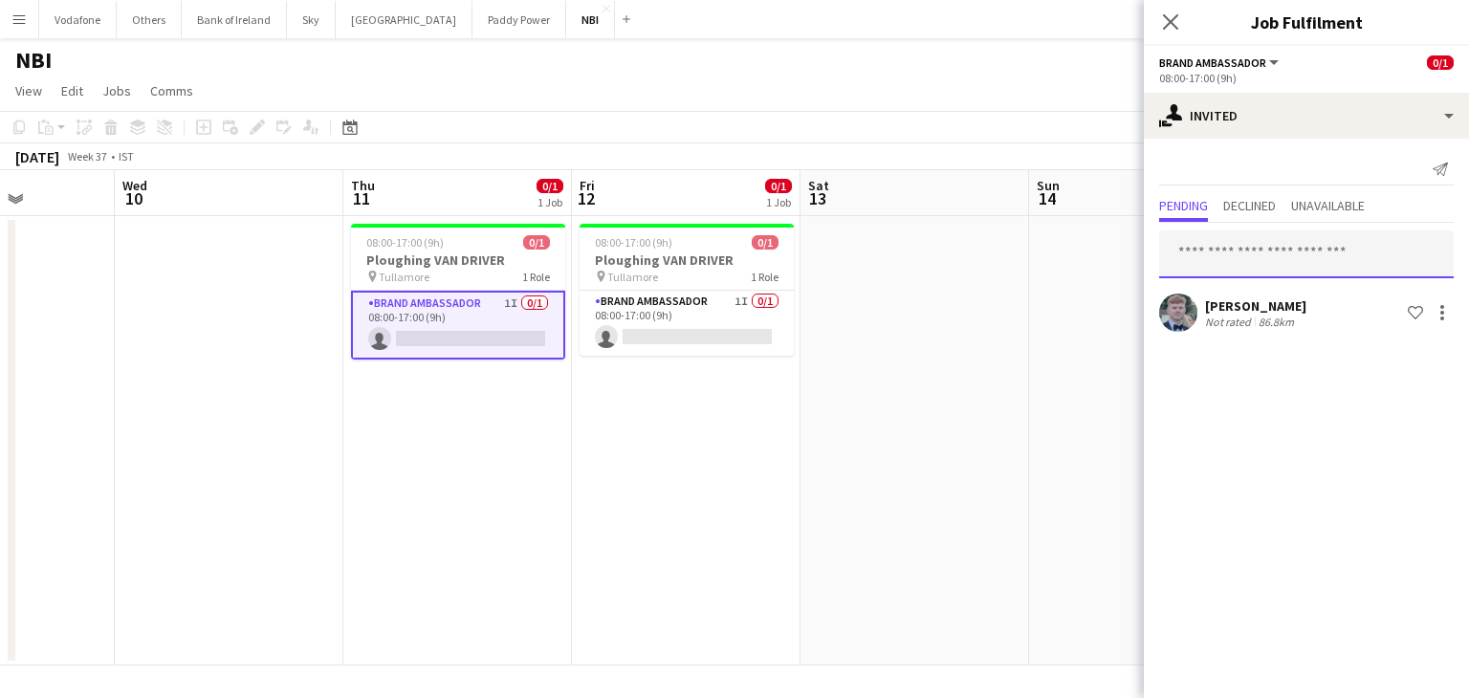
click at [1286, 261] on input "text" at bounding box center [1306, 254] width 294 height 48
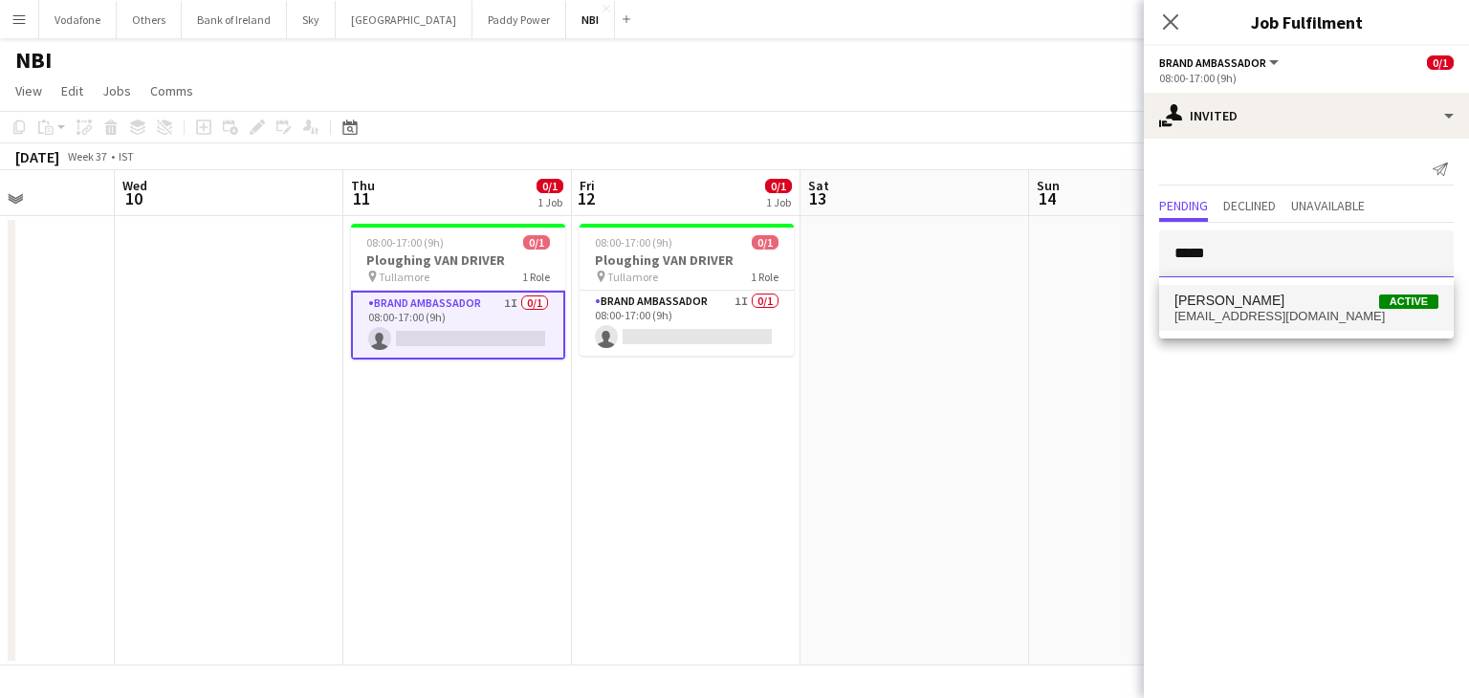
type input "*****"
click at [1283, 296] on span "[PERSON_NAME] Active" at bounding box center [1306, 301] width 264 height 16
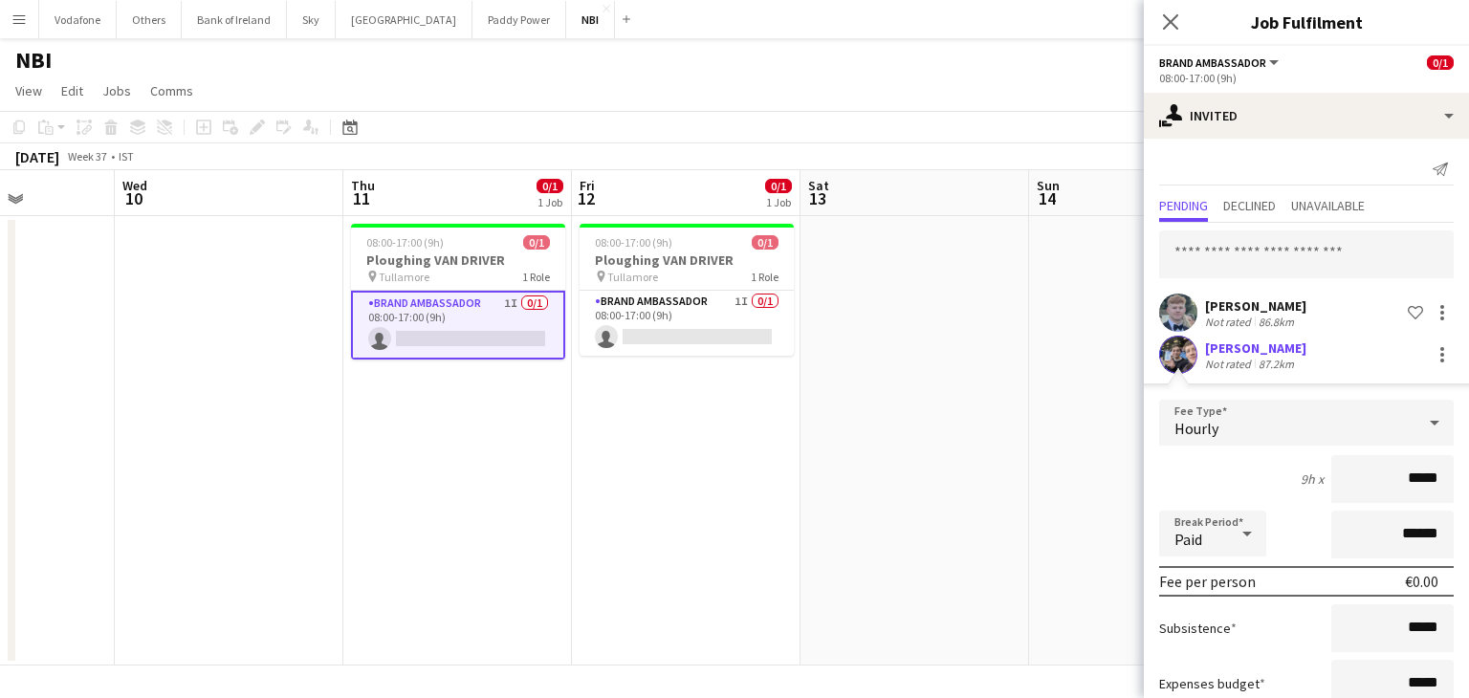
scroll to position [126, 0]
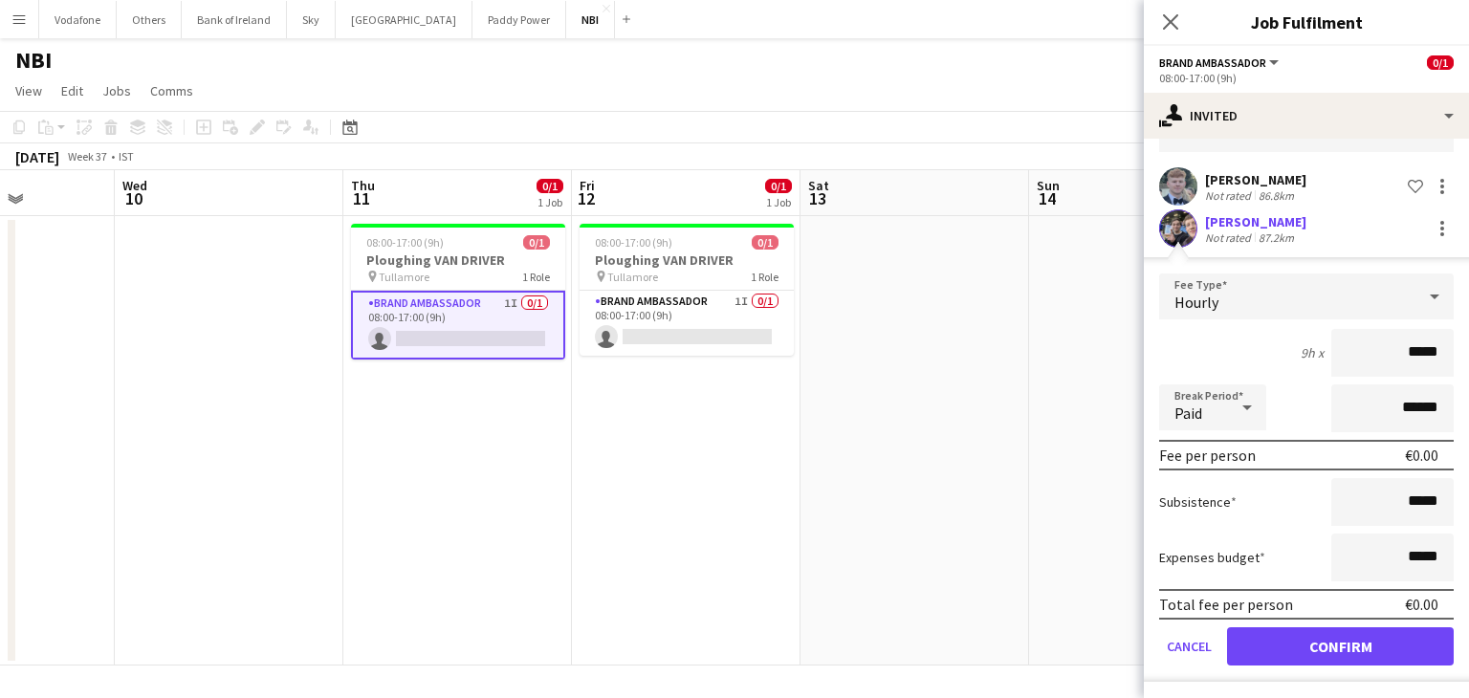
click at [1006, 507] on app-date-cell at bounding box center [914, 440] width 229 height 449
